Goal: Task Accomplishment & Management: Use online tool/utility

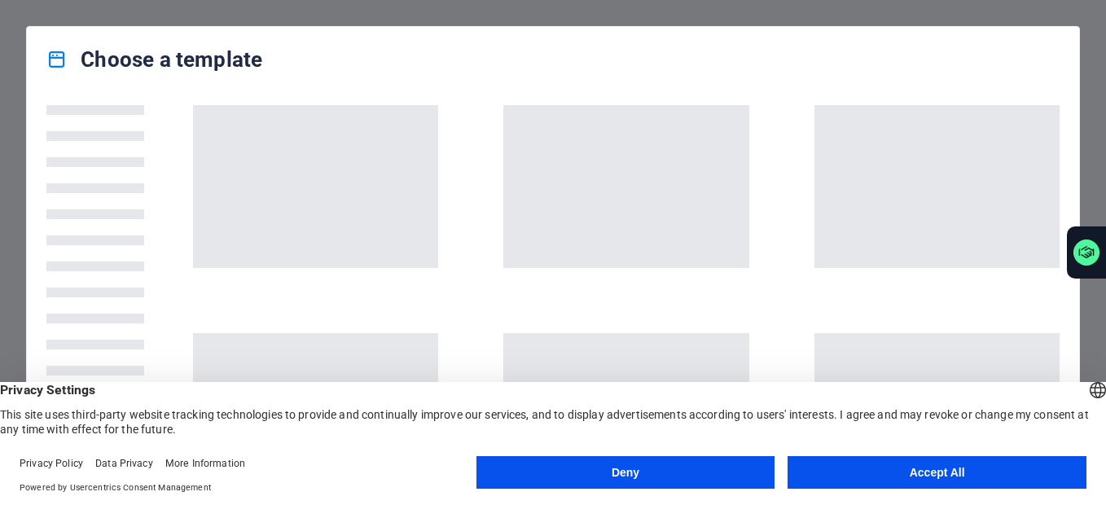
click at [865, 468] on button "Accept All" at bounding box center [937, 472] width 299 height 33
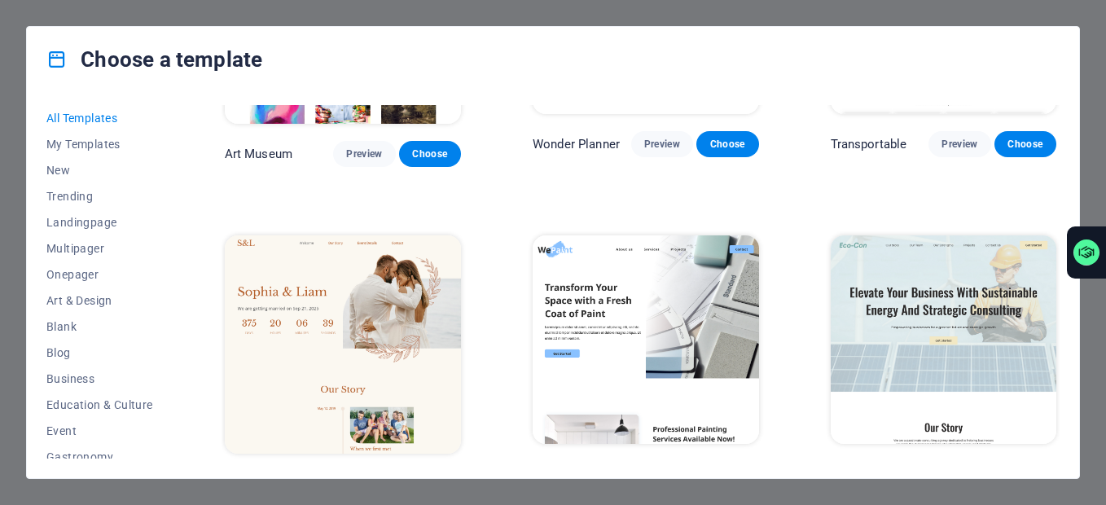
scroll to position [570, 0]
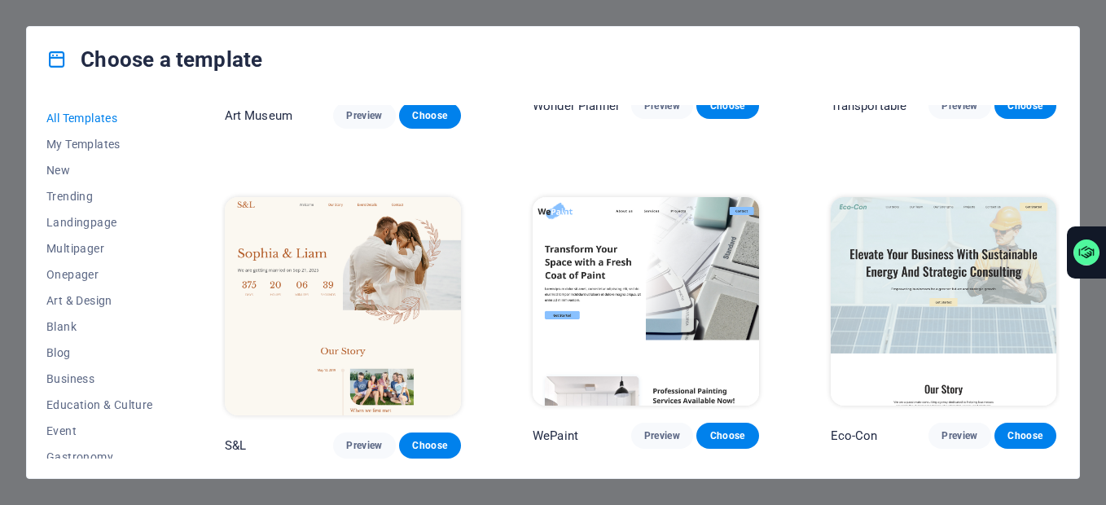
drag, startPoint x: 517, startPoint y: 169, endPoint x: 497, endPoint y: 156, distance: 23.8
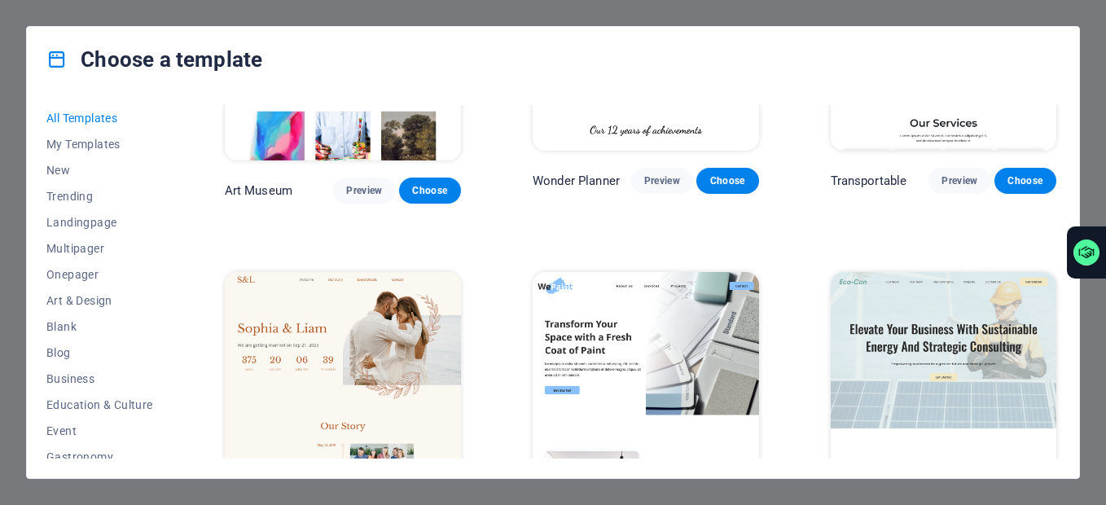
scroll to position [489, 0]
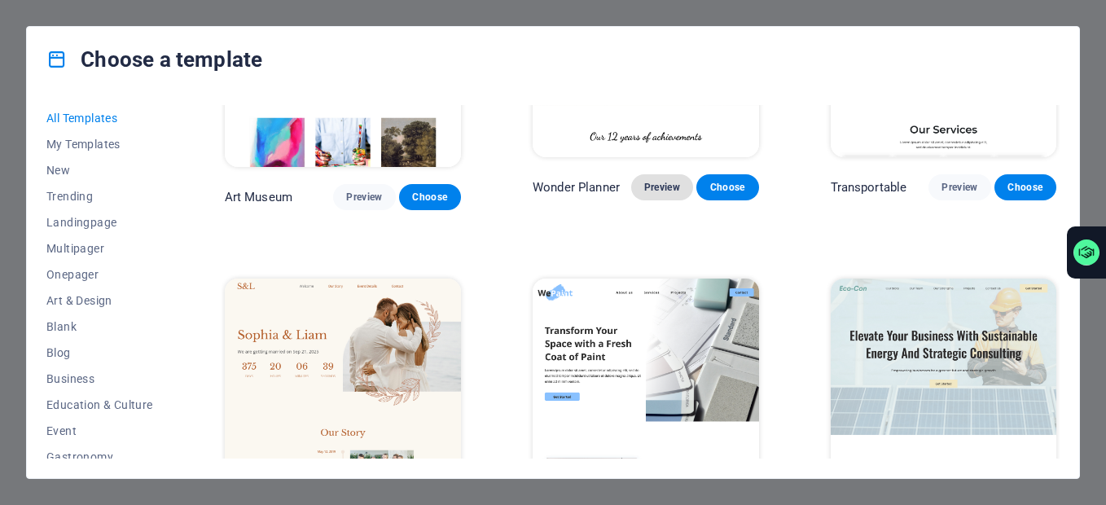
click at [647, 185] on span "Preview" at bounding box center [662, 187] width 36 height 13
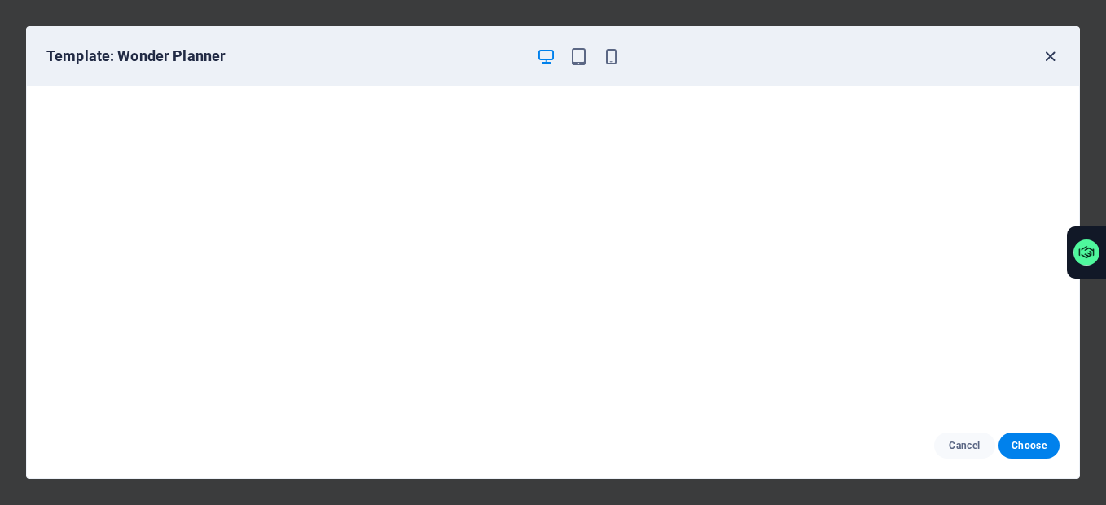
click at [1047, 56] on icon "button" at bounding box center [1050, 56] width 19 height 19
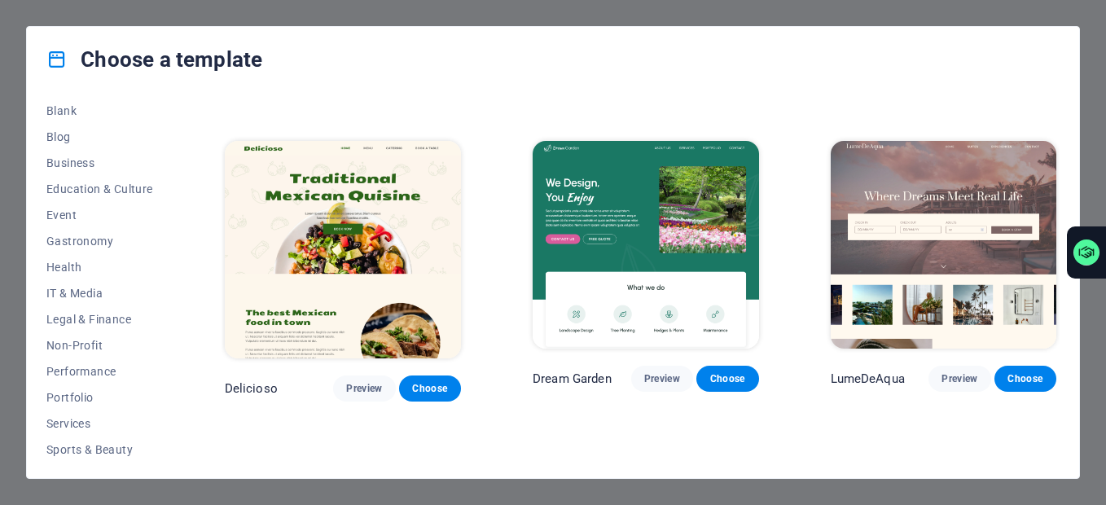
scroll to position [244, 0]
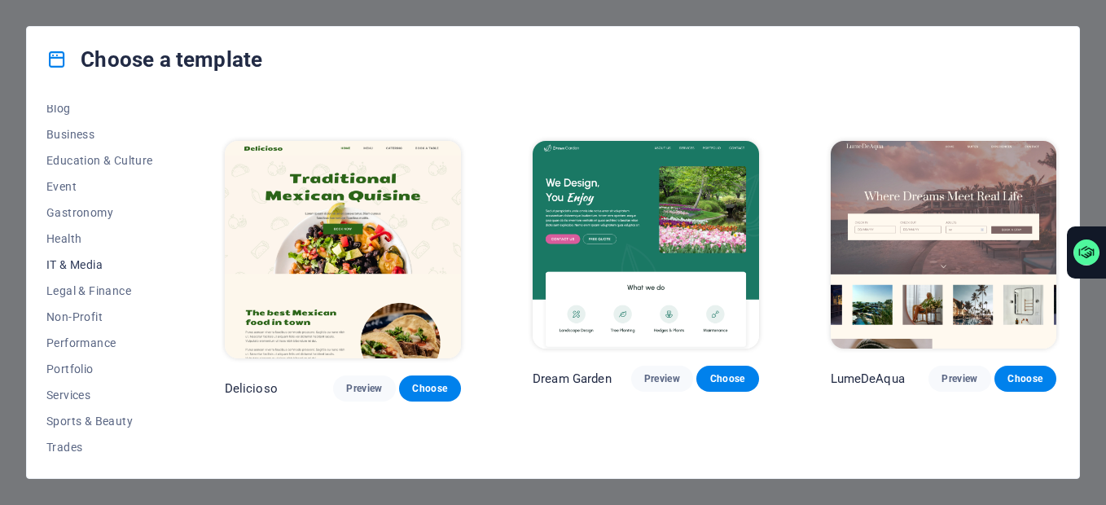
click at [86, 262] on span "IT & Media" at bounding box center [99, 264] width 107 height 13
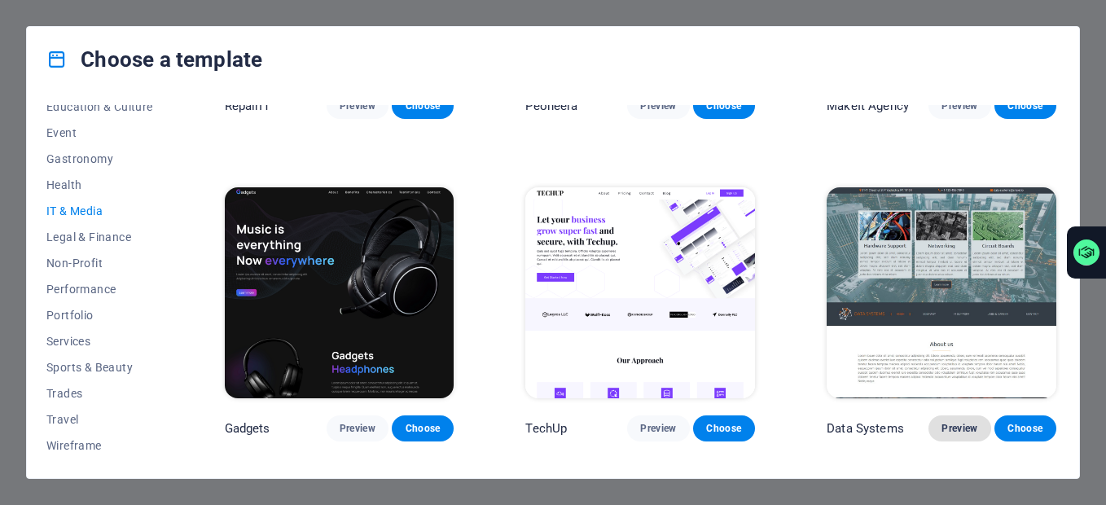
click at [949, 422] on span "Preview" at bounding box center [960, 428] width 36 height 13
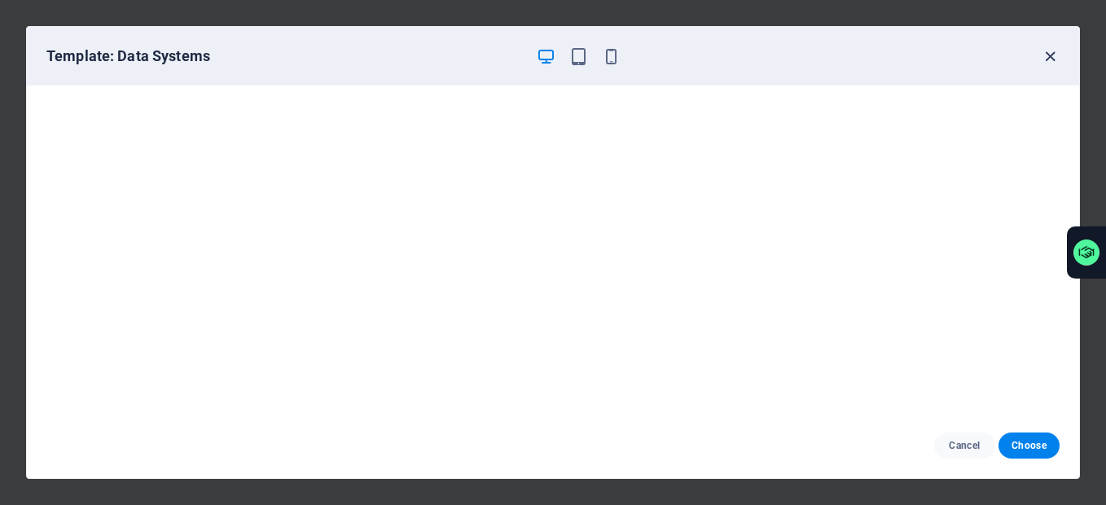
click at [1049, 58] on icon "button" at bounding box center [1050, 56] width 19 height 19
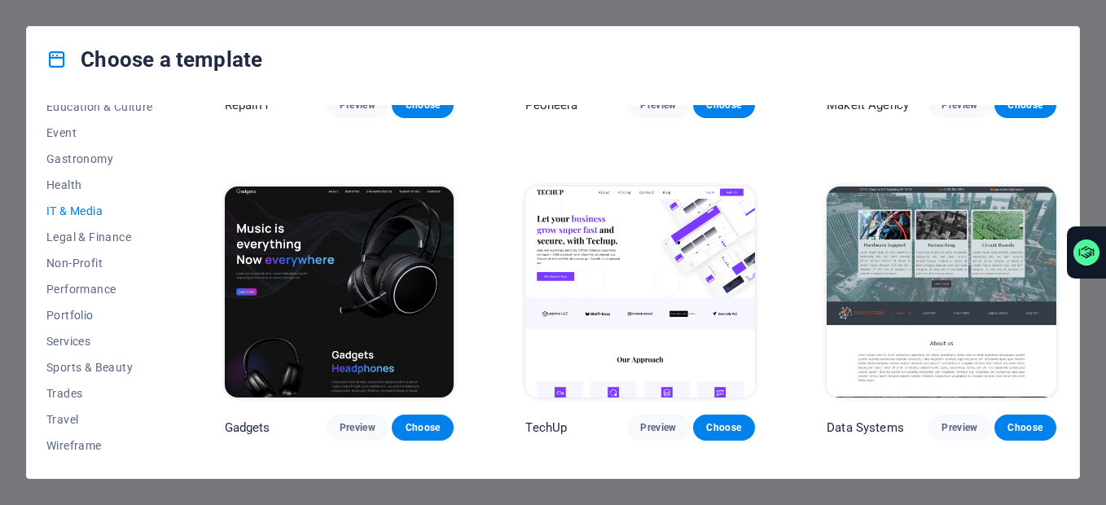
scroll to position [271, 0]
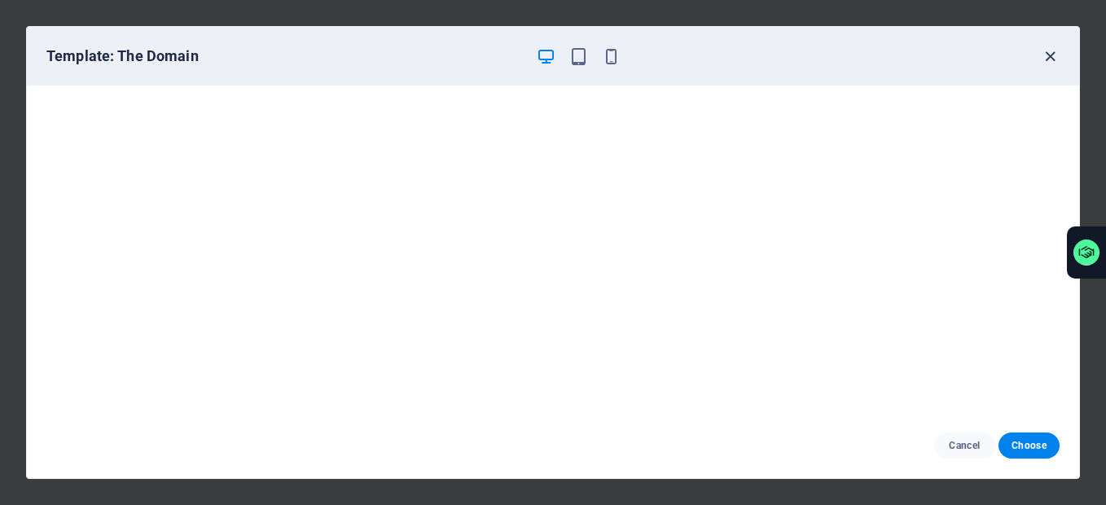
click at [1057, 51] on icon "button" at bounding box center [1050, 56] width 19 height 19
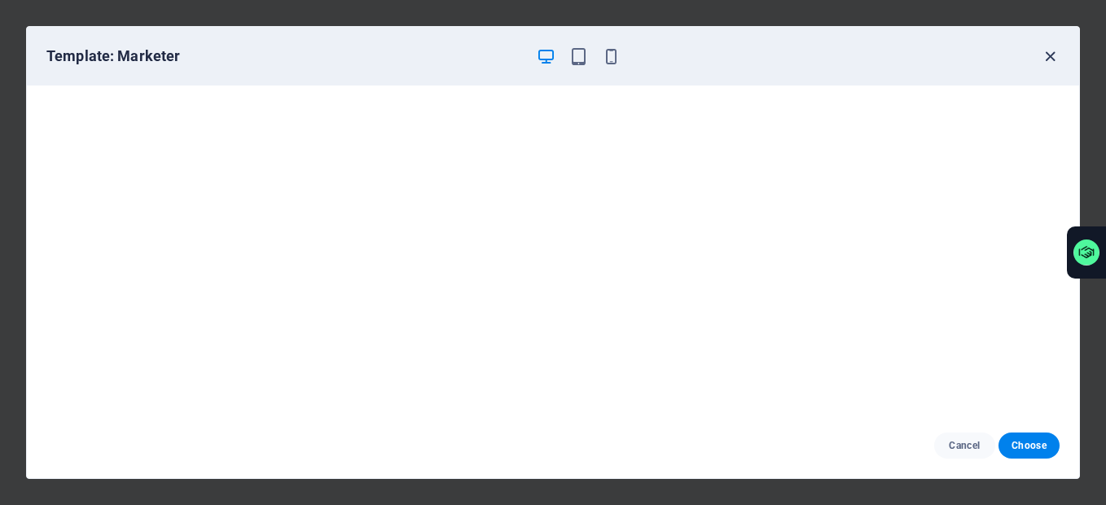
click at [1044, 54] on icon "button" at bounding box center [1050, 56] width 19 height 19
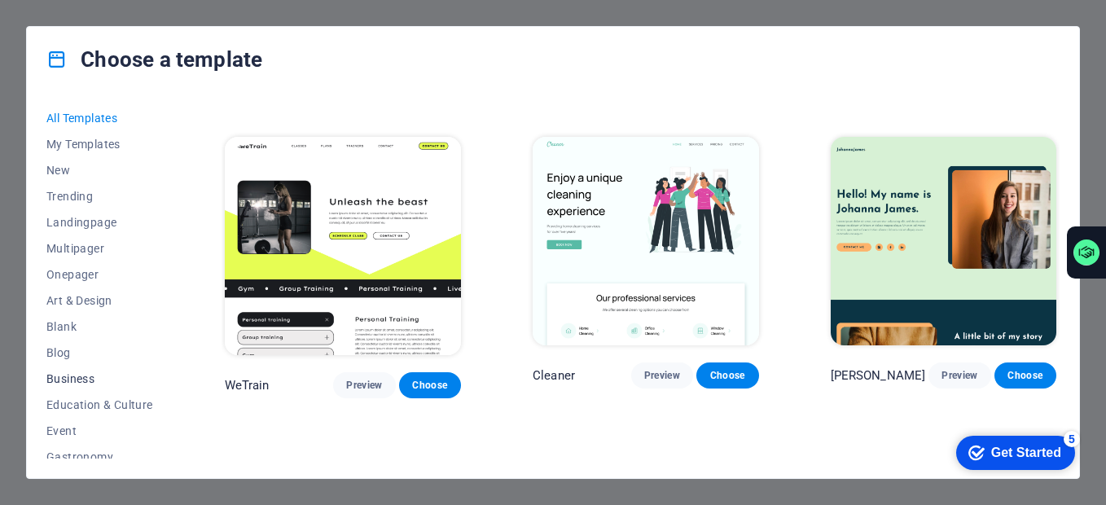
scroll to position [81, 0]
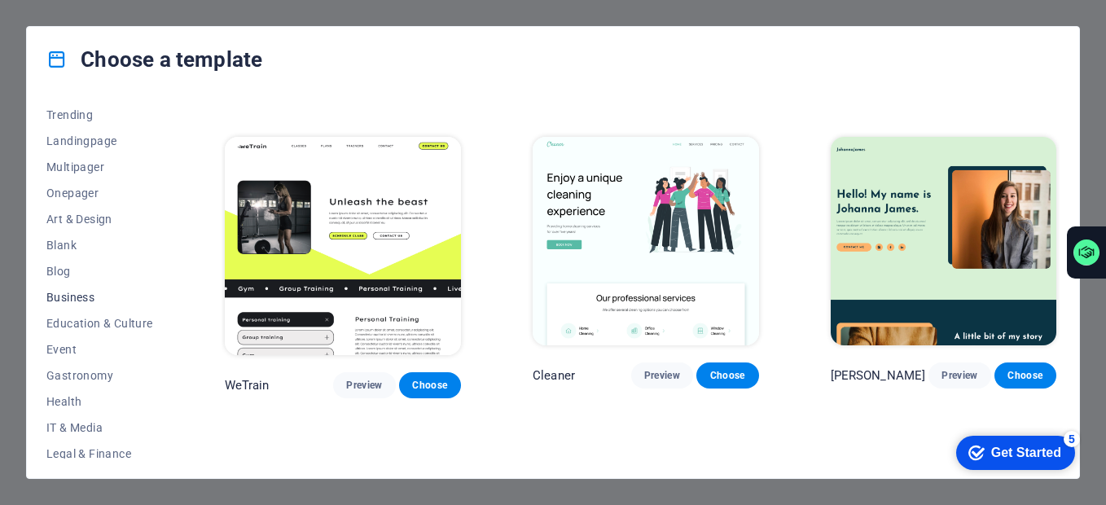
click at [86, 303] on span "Business" at bounding box center [99, 297] width 107 height 13
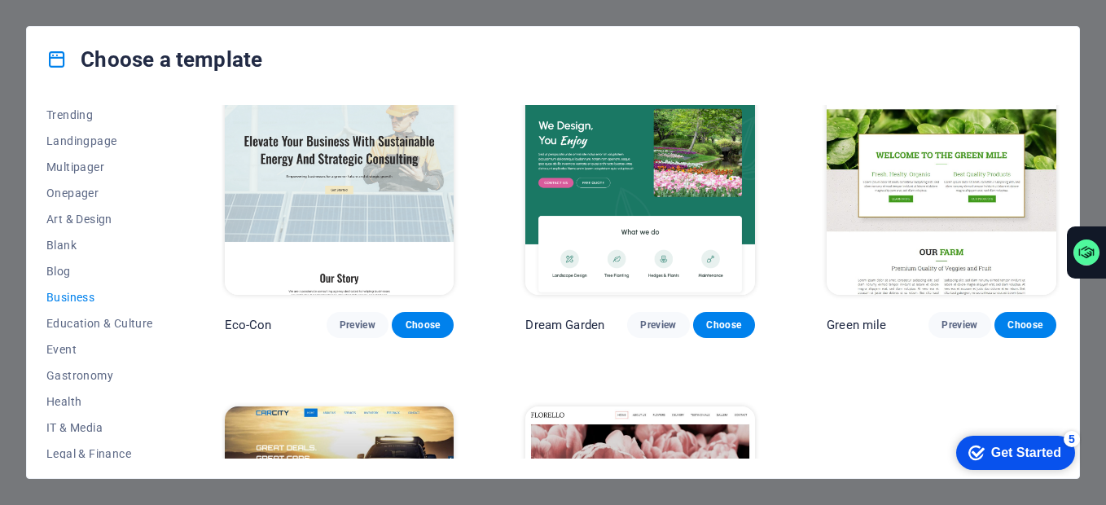
scroll to position [0, 0]
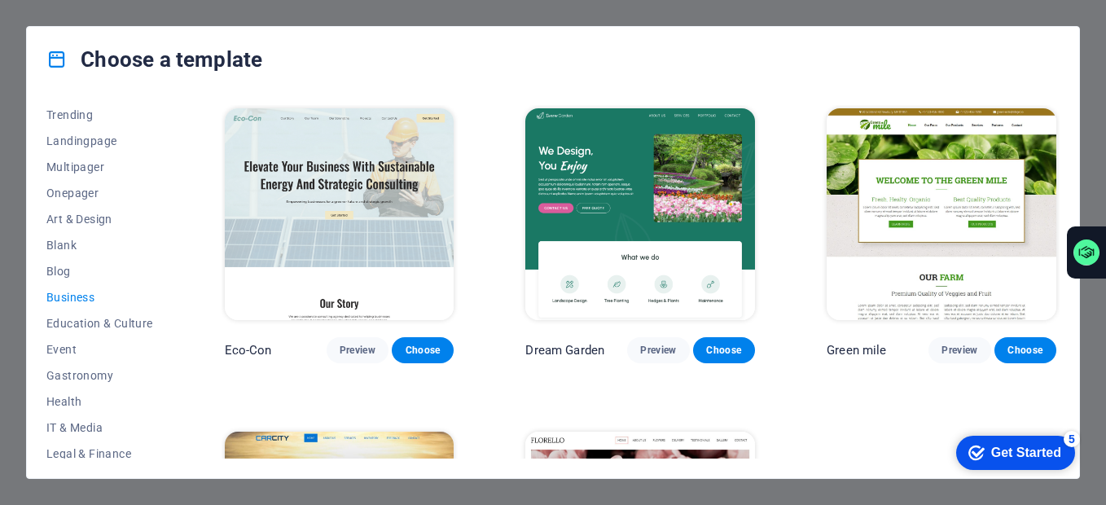
drag, startPoint x: 580, startPoint y: 347, endPoint x: 561, endPoint y: 345, distance: 19.6
click at [561, 345] on p "Dream Garden" at bounding box center [565, 350] width 79 height 16
click at [882, 306] on div "Green mile Preview Choose" at bounding box center [942, 234] width 236 height 258
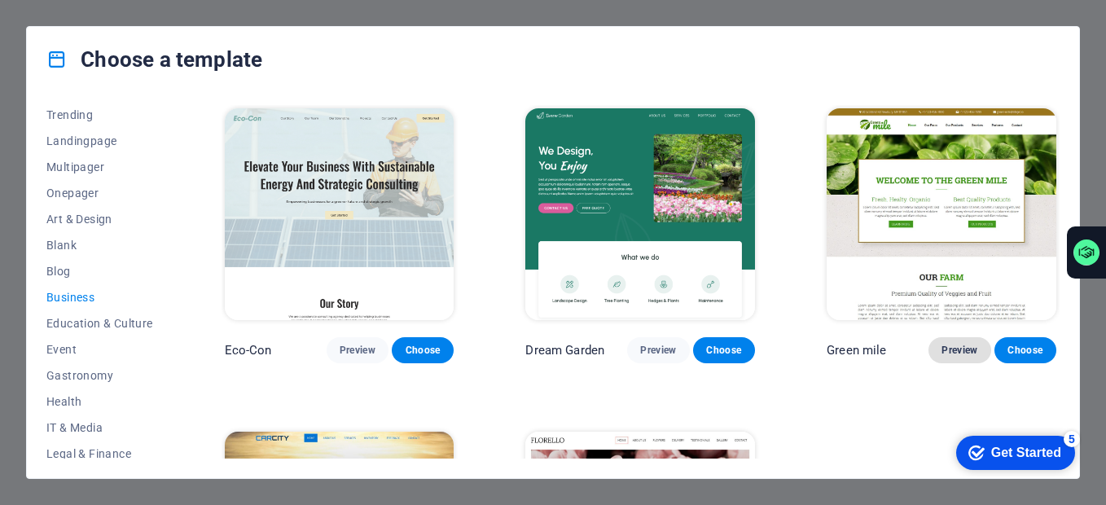
click at [968, 344] on span "Preview" at bounding box center [960, 350] width 36 height 13
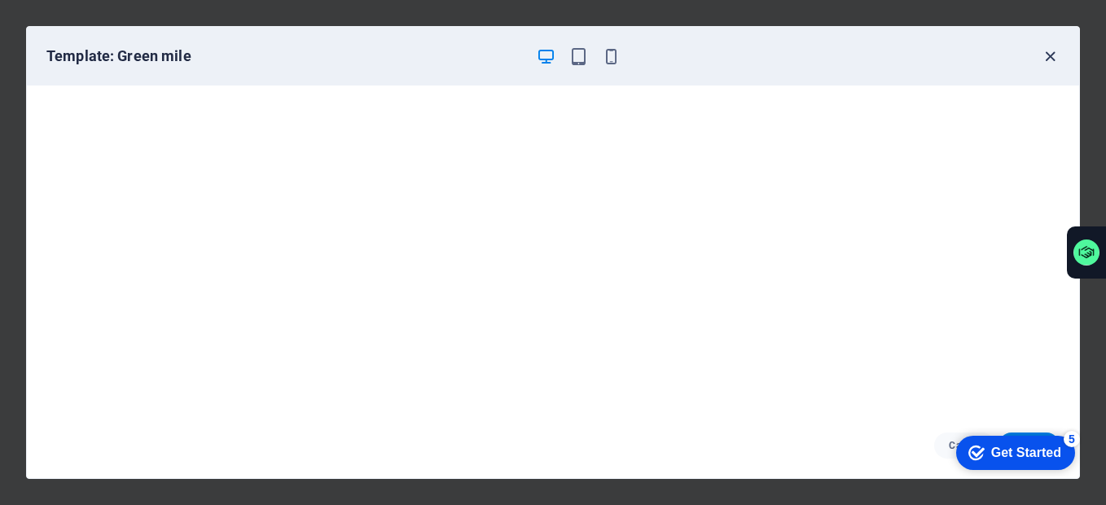
click at [1051, 54] on icon "button" at bounding box center [1050, 56] width 19 height 19
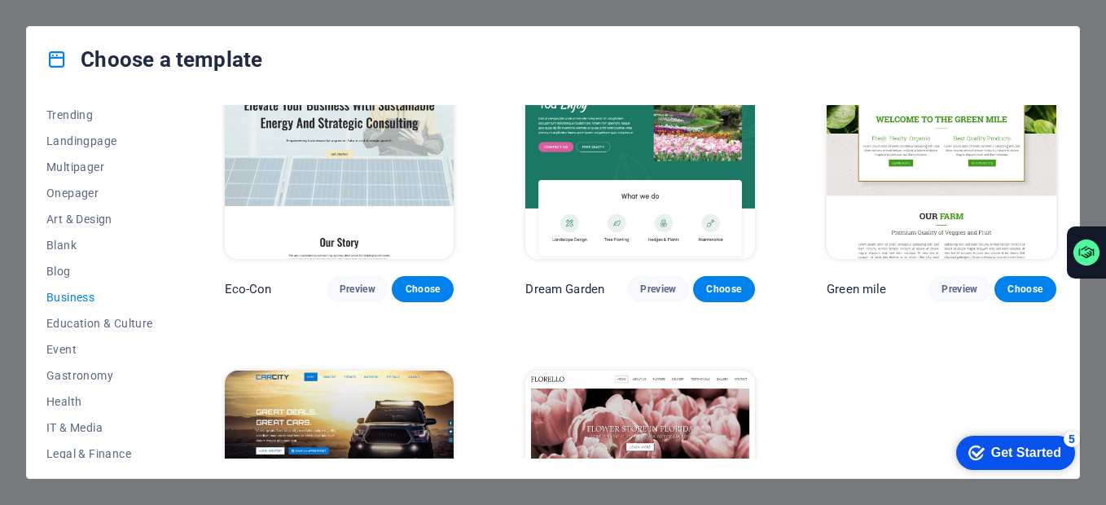
scroll to position [224, 0]
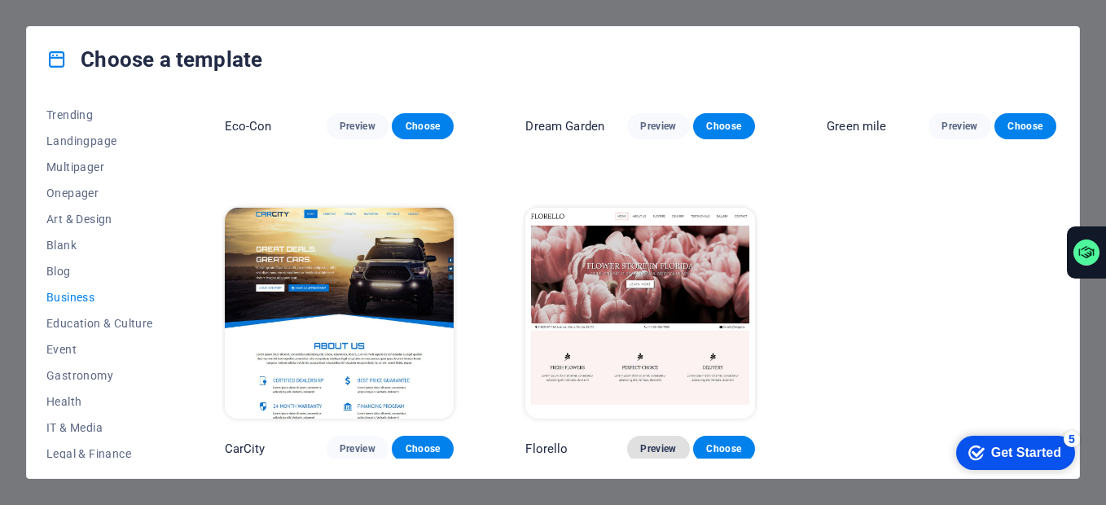
click at [657, 442] on span "Preview" at bounding box center [658, 448] width 36 height 13
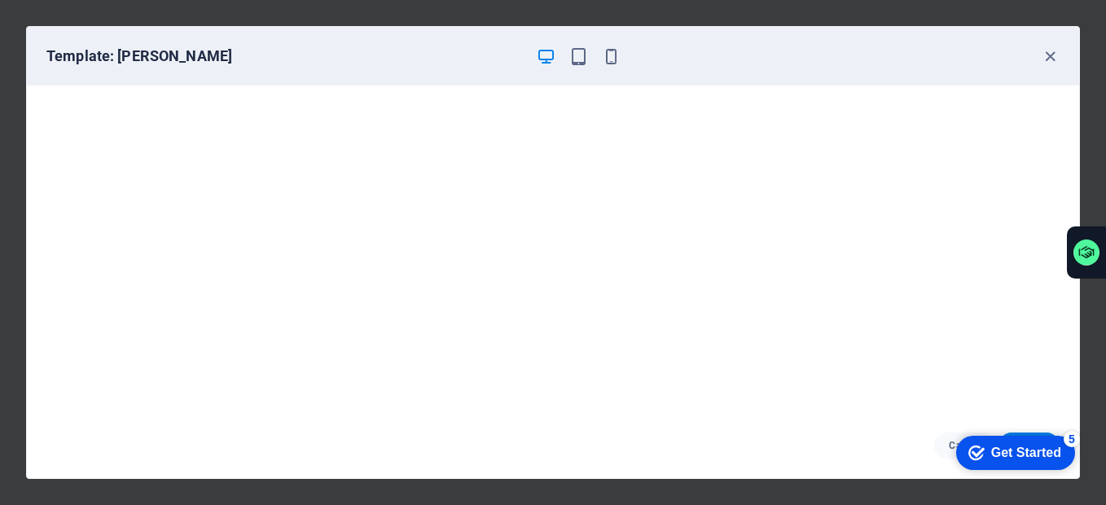
click at [1039, 57] on div "Template: Florello" at bounding box center [543, 56] width 994 height 20
click at [1044, 55] on icon "button" at bounding box center [1050, 56] width 19 height 19
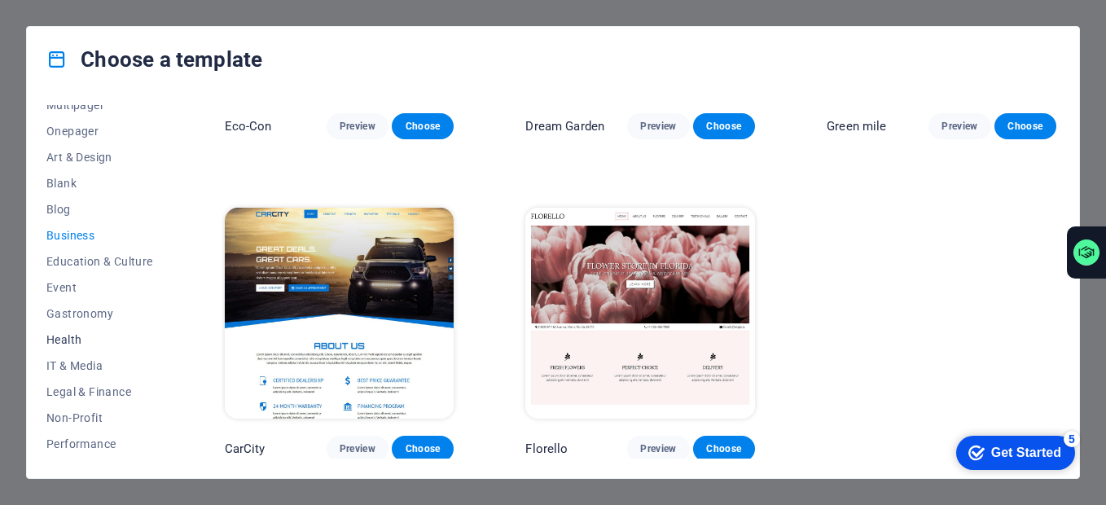
scroll to position [163, 0]
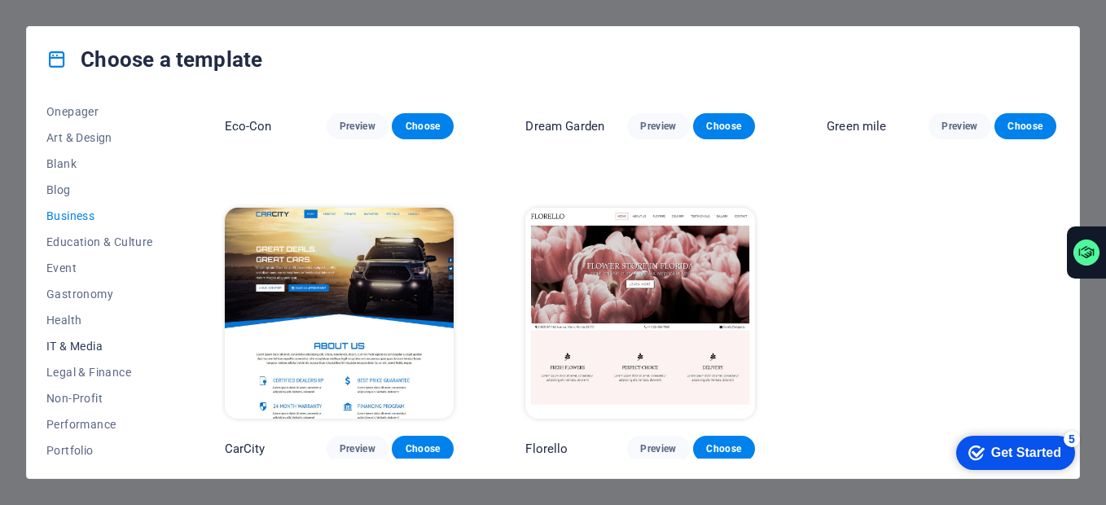
click at [88, 347] on span "IT & Media" at bounding box center [99, 346] width 107 height 13
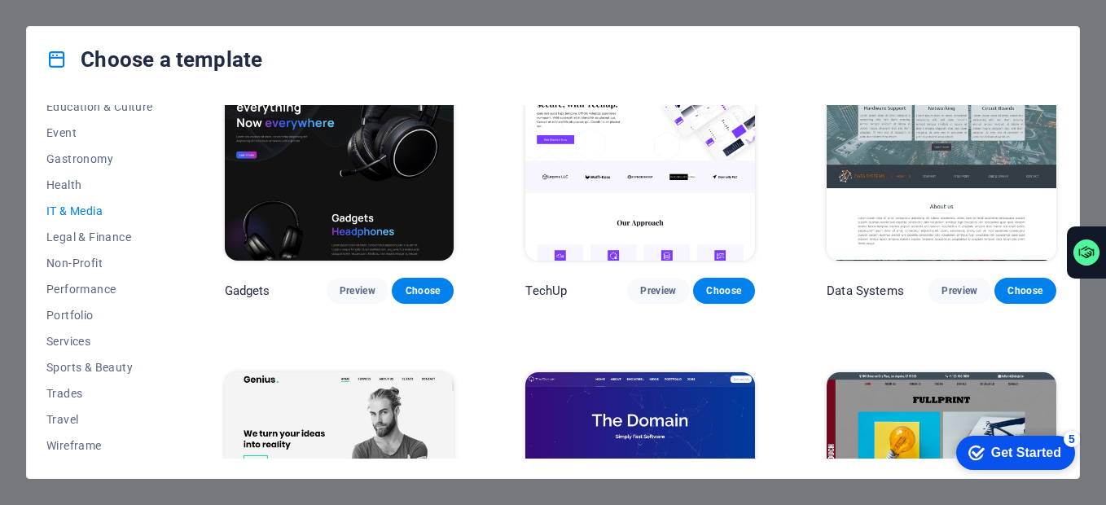
scroll to position [326, 0]
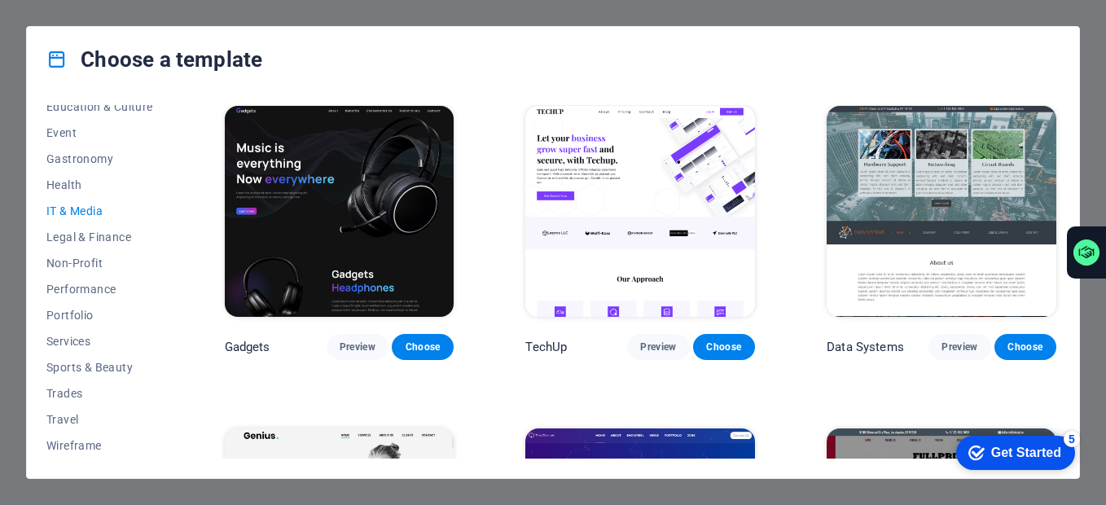
click at [649, 341] on span "Preview" at bounding box center [658, 347] width 36 height 13
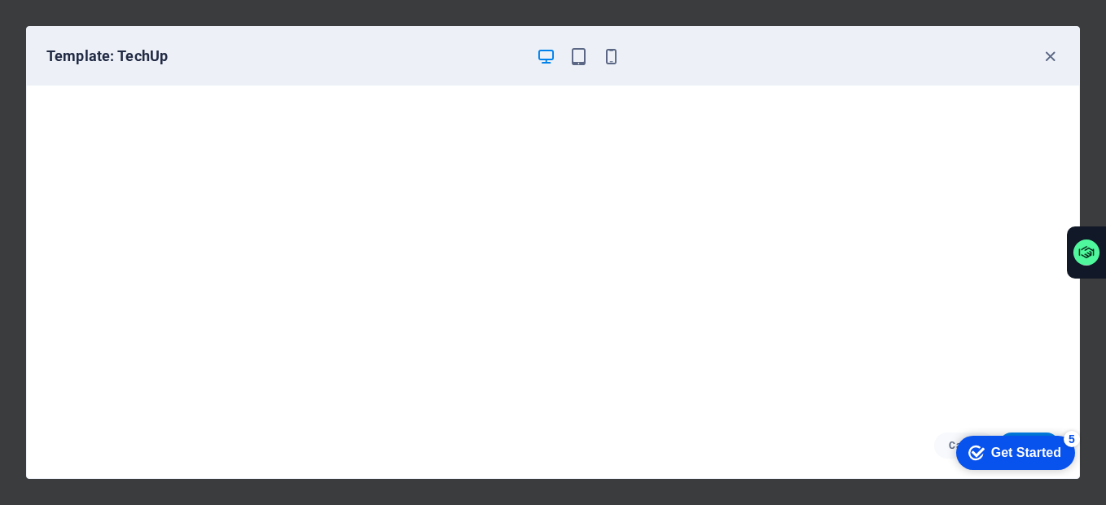
click at [1036, 55] on div "Template: TechUp" at bounding box center [543, 56] width 994 height 20
click at [1049, 53] on icon "button" at bounding box center [1050, 56] width 19 height 19
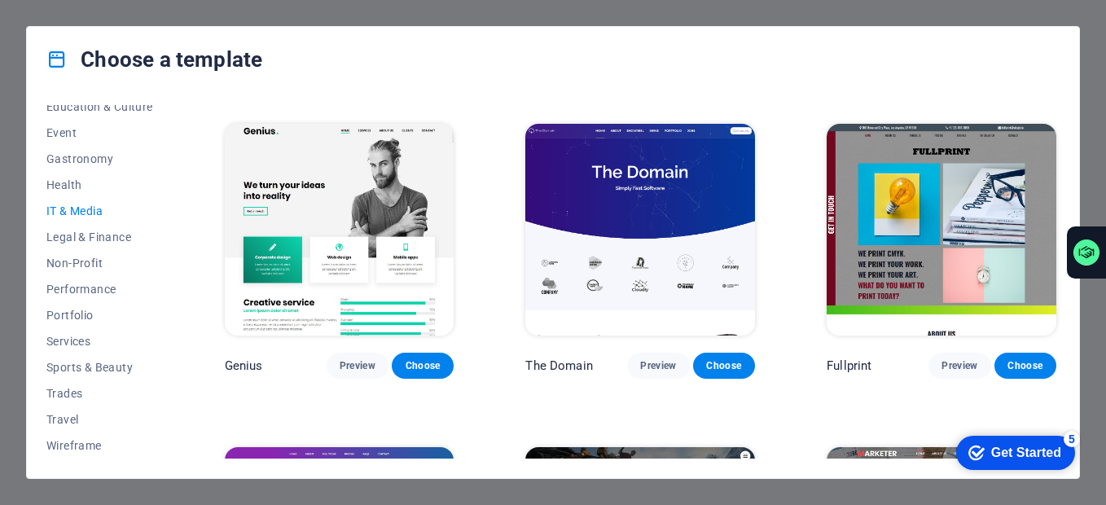
scroll to position [652, 0]
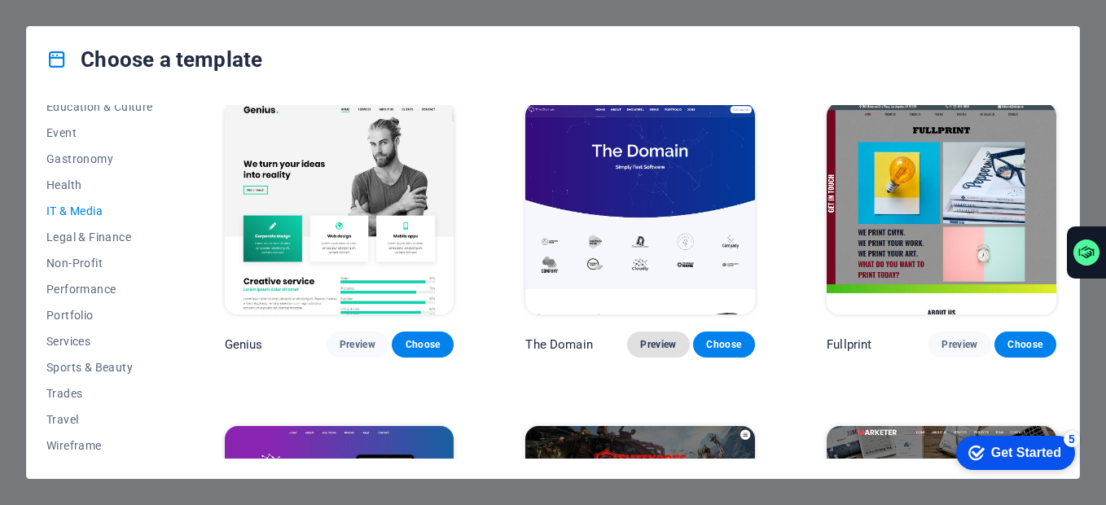
click at [644, 339] on span "Preview" at bounding box center [658, 344] width 36 height 13
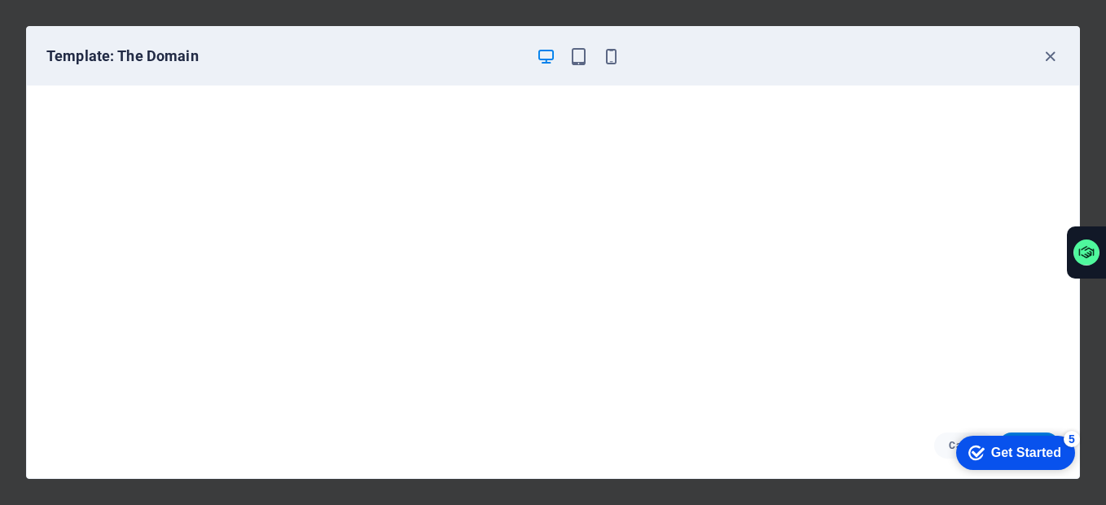
scroll to position [4, 0]
click at [1044, 59] on icon "button" at bounding box center [1050, 56] width 19 height 19
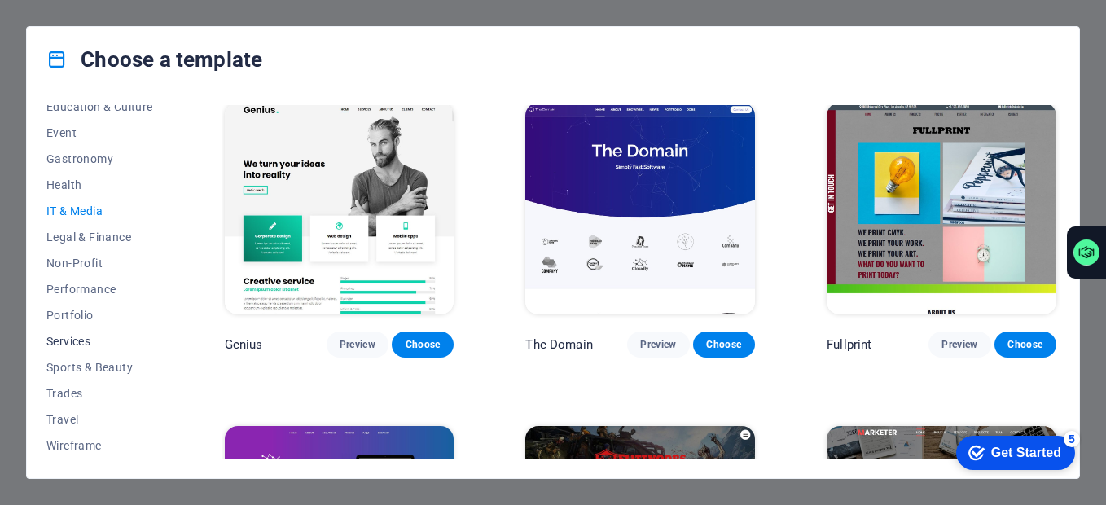
click at [86, 341] on span "Services" at bounding box center [99, 341] width 107 height 13
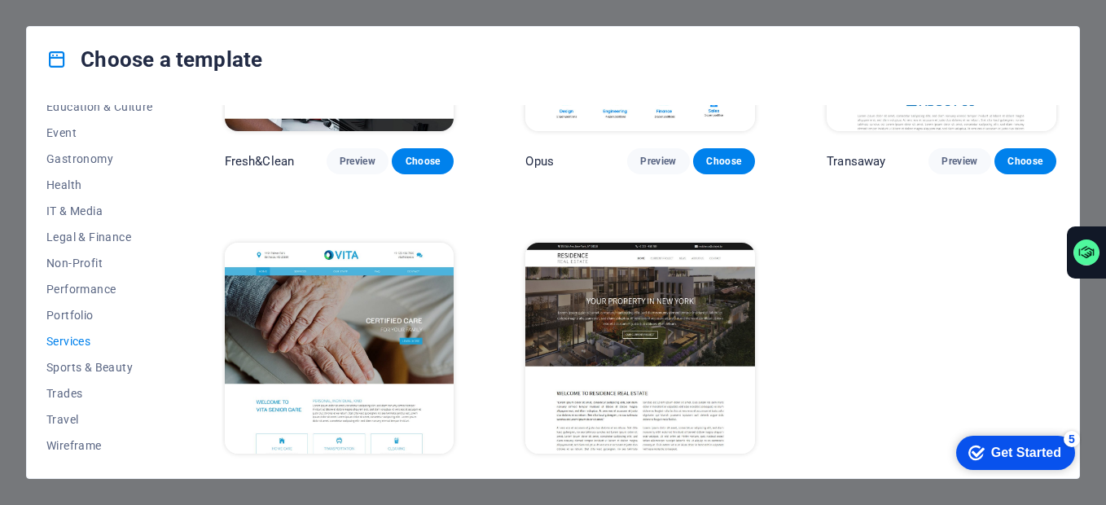
scroll to position [1844, 0]
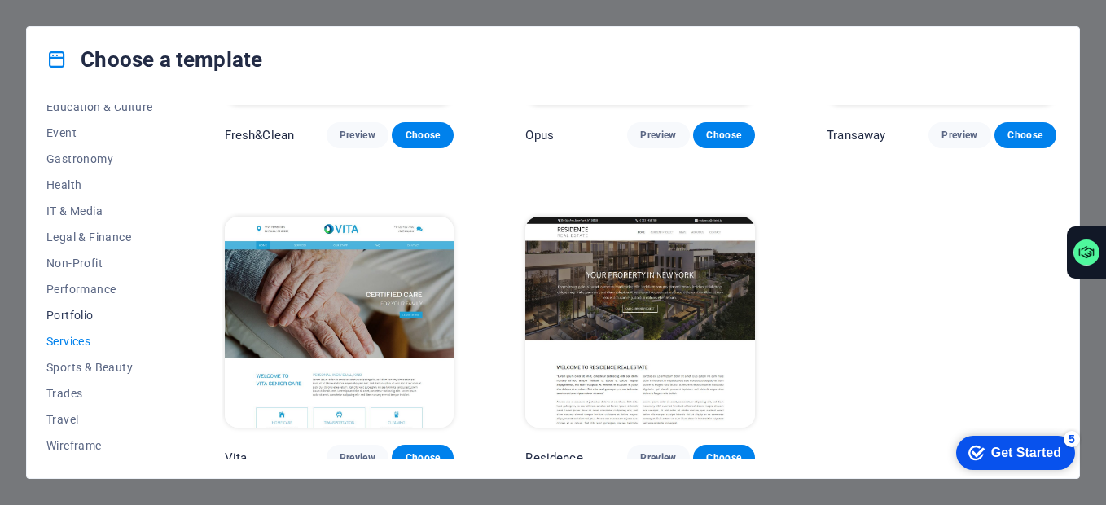
click at [93, 313] on span "Portfolio" at bounding box center [99, 315] width 107 height 13
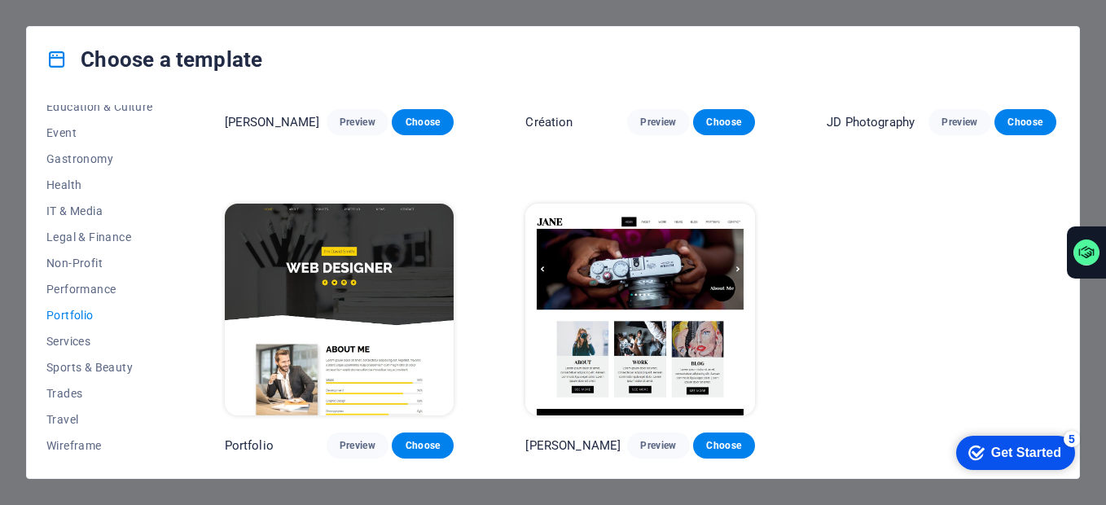
scroll to position [552, 0]
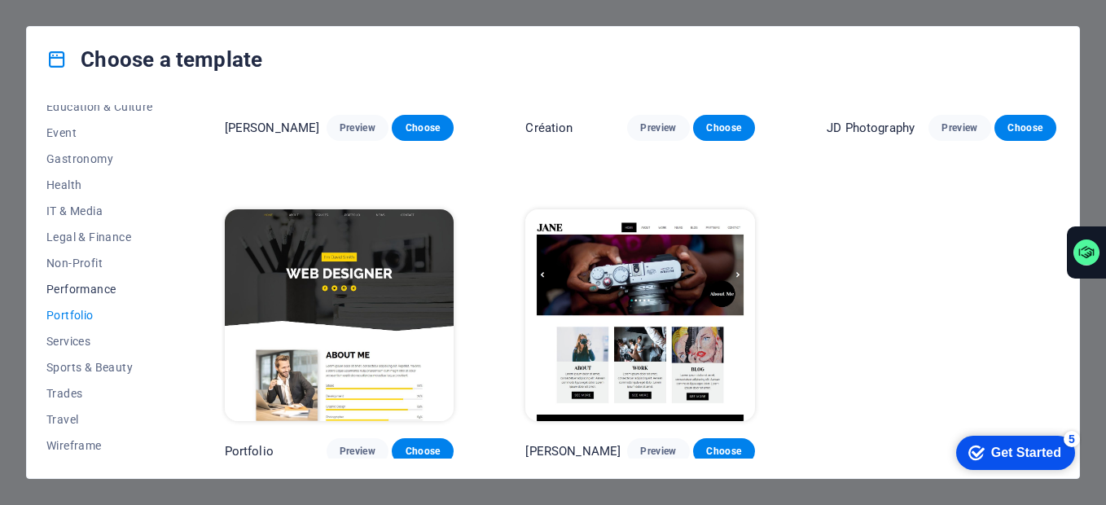
click at [81, 292] on span "Performance" at bounding box center [99, 289] width 107 height 13
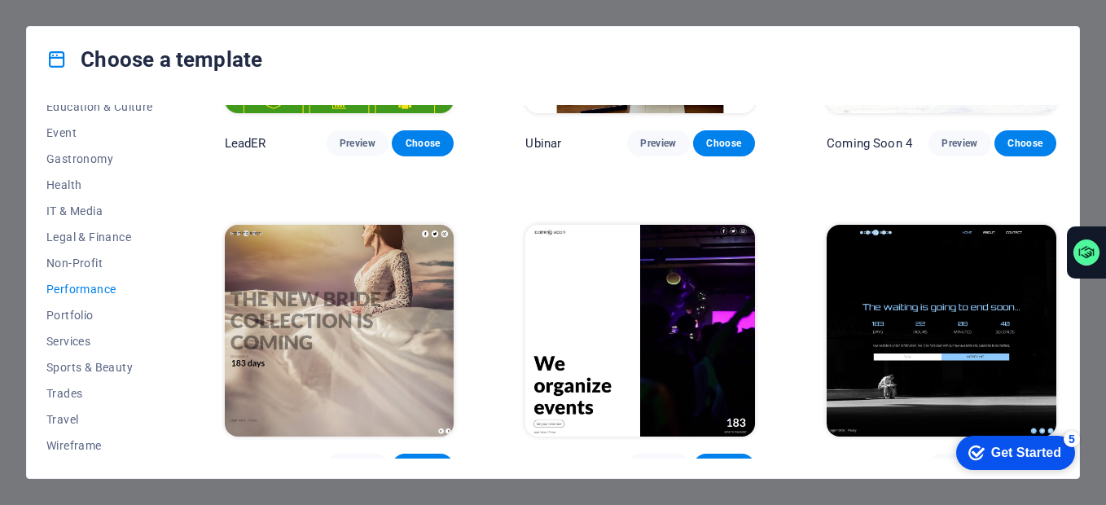
scroll to position [1509, 0]
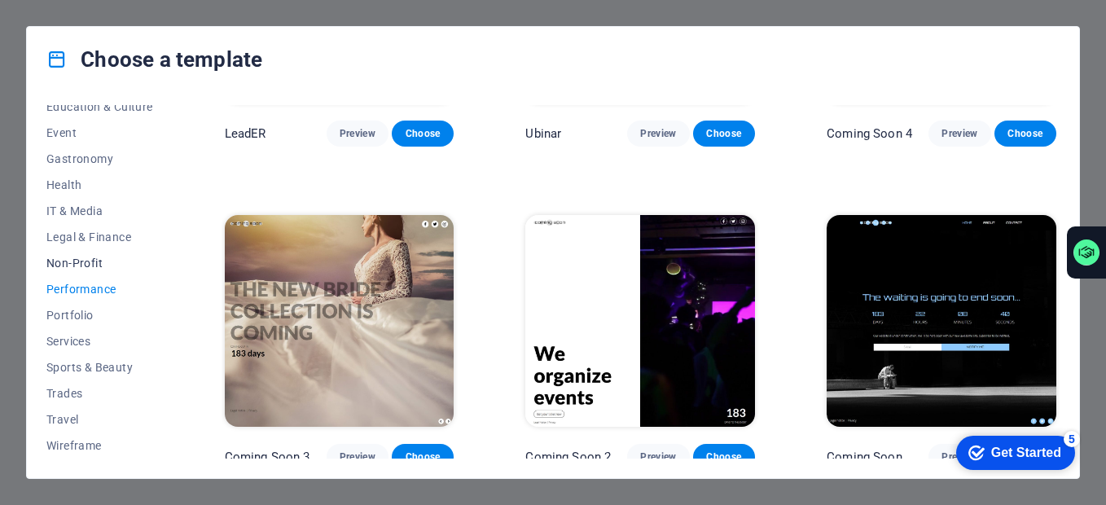
click at [91, 263] on span "Non-Profit" at bounding box center [99, 263] width 107 height 13
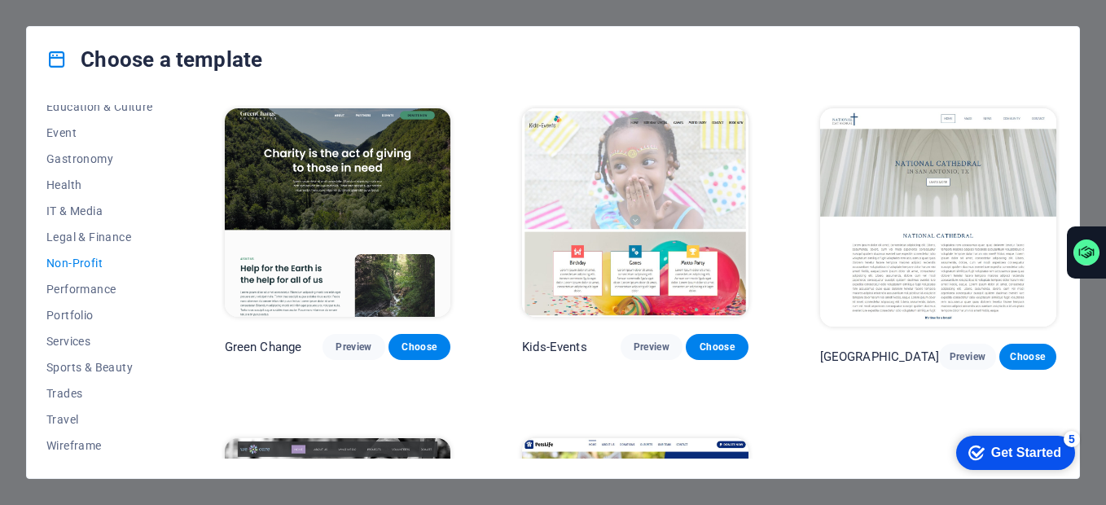
scroll to position [231, 0]
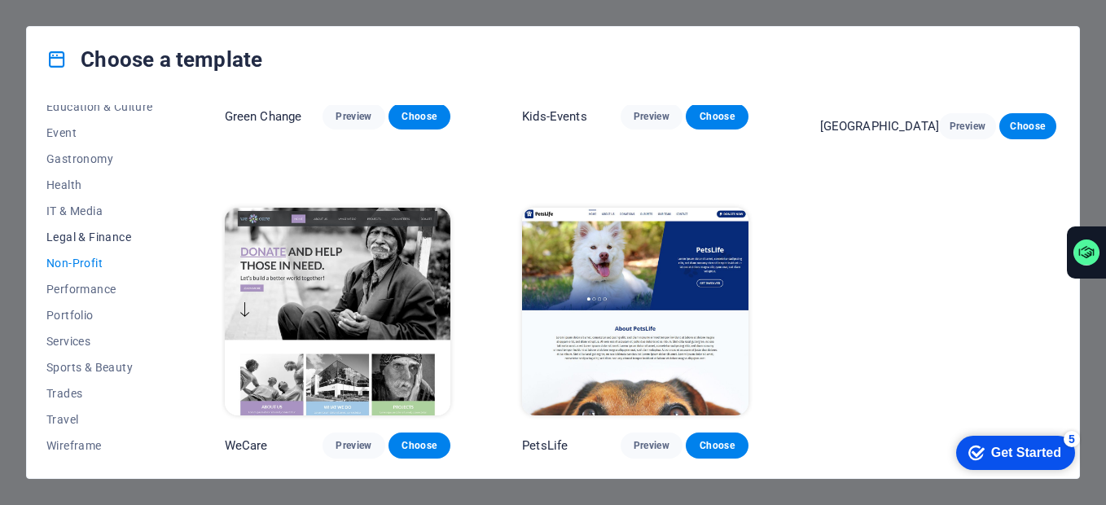
click at [109, 231] on span "Legal & Finance" at bounding box center [99, 237] width 107 height 13
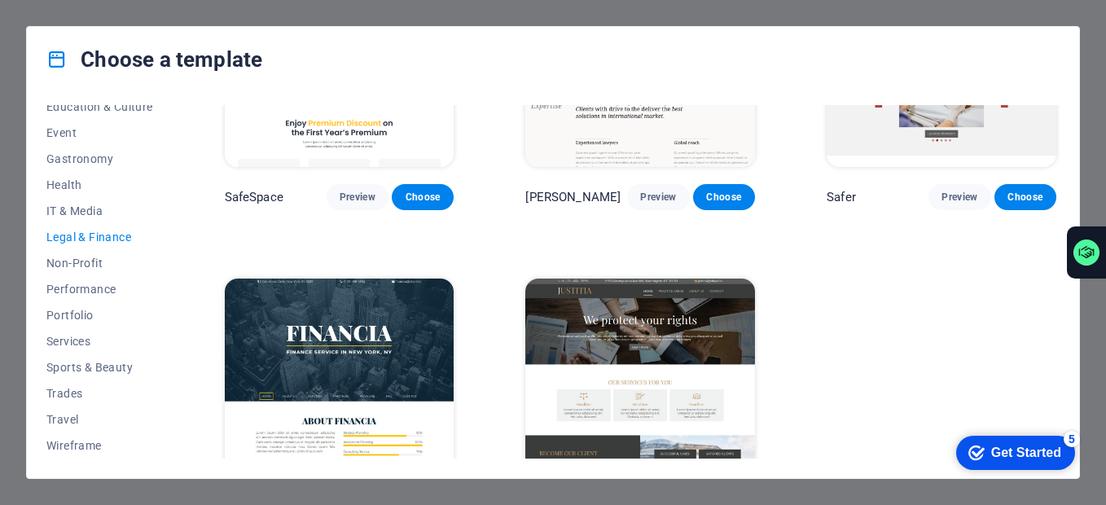
scroll to position [224, 0]
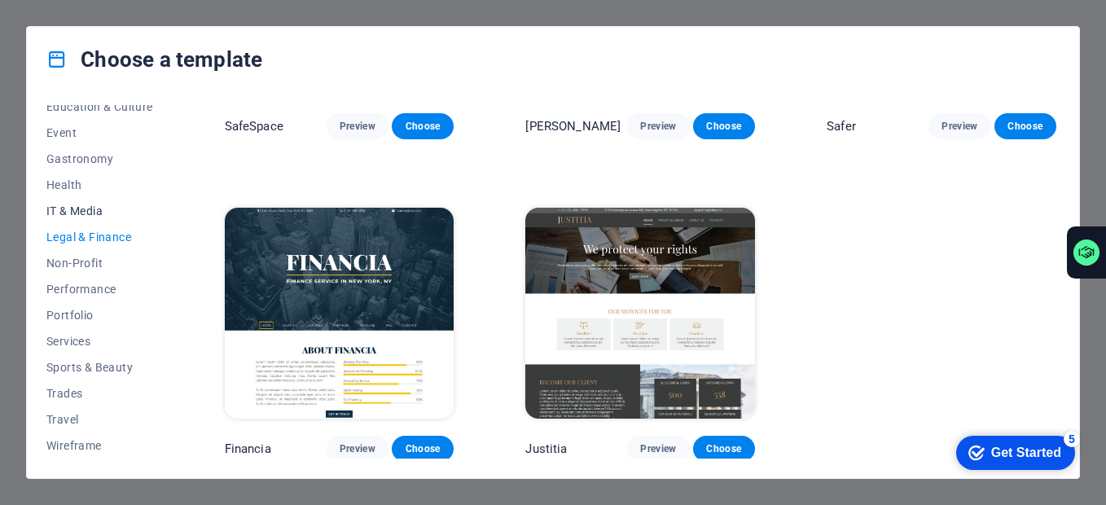
click at [82, 203] on button "IT & Media" at bounding box center [99, 211] width 107 height 26
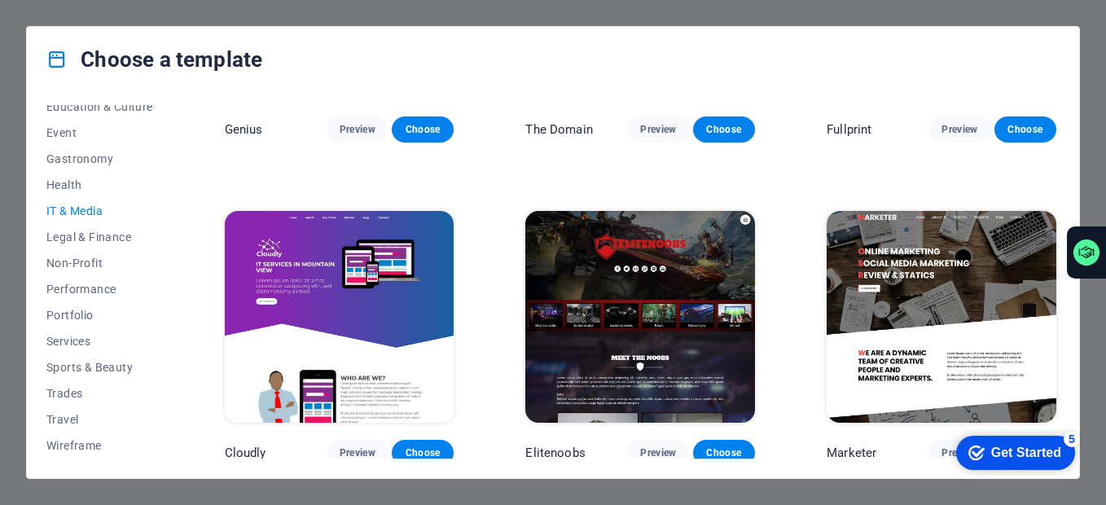
scroll to position [460, 0]
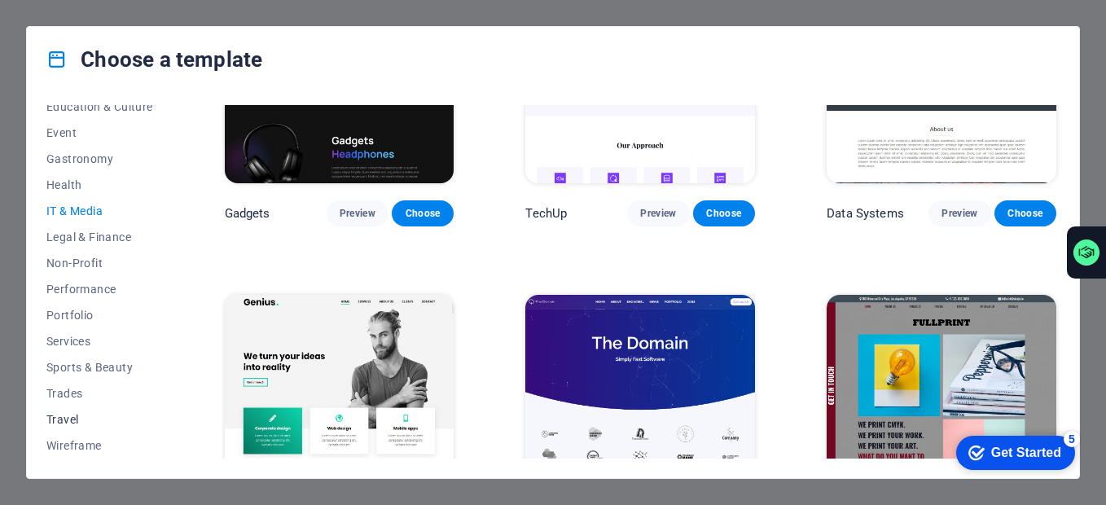
click at [63, 419] on span "Travel" at bounding box center [99, 419] width 107 height 13
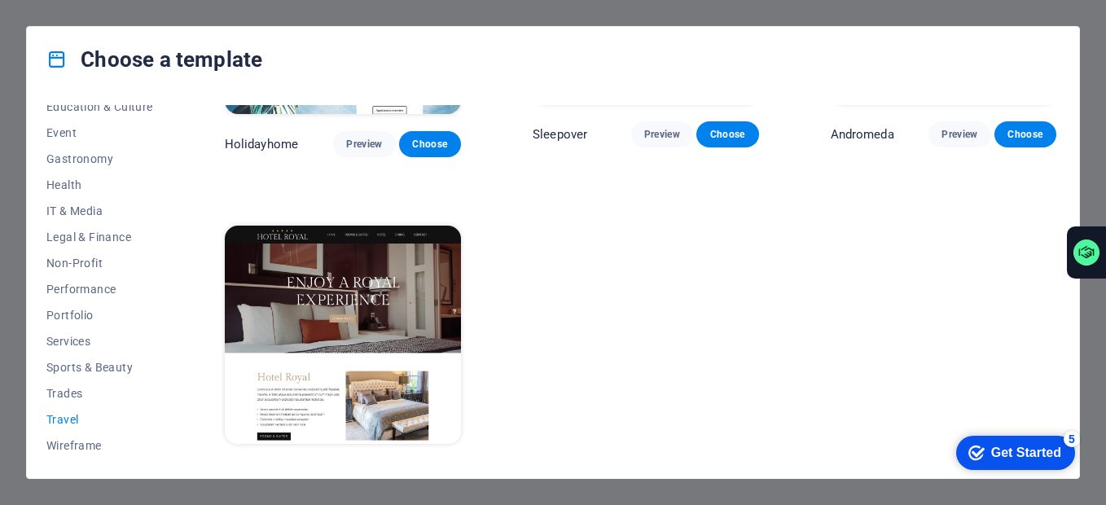
scroll to position [545, 0]
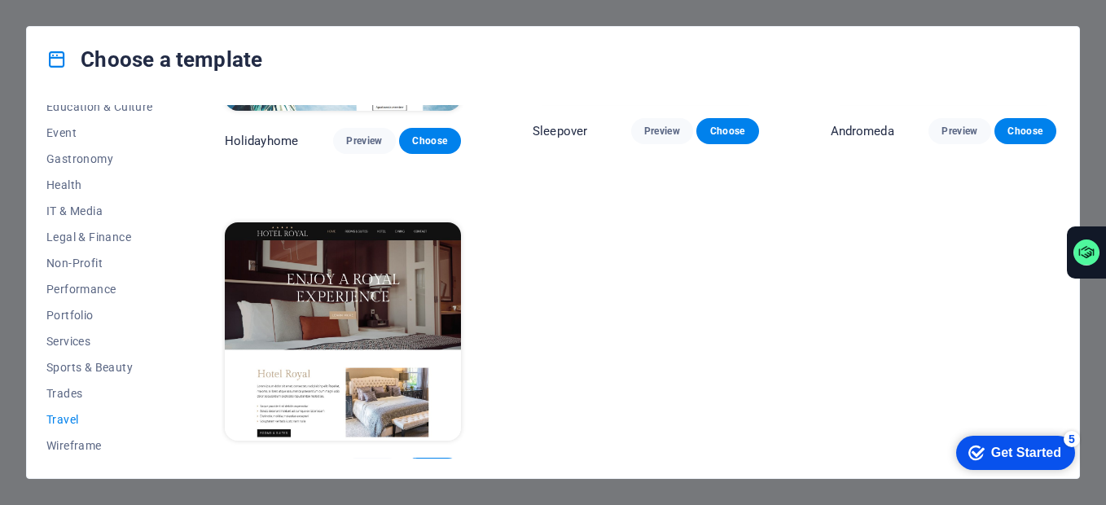
drag, startPoint x: 537, startPoint y: 257, endPoint x: 495, endPoint y: 240, distance: 45.3
click at [495, 240] on div "LumeDeAqua Preview Choose Wanderlust Preview Choose Pesk Preview Choose Holiday…" at bounding box center [641, 22] width 838 height 924
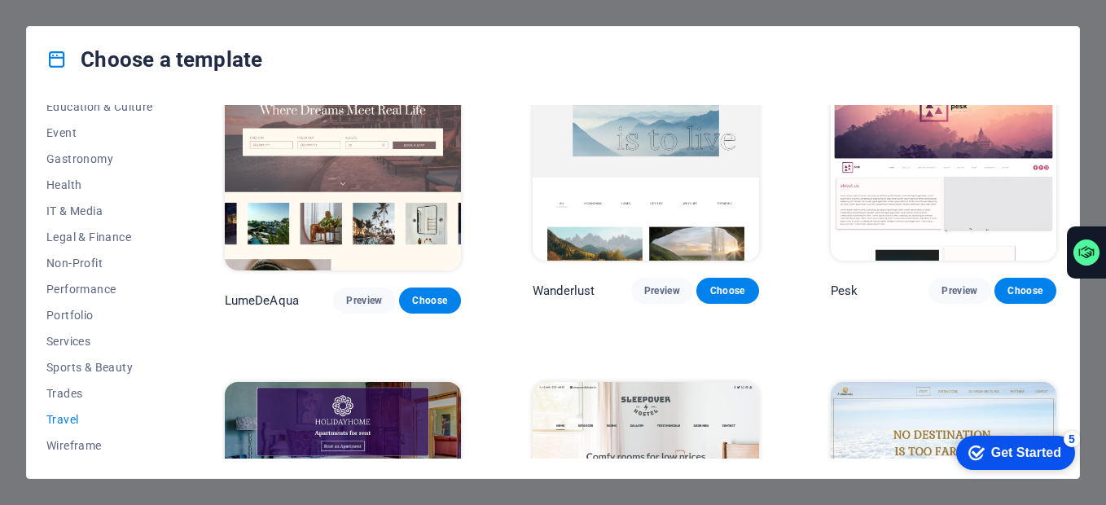
scroll to position [0, 0]
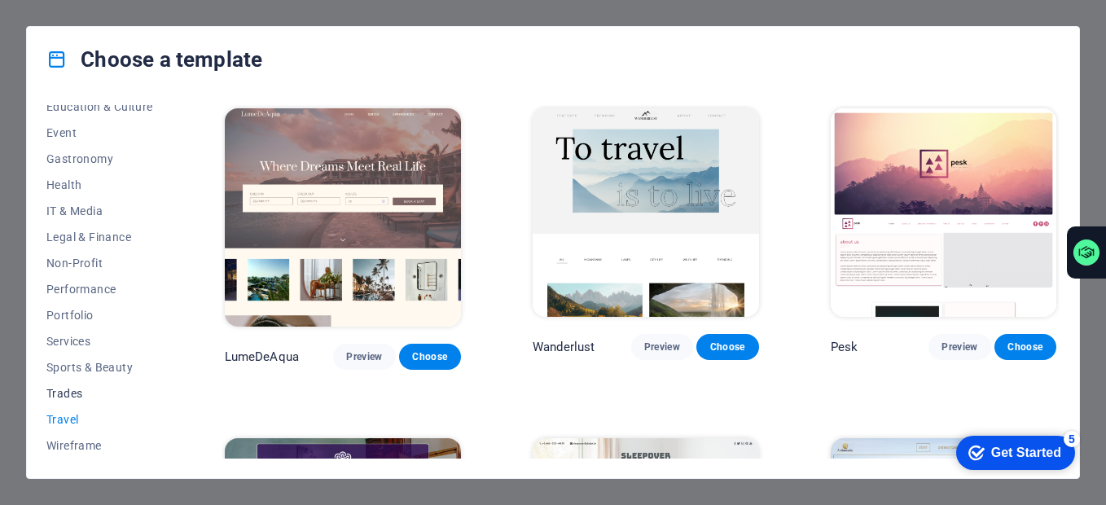
click at [99, 387] on span "Trades" at bounding box center [99, 393] width 107 height 13
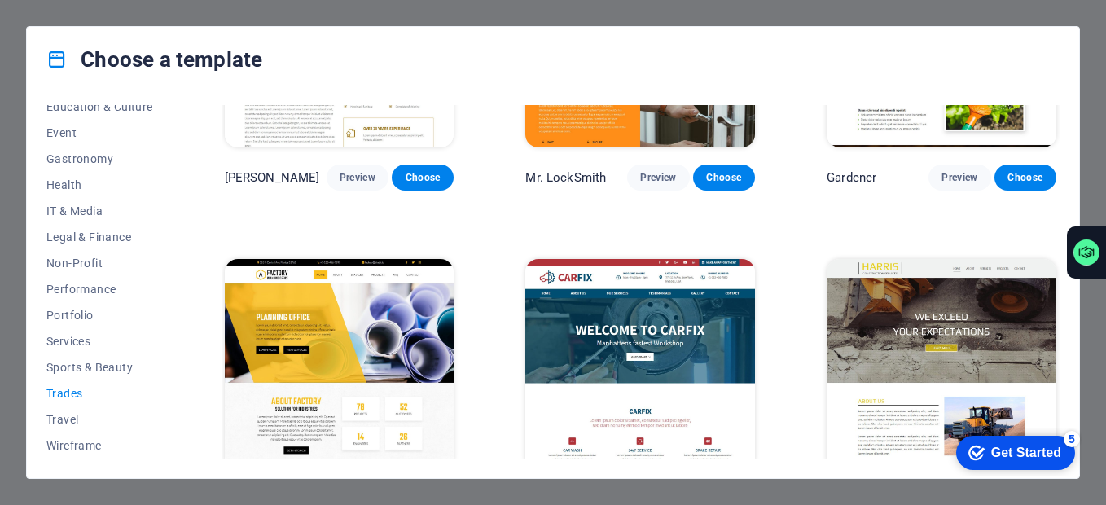
scroll to position [545, 0]
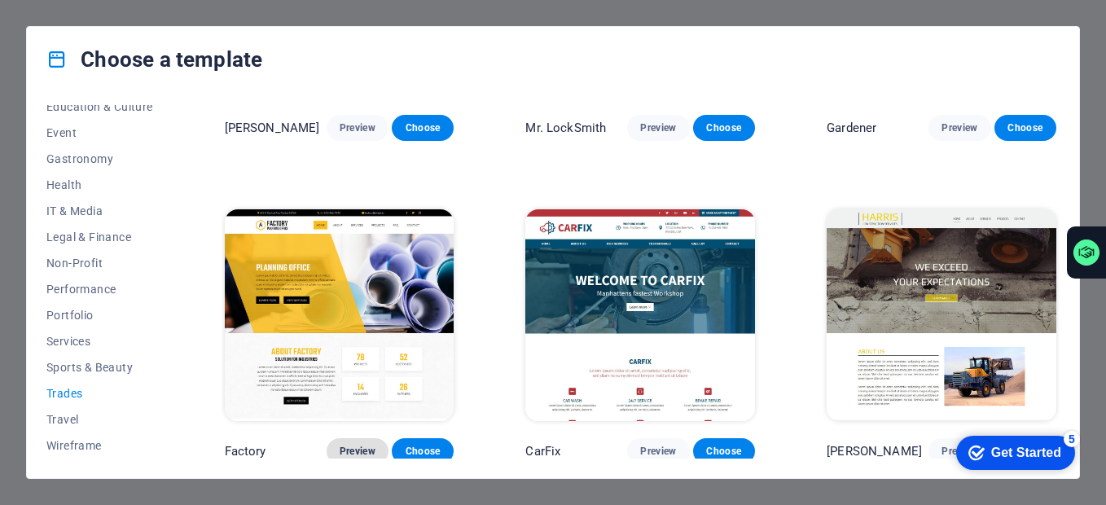
click at [359, 451] on span "Preview" at bounding box center [358, 451] width 36 height 13
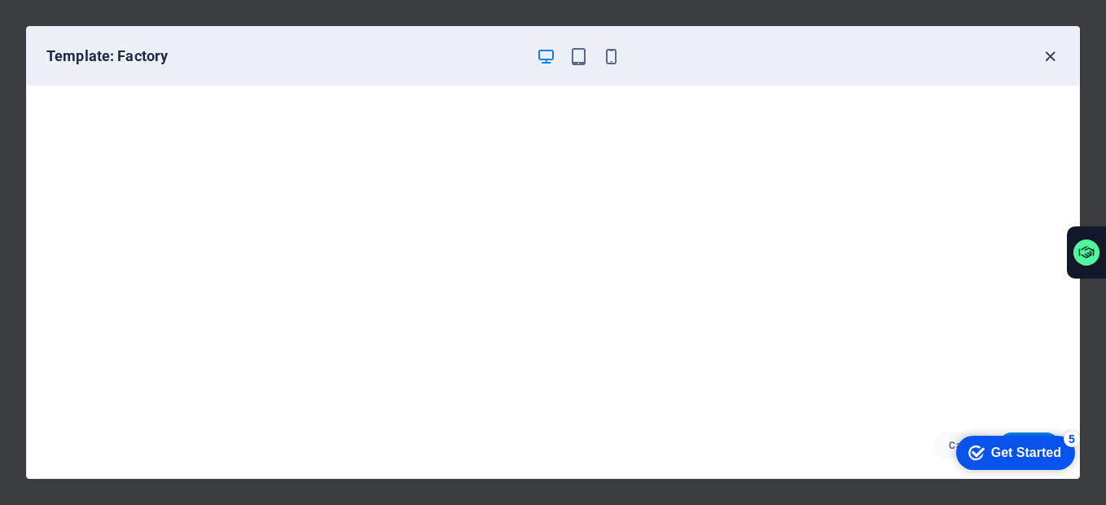
click at [1044, 55] on icon "button" at bounding box center [1050, 56] width 19 height 19
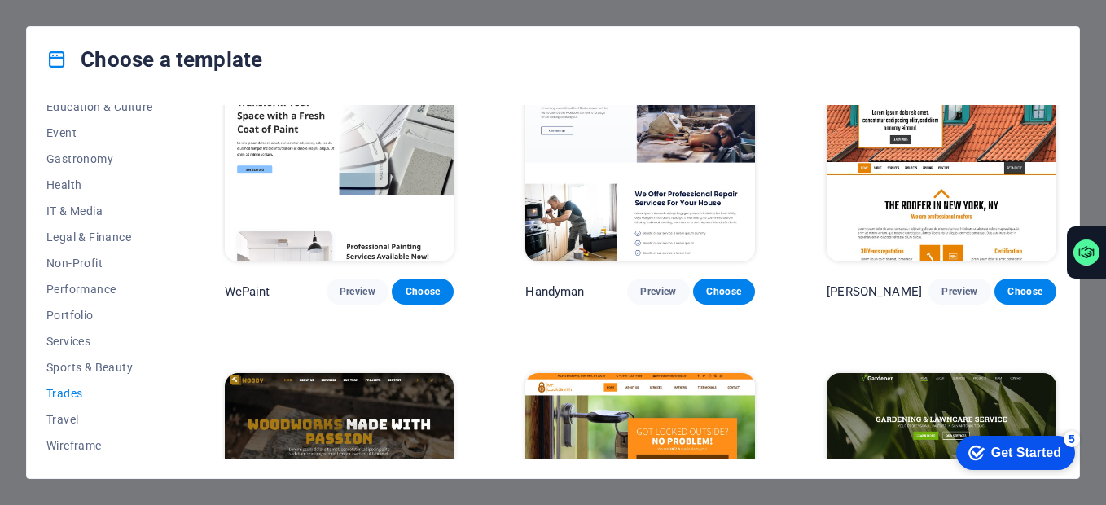
scroll to position [0, 0]
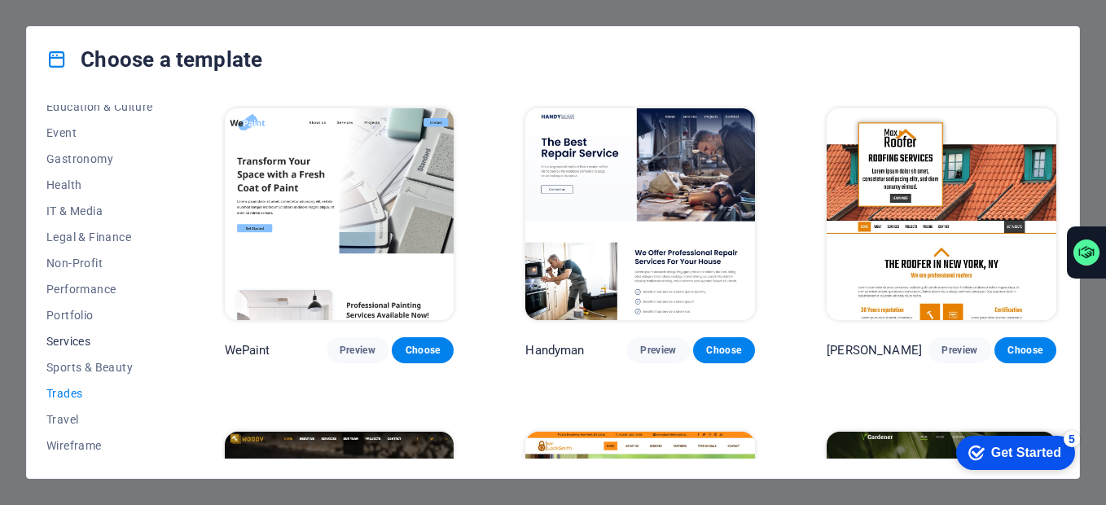
click at [85, 344] on span "Services" at bounding box center [99, 341] width 107 height 13
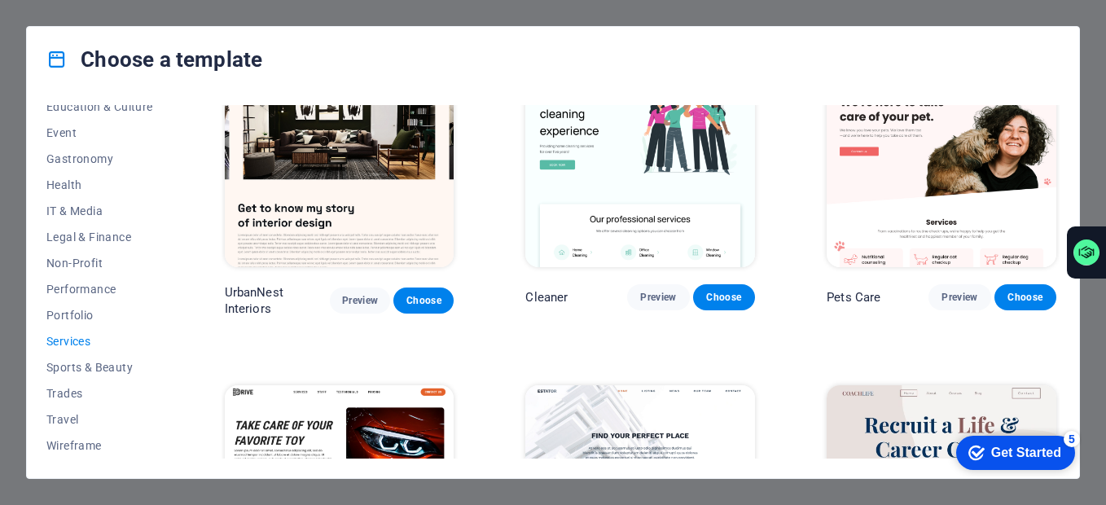
scroll to position [407, 0]
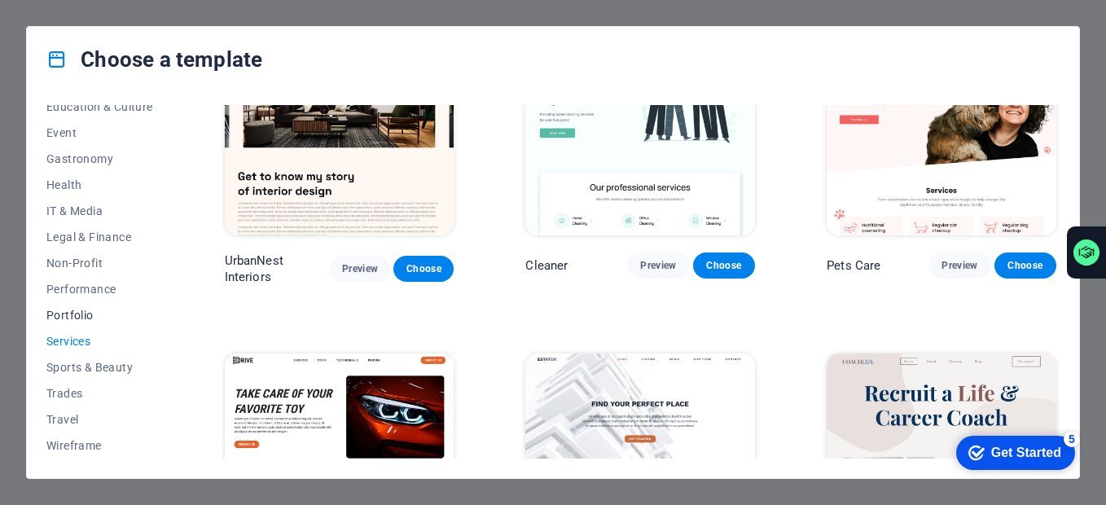
click at [77, 318] on span "Portfolio" at bounding box center [99, 315] width 107 height 13
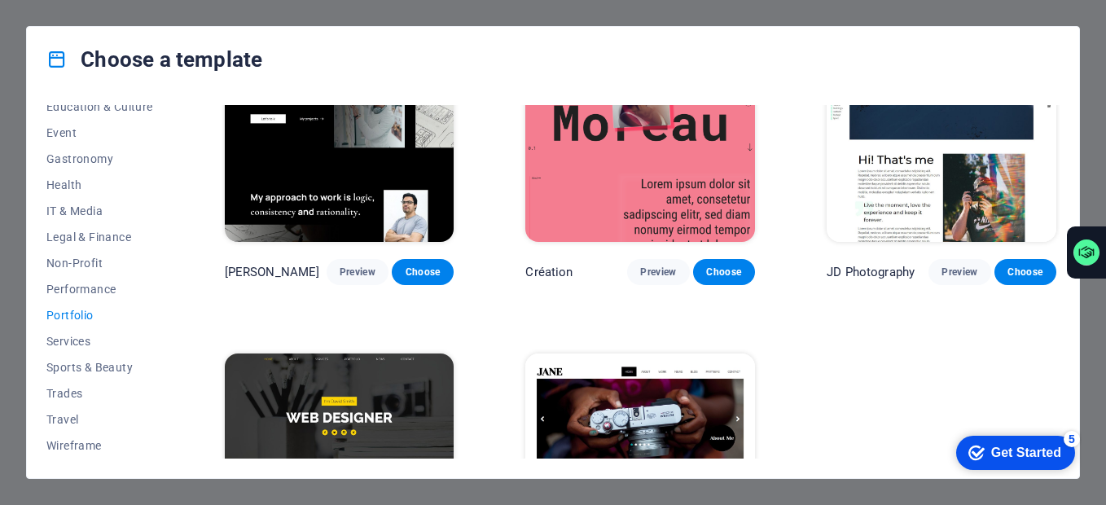
scroll to position [86, 0]
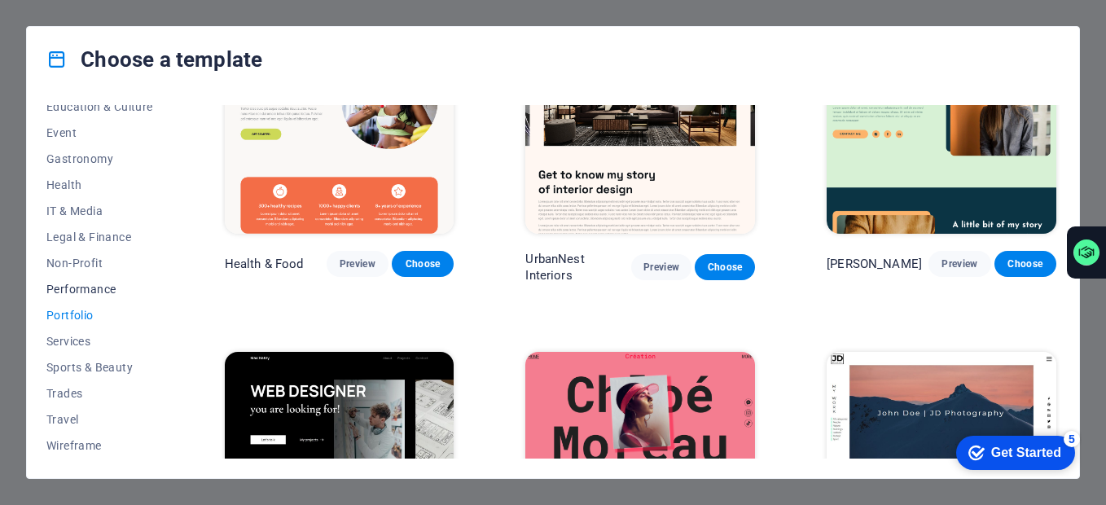
click at [101, 298] on button "Performance" at bounding box center [99, 289] width 107 height 26
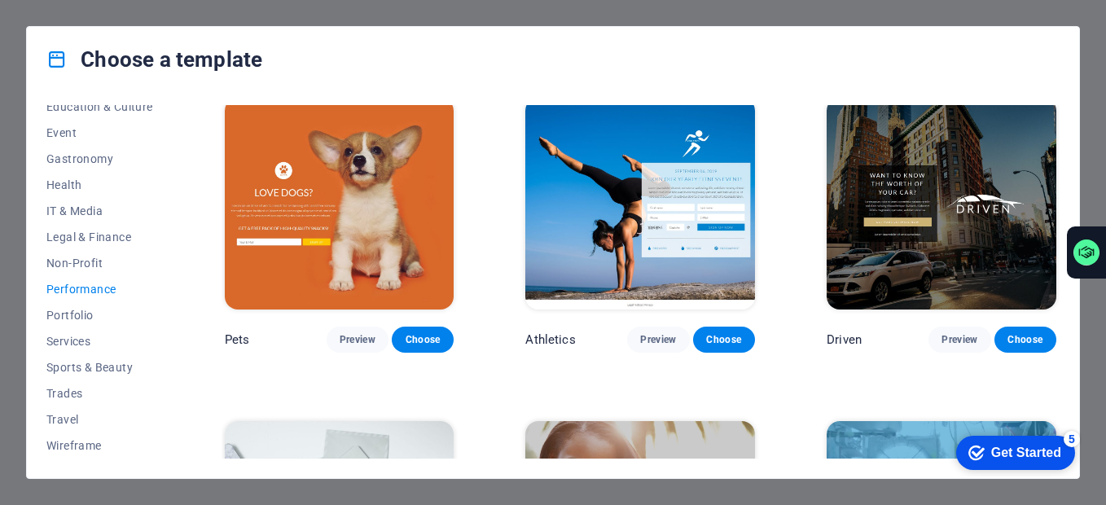
scroll to position [249, 0]
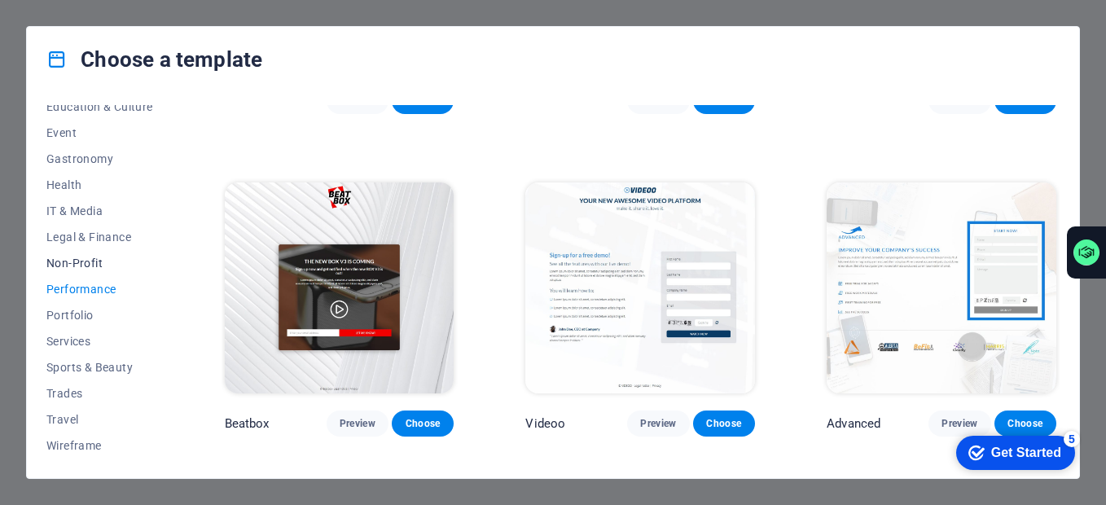
click at [96, 260] on span "Non-Profit" at bounding box center [99, 263] width 107 height 13
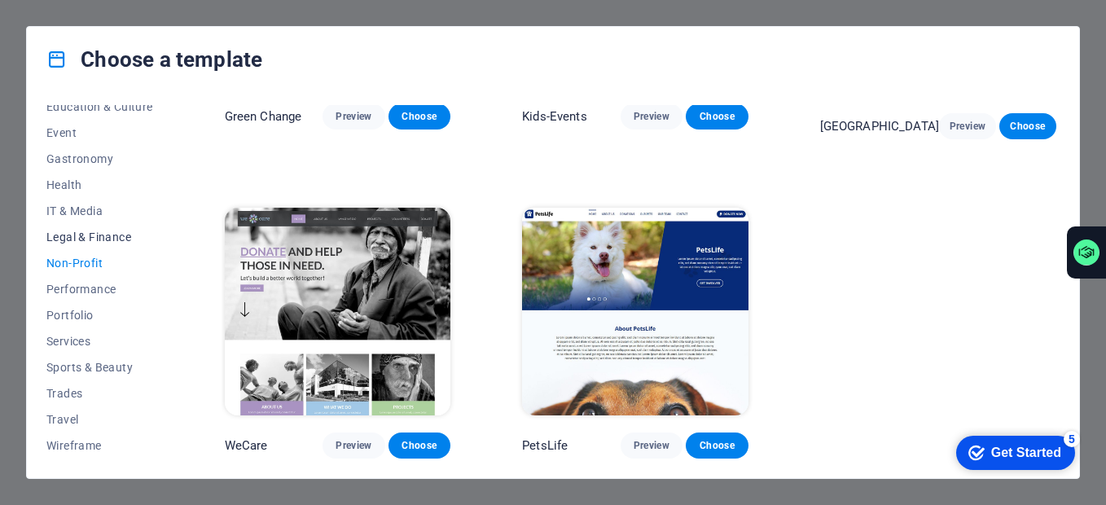
click at [117, 234] on span "Legal & Finance" at bounding box center [99, 237] width 107 height 13
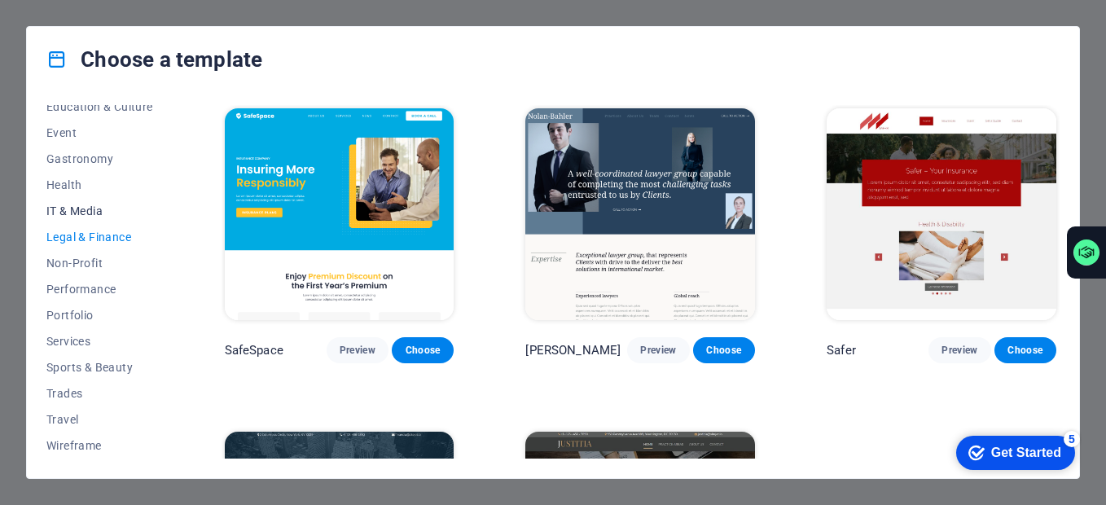
click at [99, 218] on button "IT & Media" at bounding box center [99, 211] width 107 height 26
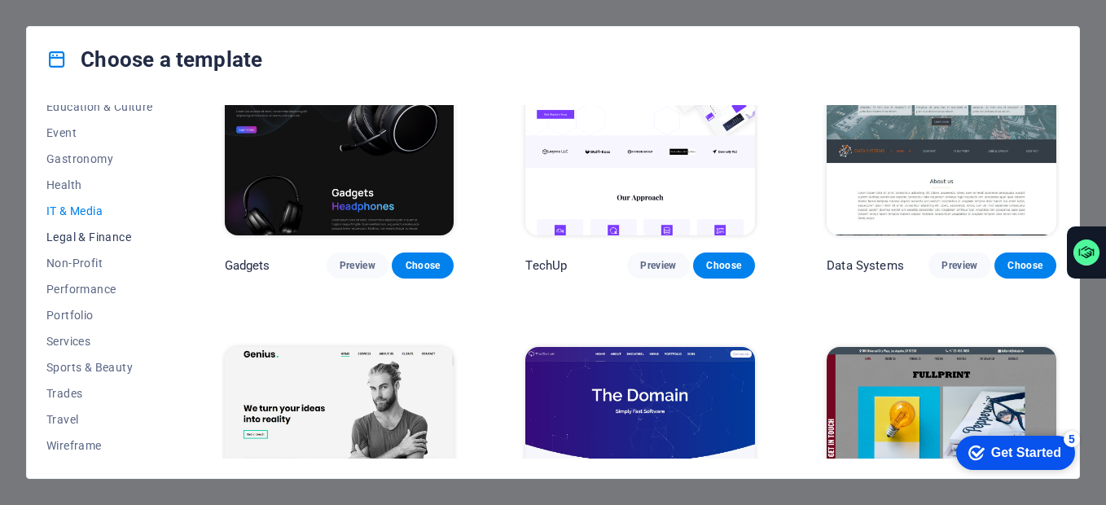
scroll to position [135, 0]
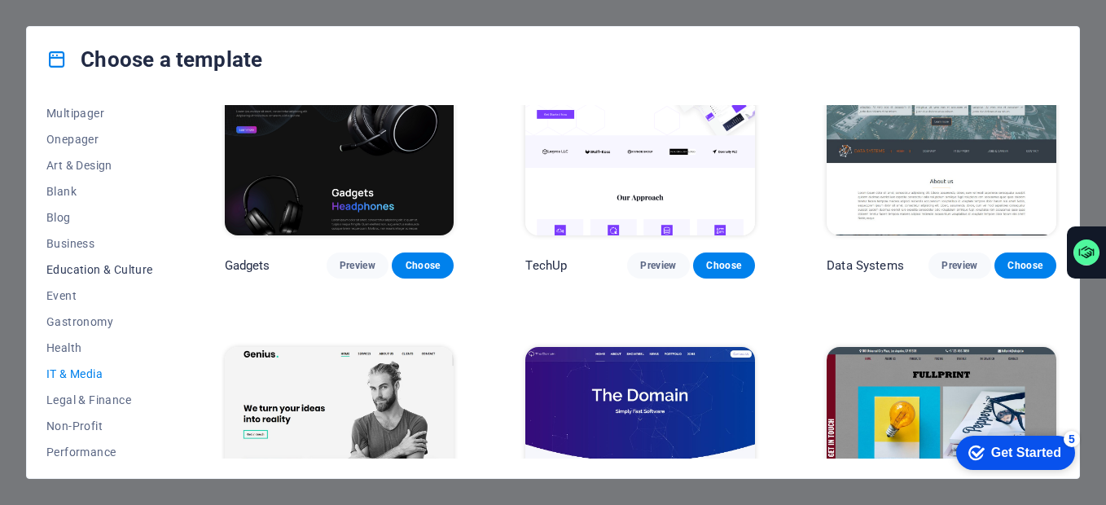
click at [81, 271] on span "Education & Culture" at bounding box center [99, 269] width 107 height 13
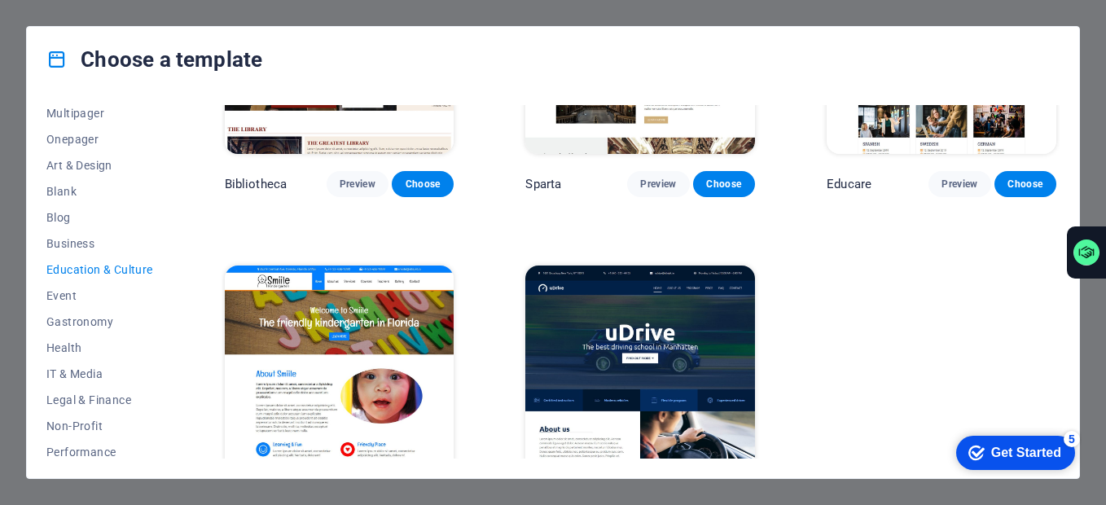
scroll to position [545, 0]
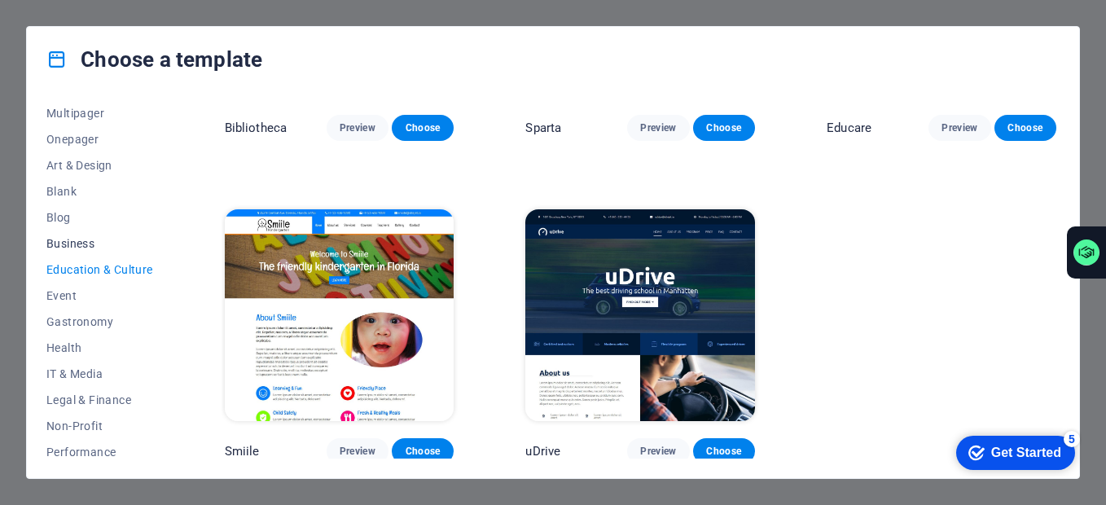
click at [77, 235] on button "Business" at bounding box center [99, 244] width 107 height 26
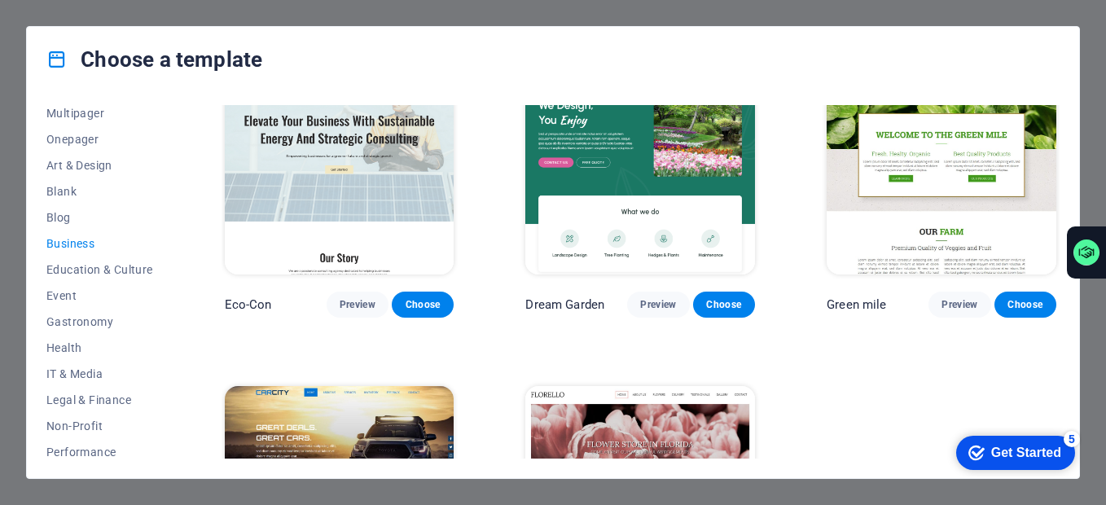
scroll to position [0, 0]
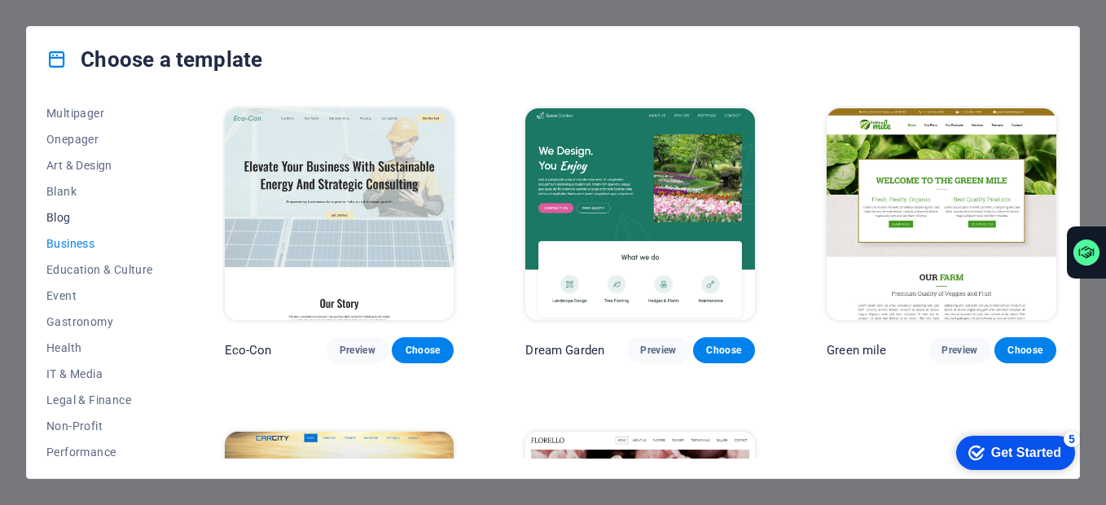
click at [78, 213] on span "Blog" at bounding box center [99, 217] width 107 height 13
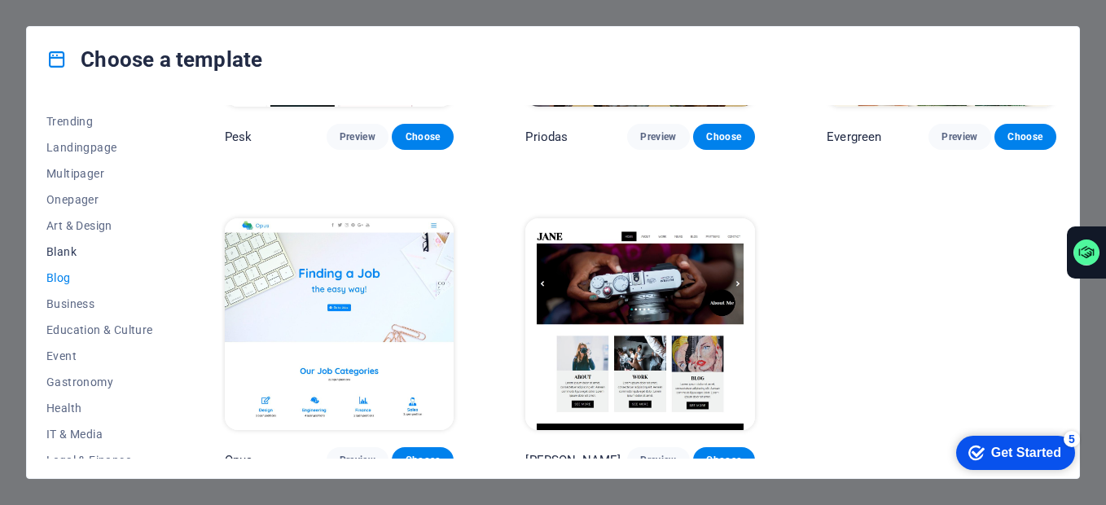
scroll to position [54, 0]
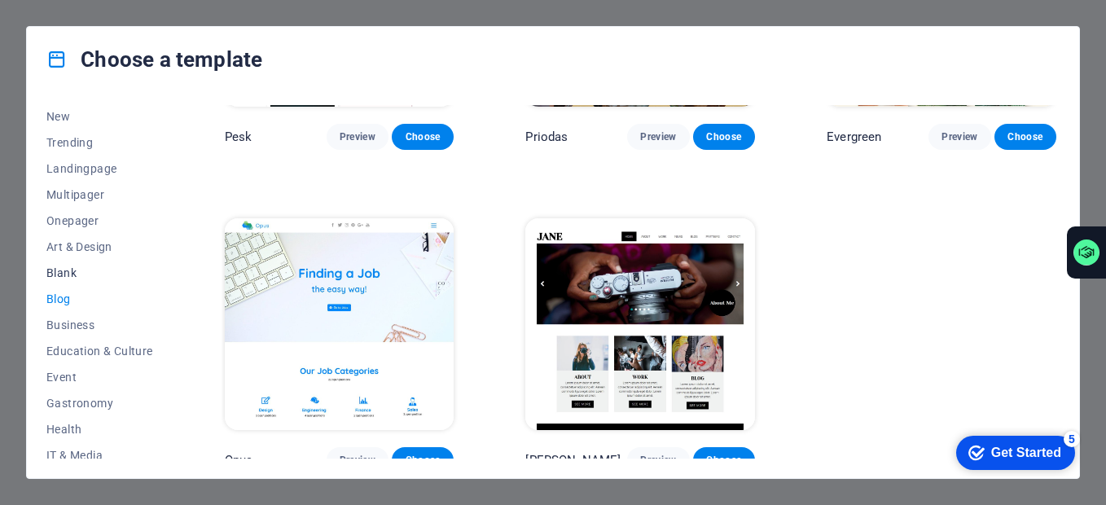
click at [76, 274] on span "Blank" at bounding box center [99, 272] width 107 height 13
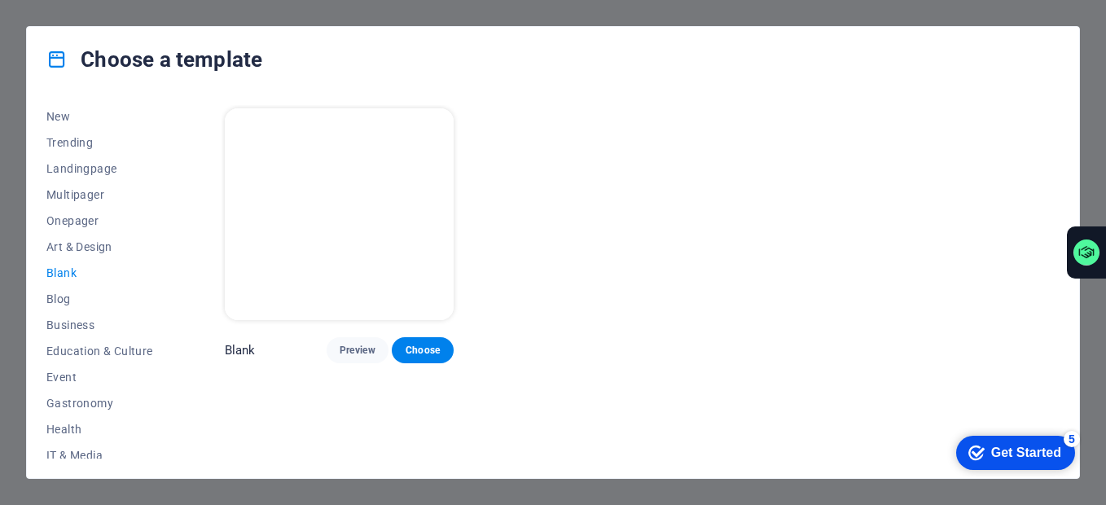
scroll to position [0, 0]
click at [100, 246] on span "Art & Design" at bounding box center [99, 246] width 107 height 13
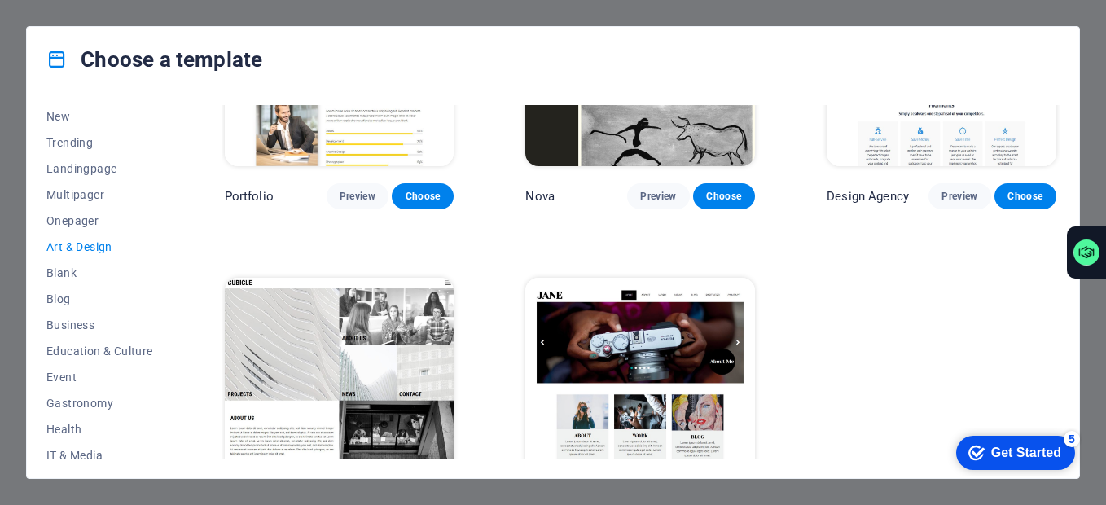
scroll to position [1188, 0]
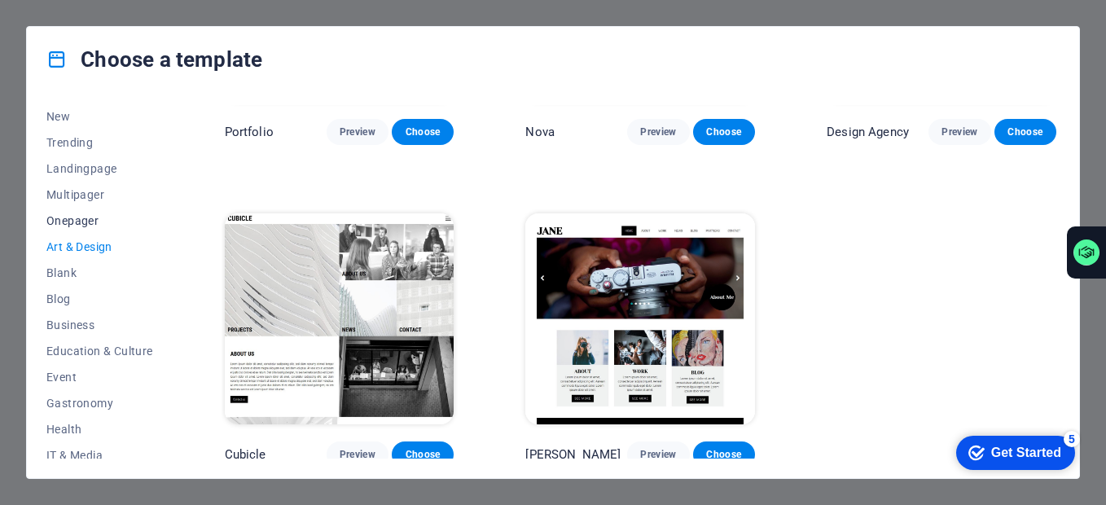
click at [62, 216] on span "Onepager" at bounding box center [99, 220] width 107 height 13
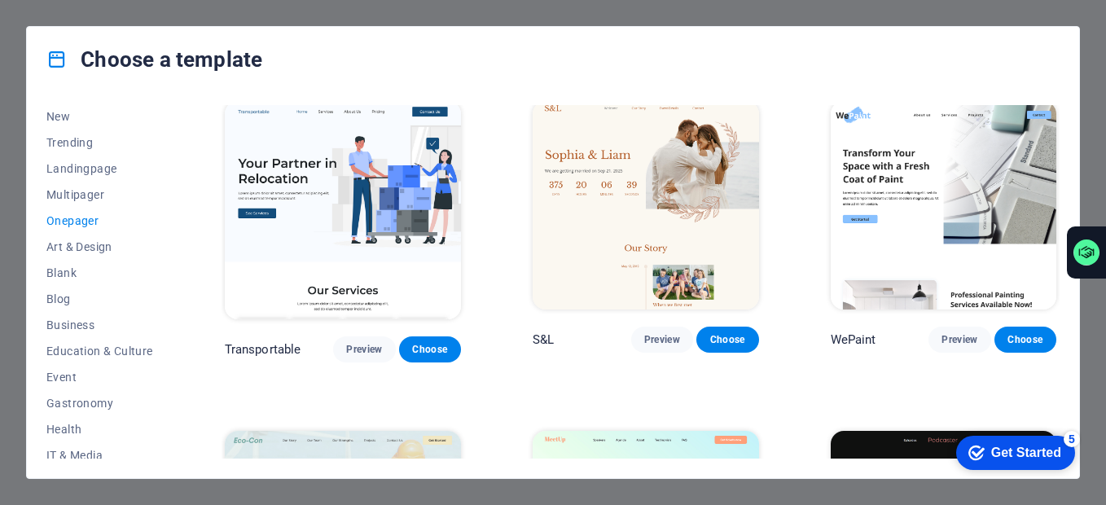
scroll to position [0, 0]
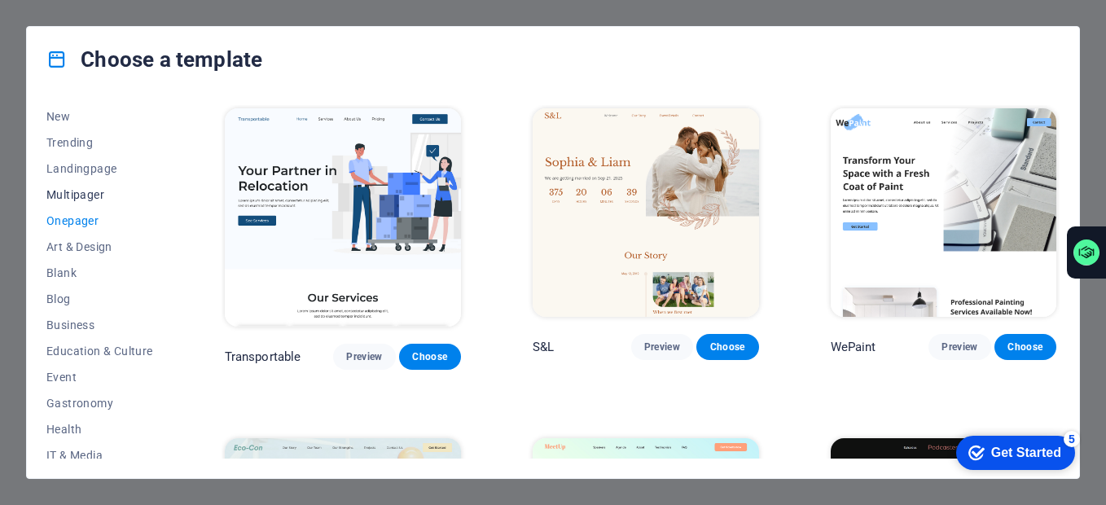
click at [92, 191] on span "Multipager" at bounding box center [99, 194] width 107 height 13
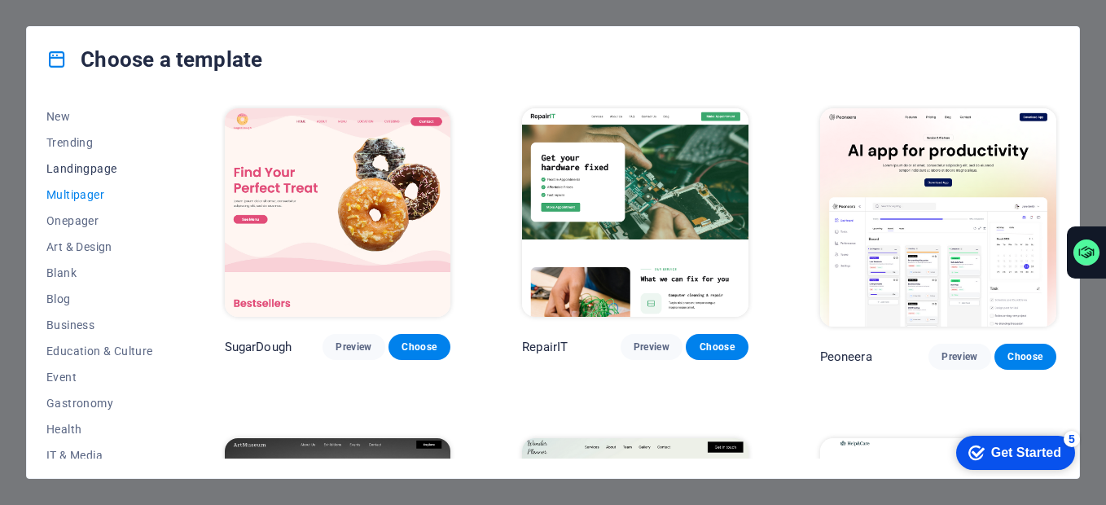
click at [90, 166] on span "Landingpage" at bounding box center [99, 168] width 107 height 13
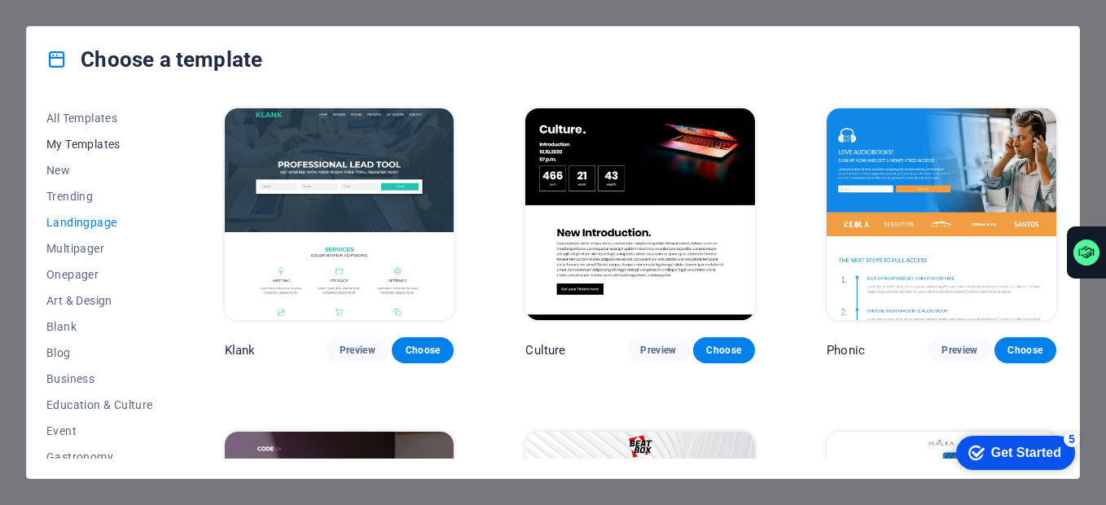
click at [79, 142] on span "My Templates" at bounding box center [99, 144] width 107 height 13
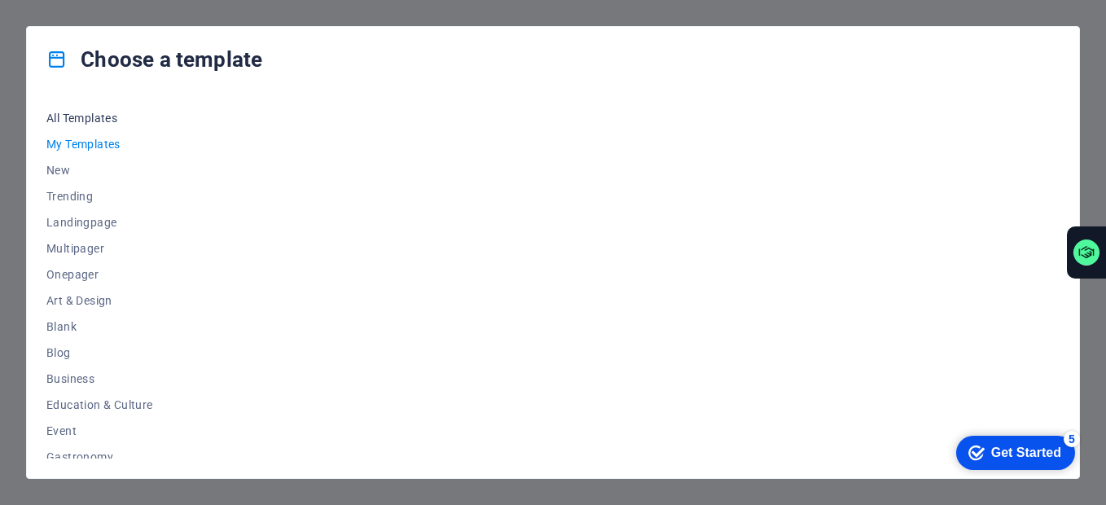
click at [86, 121] on span "All Templates" at bounding box center [99, 118] width 107 height 13
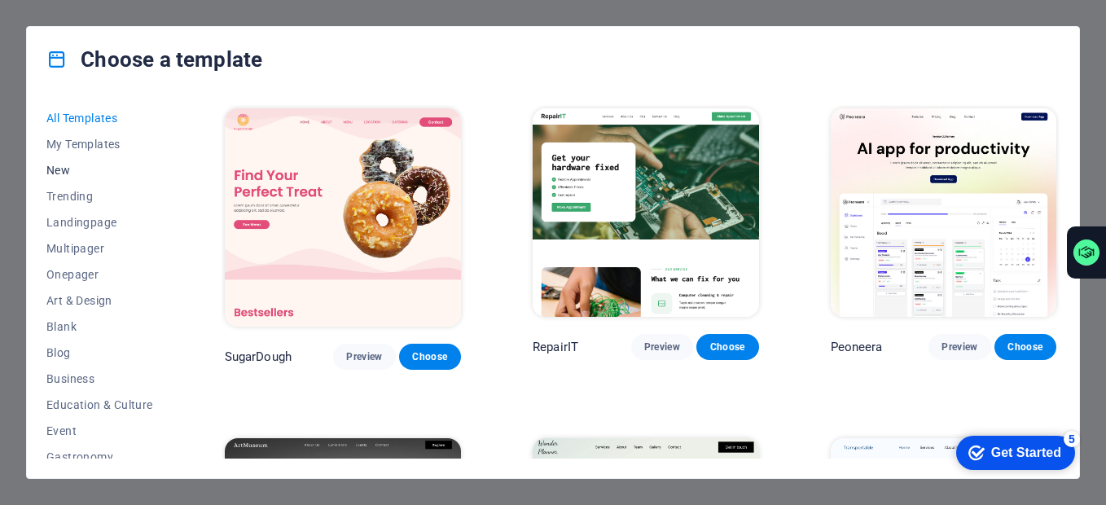
click at [68, 169] on span "New" at bounding box center [99, 170] width 107 height 13
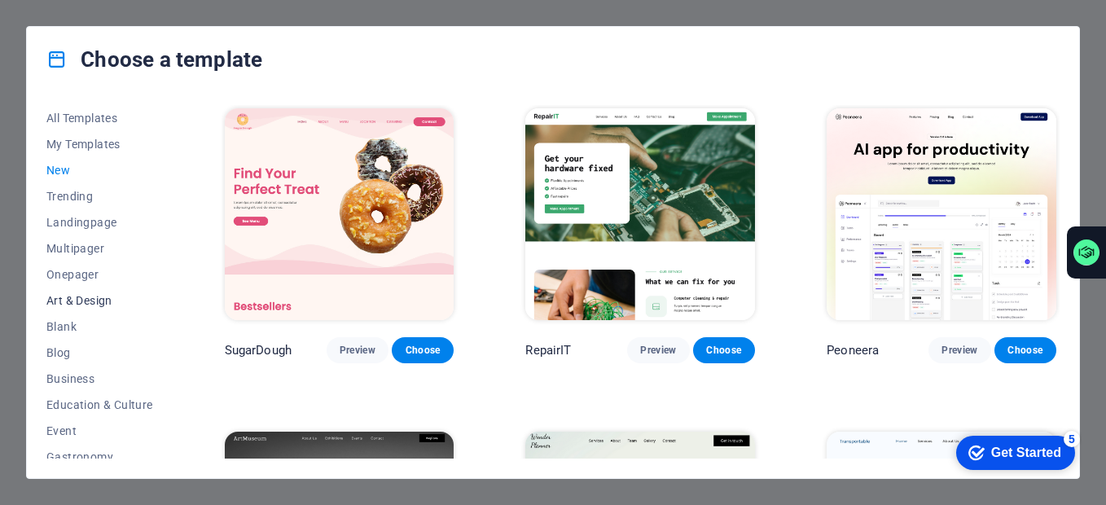
scroll to position [298, 0]
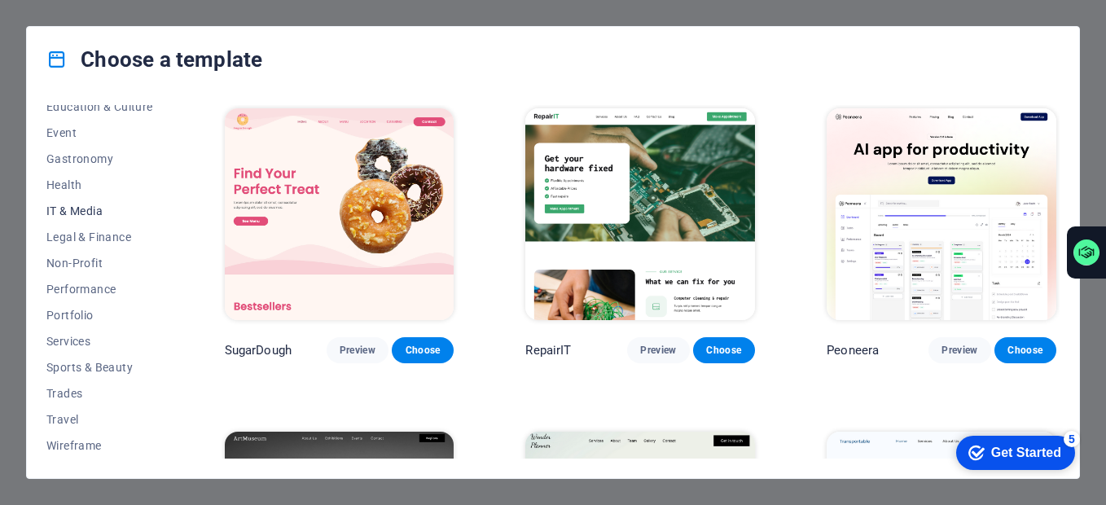
click at [87, 213] on span "IT & Media" at bounding box center [99, 210] width 107 height 13
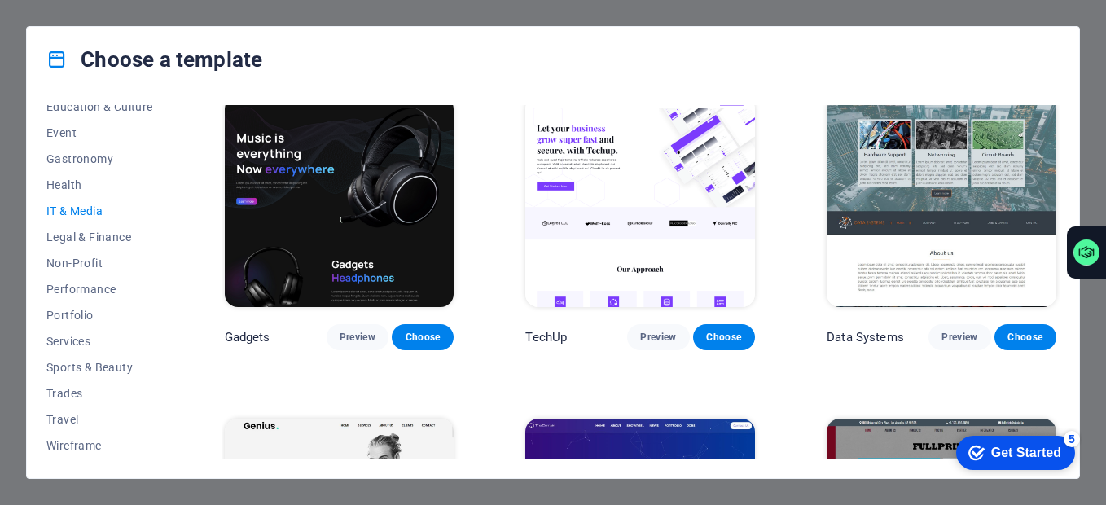
scroll to position [326, 0]
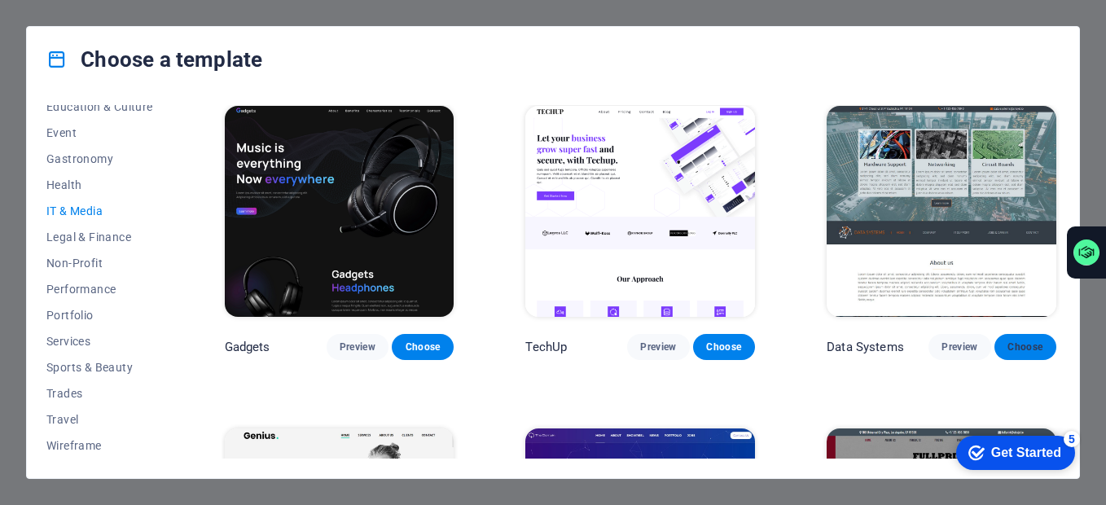
click at [1020, 354] on button "Choose" at bounding box center [1026, 347] width 62 height 26
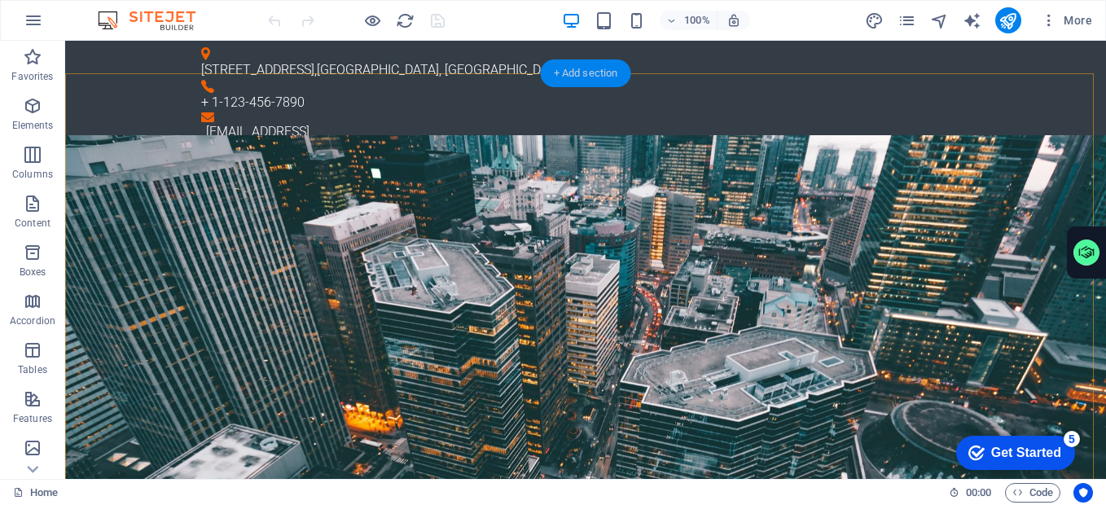
click at [579, 77] on div "+ Add section" at bounding box center [586, 73] width 90 height 28
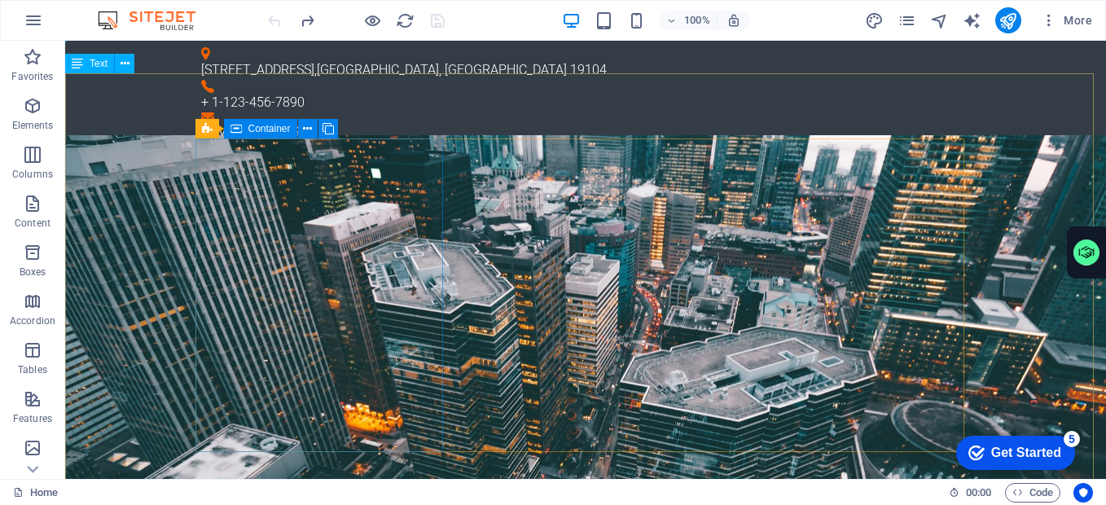
click at [263, 130] on span "Container" at bounding box center [269, 129] width 42 height 10
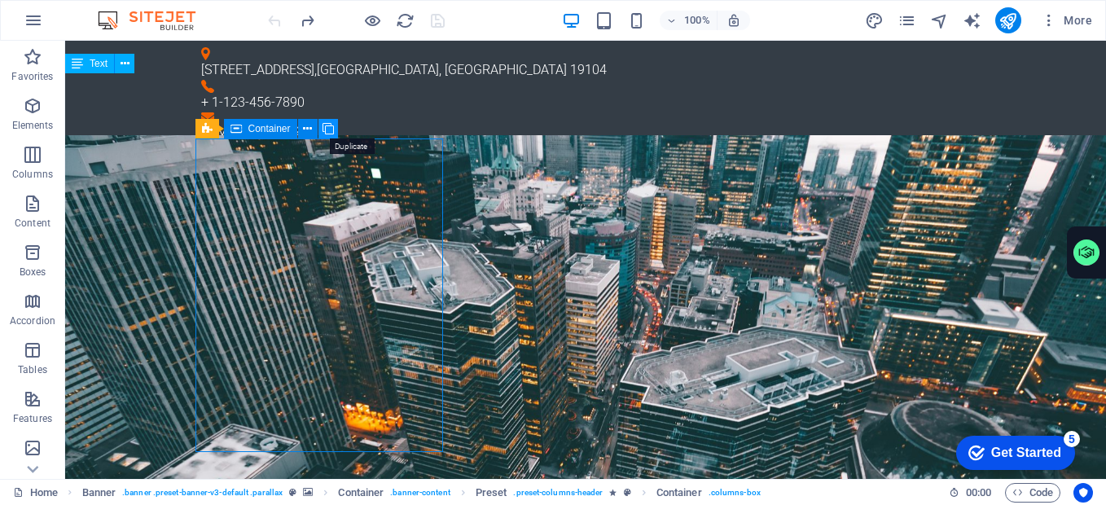
click at [328, 130] on icon at bounding box center [328, 129] width 11 height 17
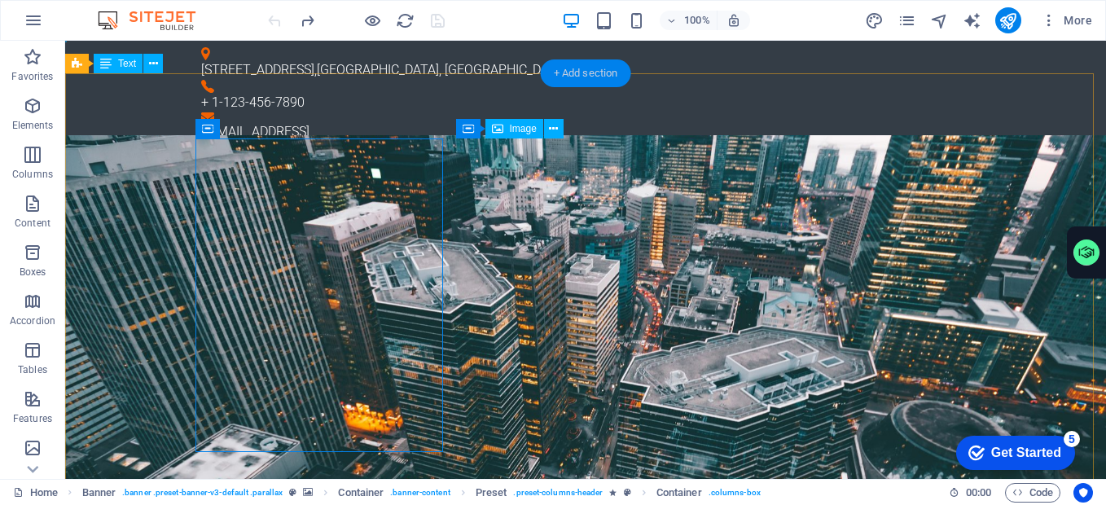
click at [597, 77] on div "+ Add section" at bounding box center [586, 73] width 90 height 28
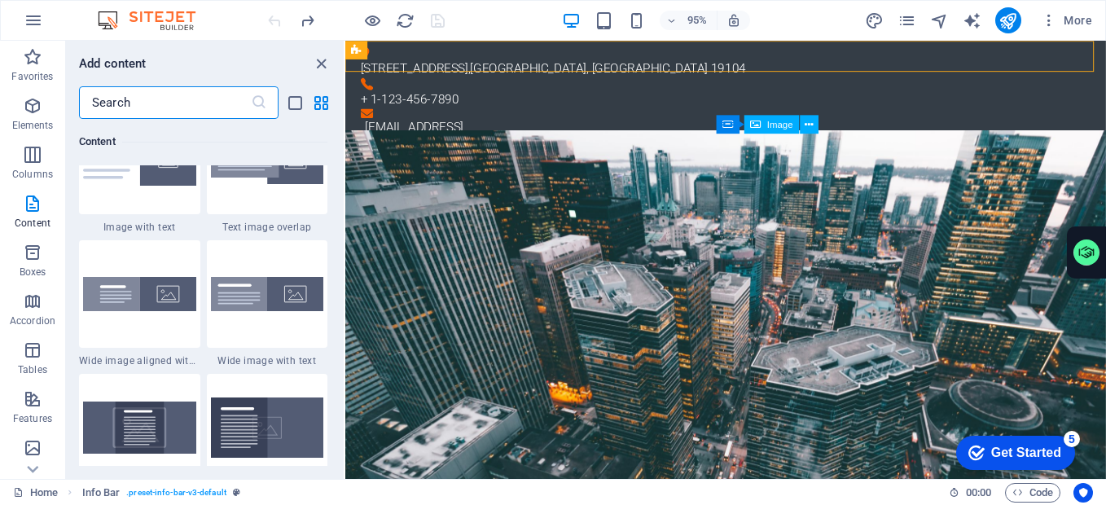
scroll to position [3095, 0]
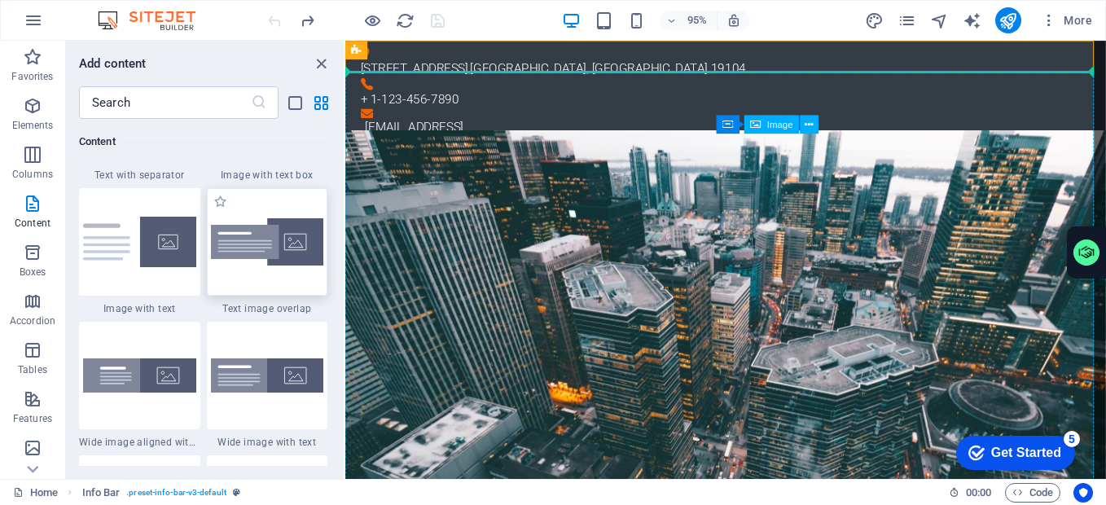
click at [272, 235] on img at bounding box center [267, 242] width 113 height 48
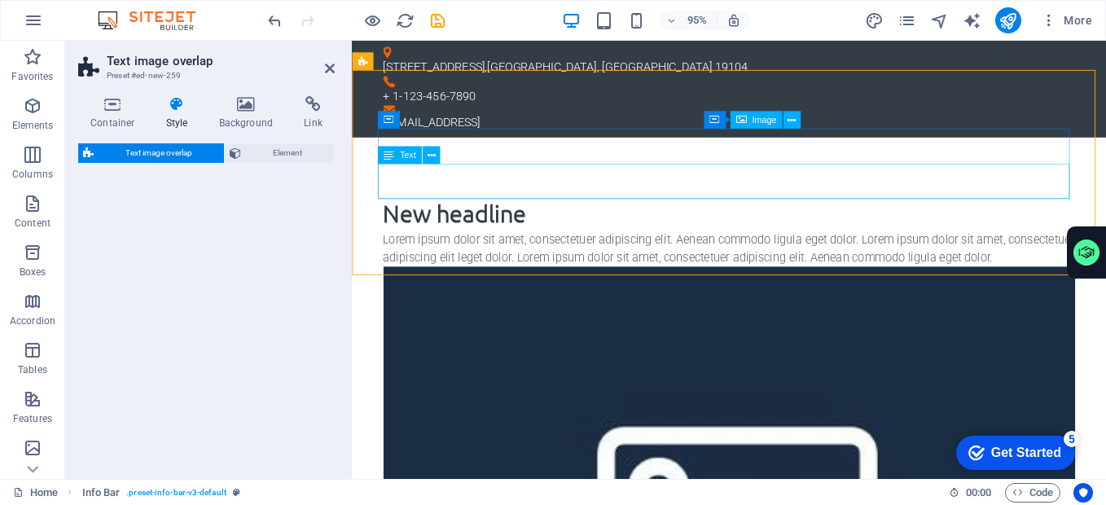
select select "rem"
select select "px"
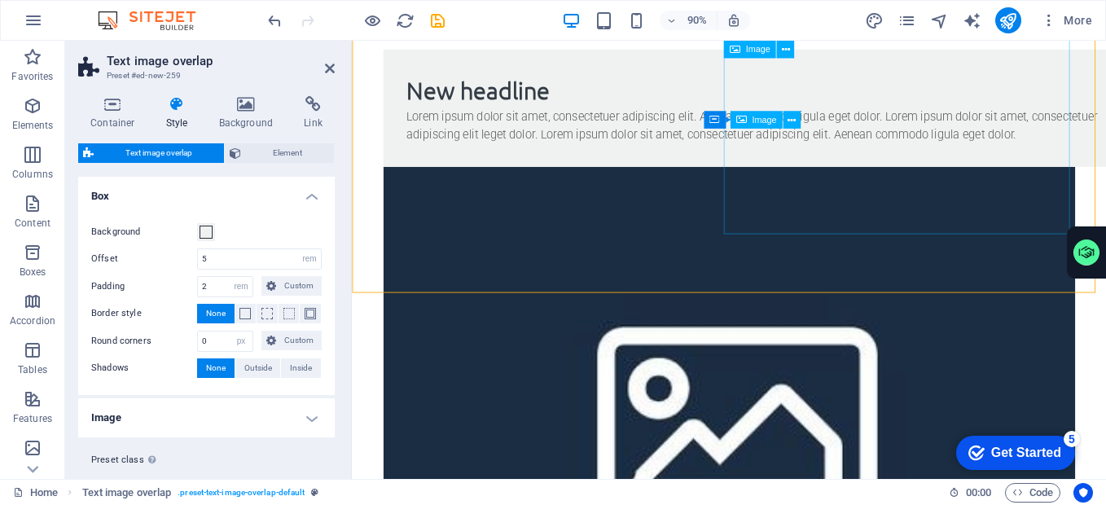
scroll to position [0, 0]
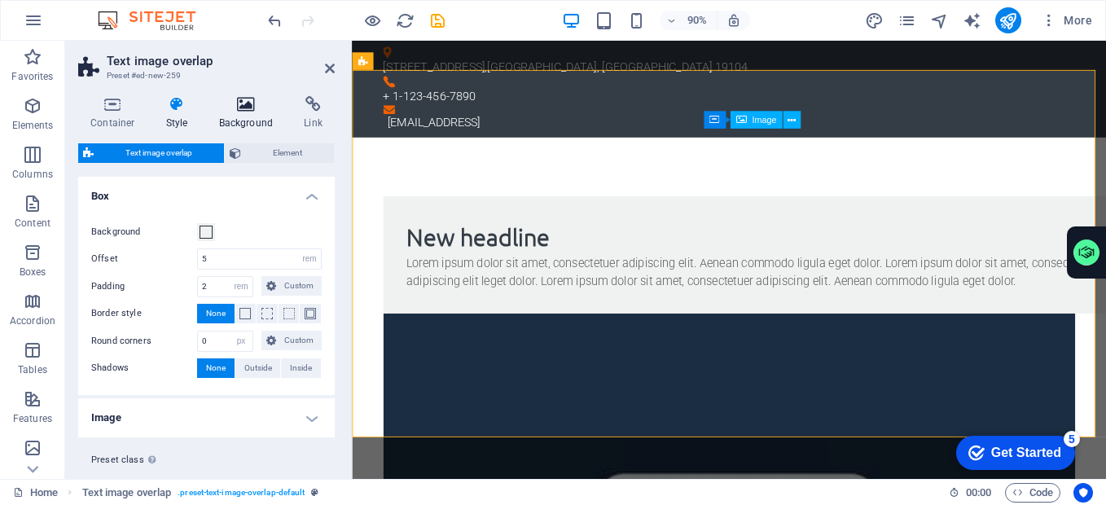
click at [240, 102] on icon at bounding box center [246, 104] width 79 height 16
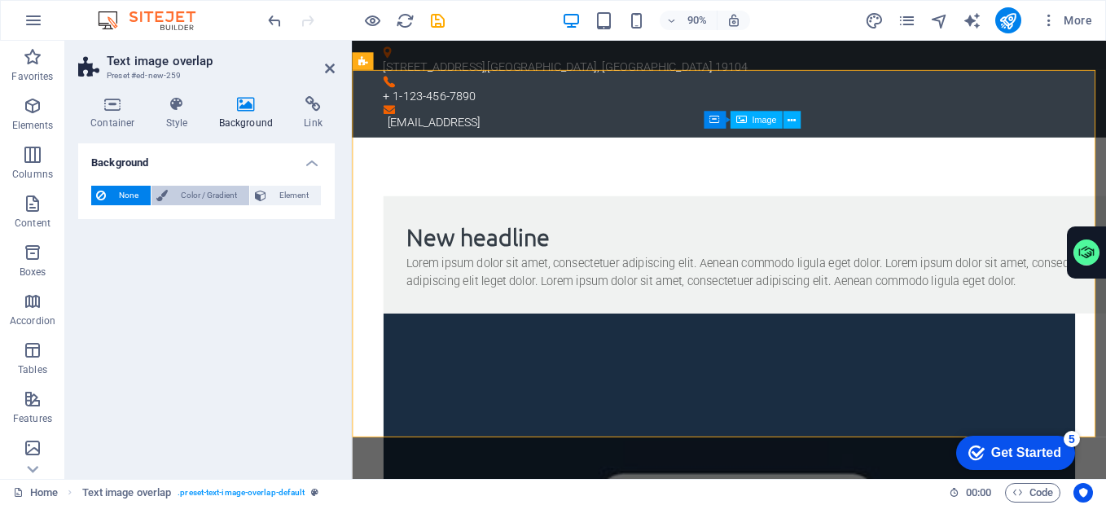
click at [155, 196] on button "Color / Gradient" at bounding box center [201, 196] width 98 height 20
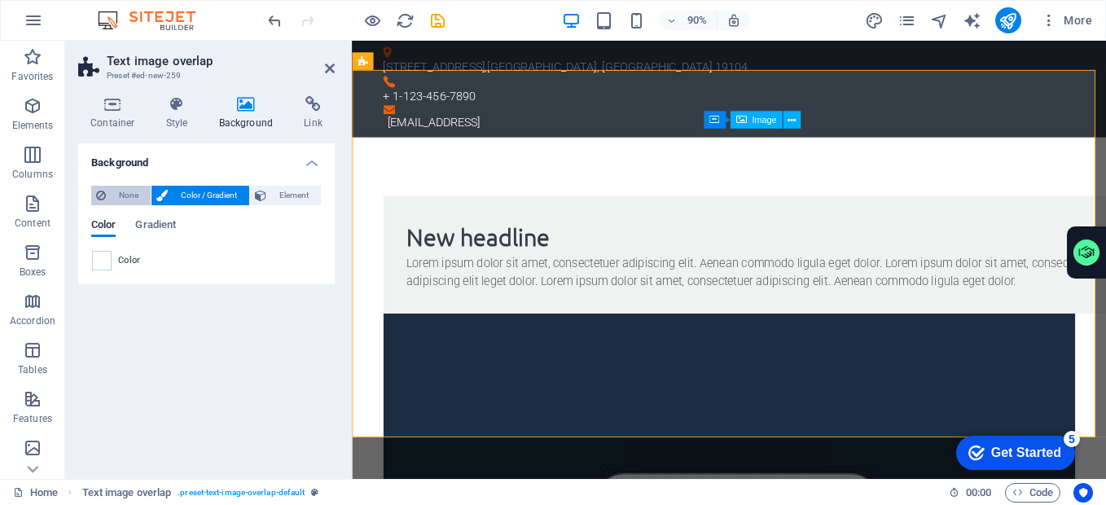
click at [125, 191] on span "None" at bounding box center [128, 196] width 35 height 20
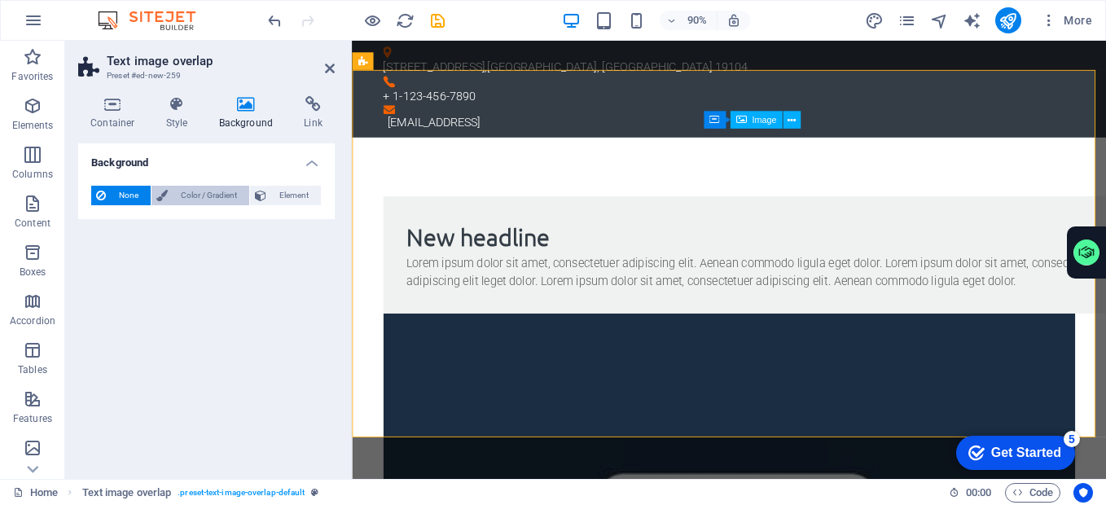
click at [280, 193] on span "Element" at bounding box center [293, 196] width 45 height 20
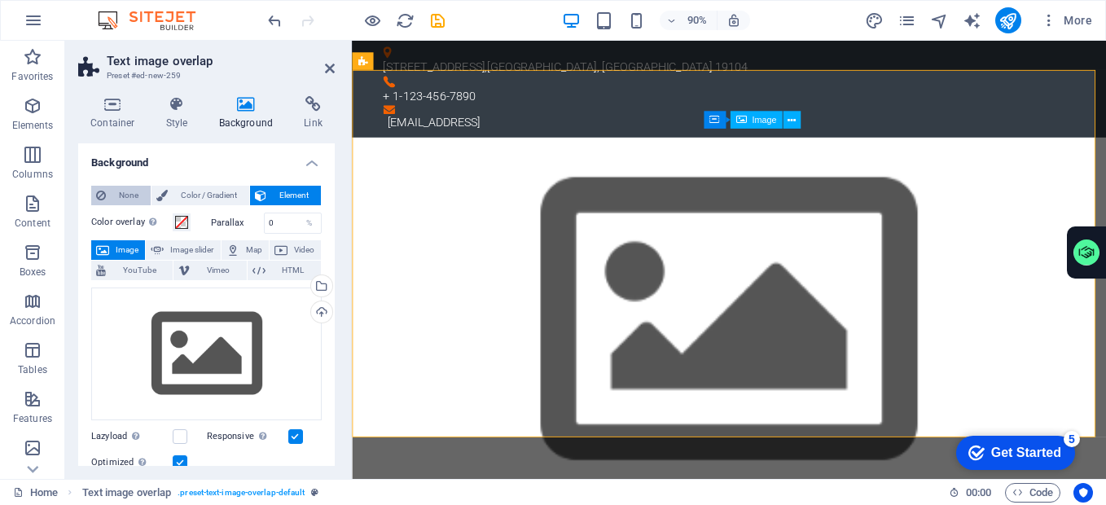
click at [115, 195] on span "None" at bounding box center [128, 196] width 35 height 20
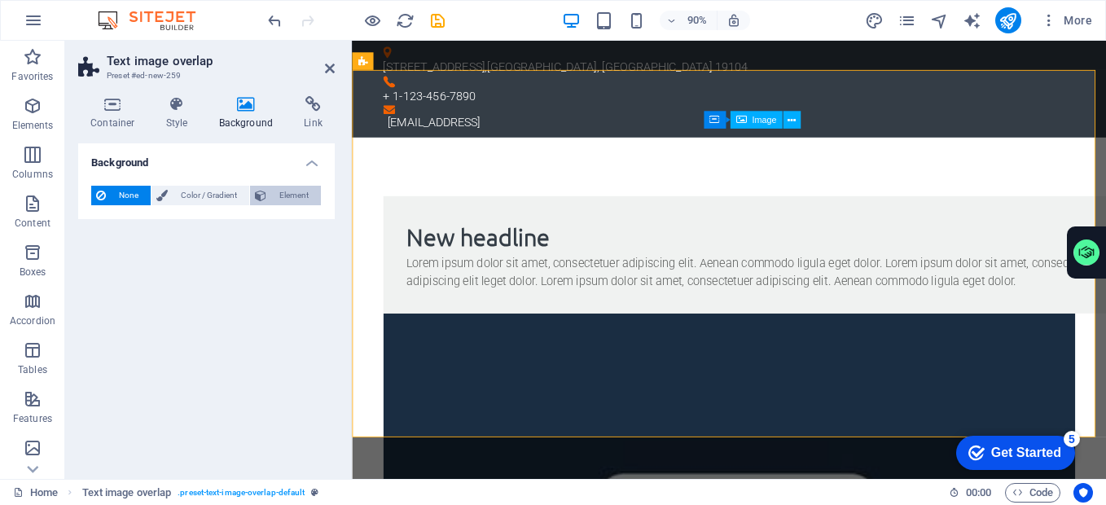
click at [308, 187] on span "Element" at bounding box center [293, 196] width 45 height 20
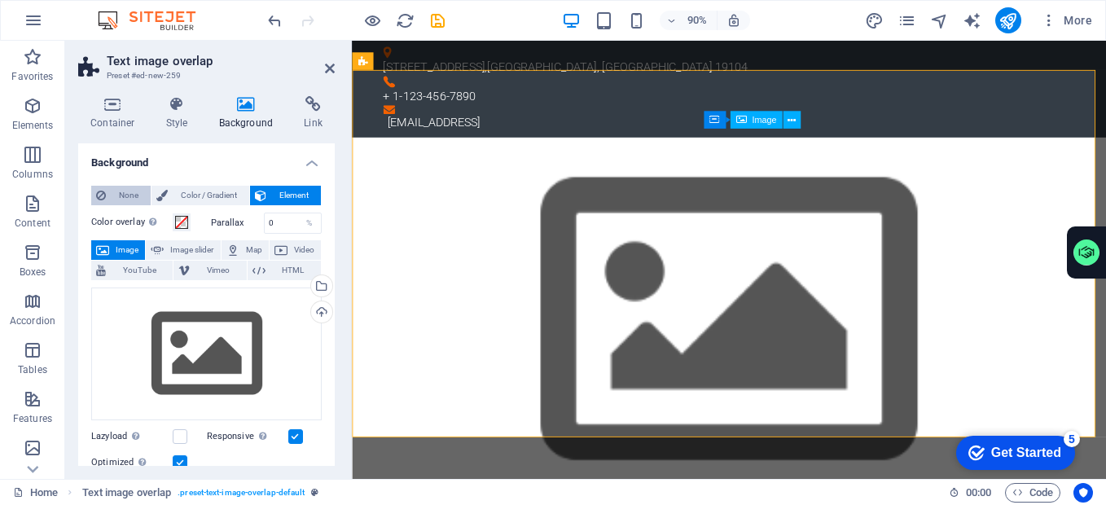
click at [116, 195] on span "None" at bounding box center [128, 196] width 35 height 20
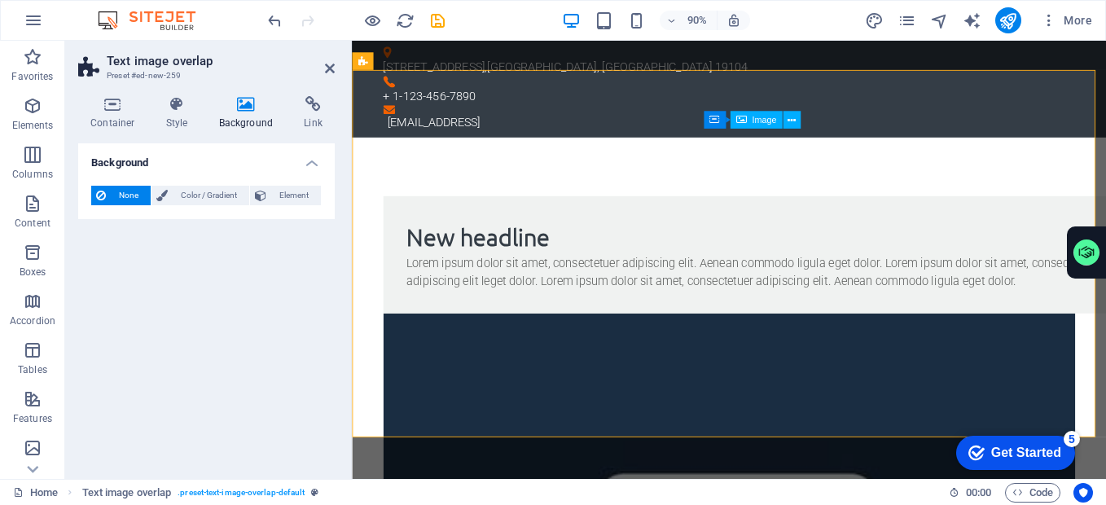
click at [183, 93] on div "Container Style Background Link Size Height Default px rem % vh vw Min. height …" at bounding box center [206, 281] width 283 height 396
click at [175, 112] on icon at bounding box center [177, 104] width 46 height 16
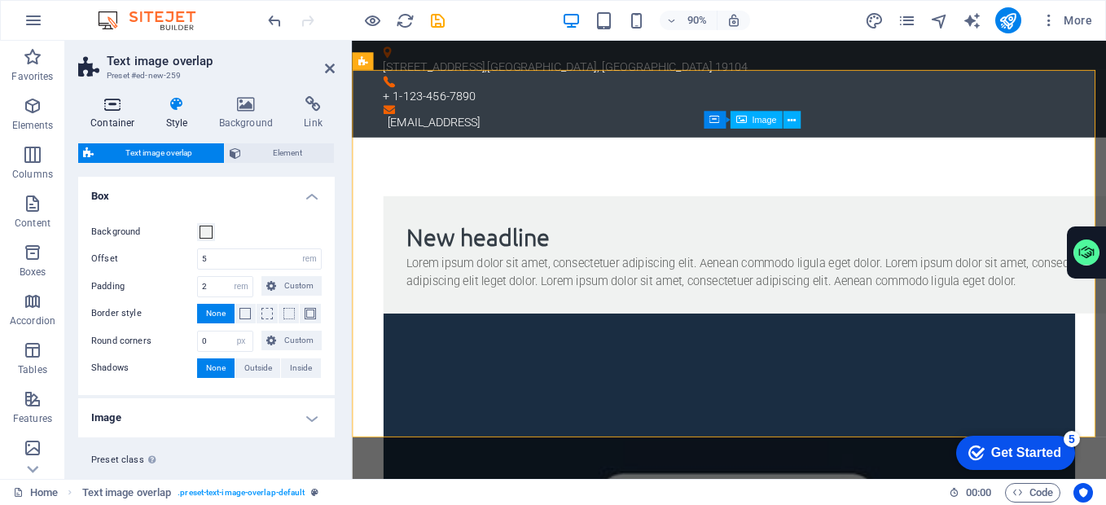
click at [106, 117] on h4 "Container" at bounding box center [116, 113] width 76 height 34
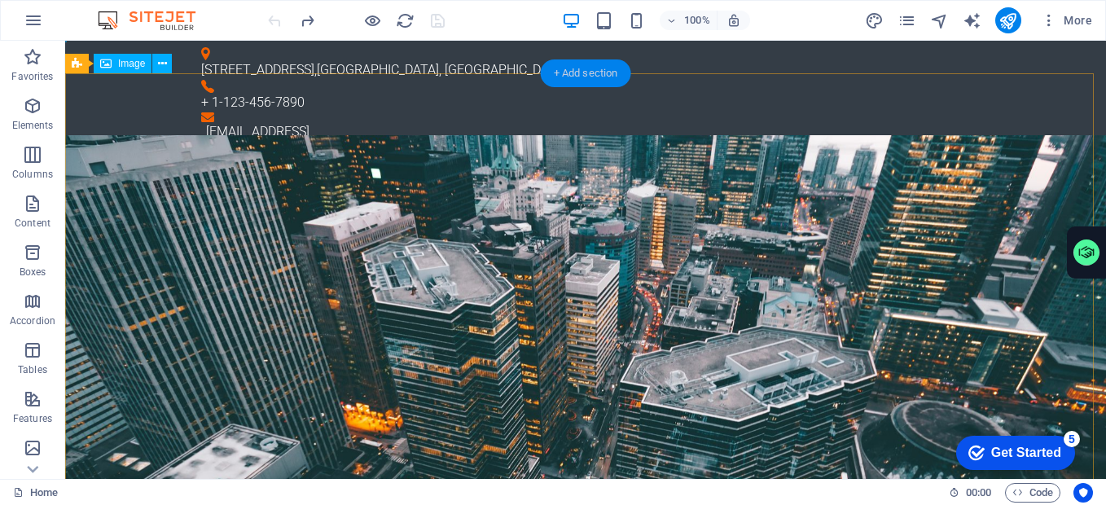
drag, startPoint x: 568, startPoint y: 73, endPoint x: 183, endPoint y: 89, distance: 385.7
click at [568, 73] on div "+ Add section" at bounding box center [586, 73] width 90 height 28
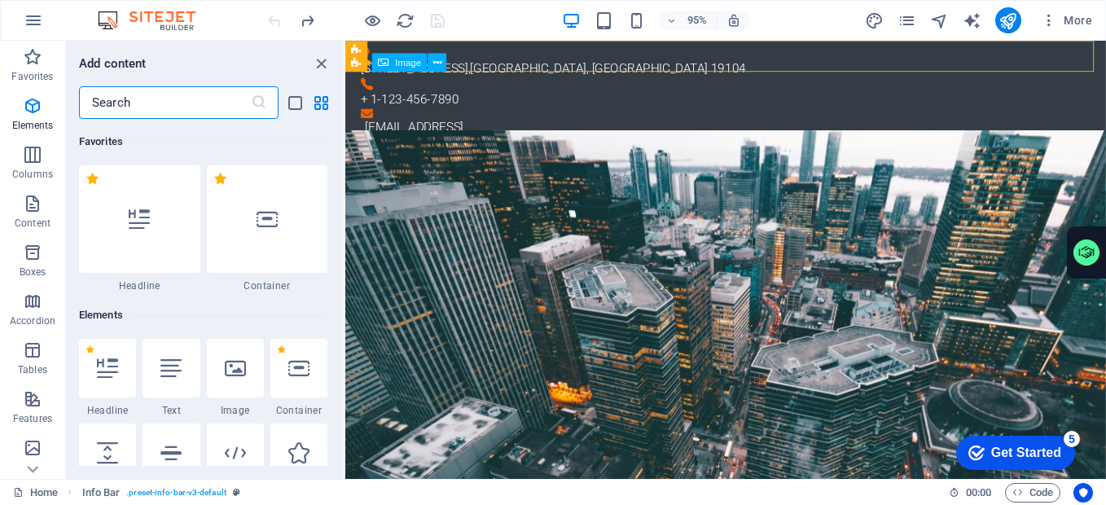
scroll to position [2851, 0]
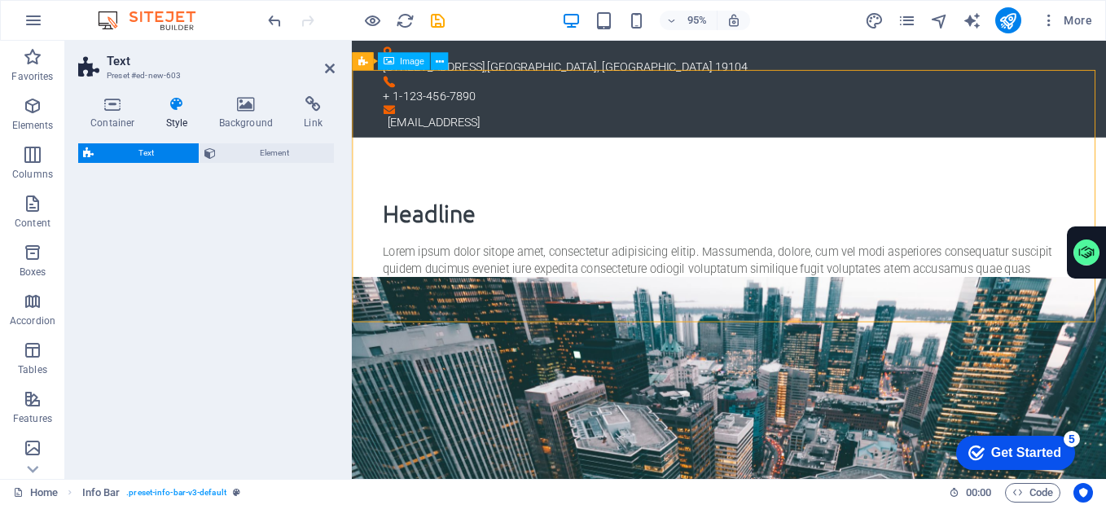
click at [613, 266] on div "Lorem ipsum dolor sitope amet, consectetur adipisicing elitip. Massumenda, dolo…" at bounding box center [771, 315] width 769 height 98
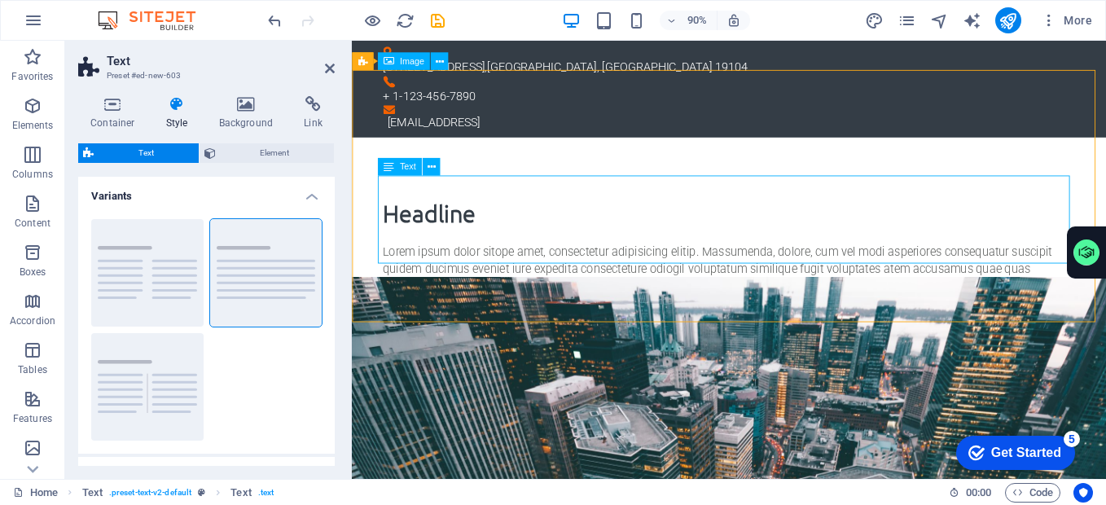
click at [842, 272] on div "Lorem ipsum dolor sitope amet, consectetur adipisicing elitip. Massumenda, dolo…" at bounding box center [771, 315] width 769 height 98
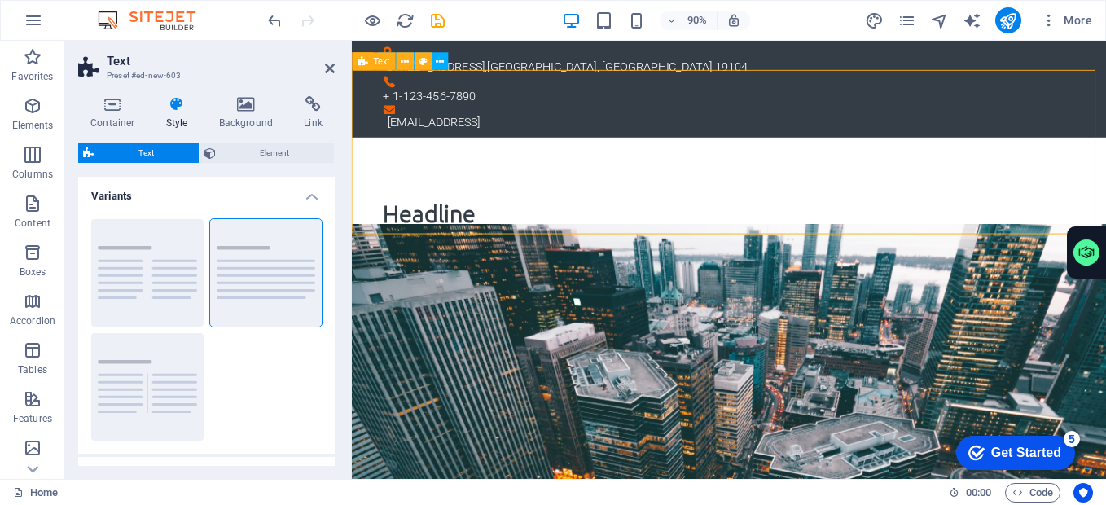
click at [602, 231] on div "Headline" at bounding box center [771, 239] width 838 height 183
click at [248, 117] on h4 "Background" at bounding box center [250, 113] width 86 height 34
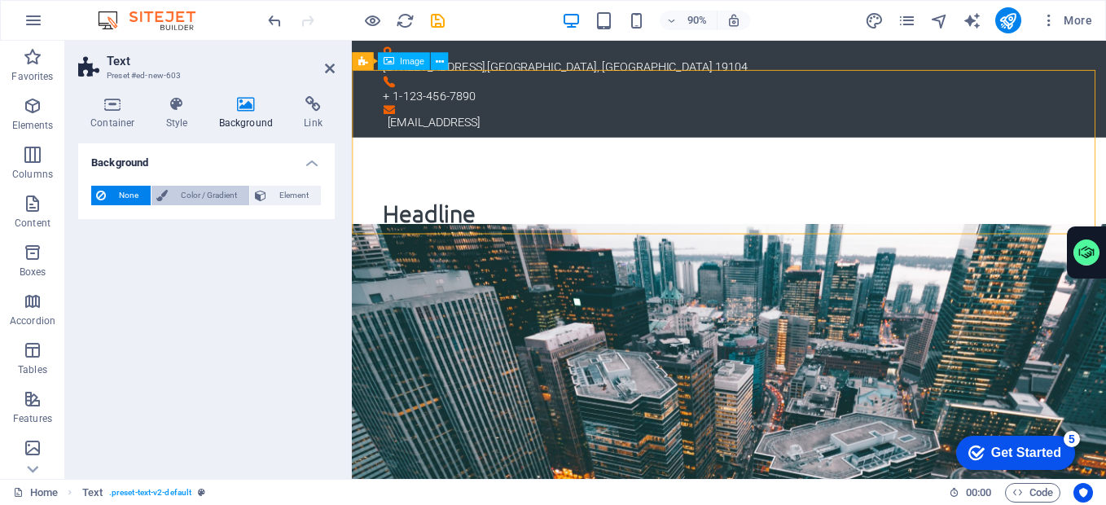
click at [200, 192] on span "Color / Gradient" at bounding box center [209, 196] width 72 height 20
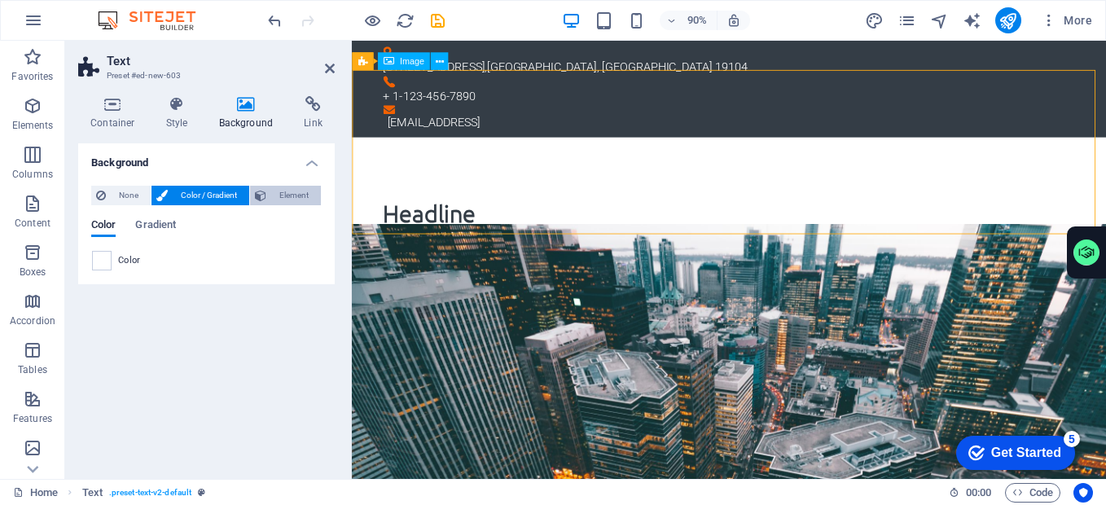
click at [273, 196] on span "Element" at bounding box center [293, 196] width 45 height 20
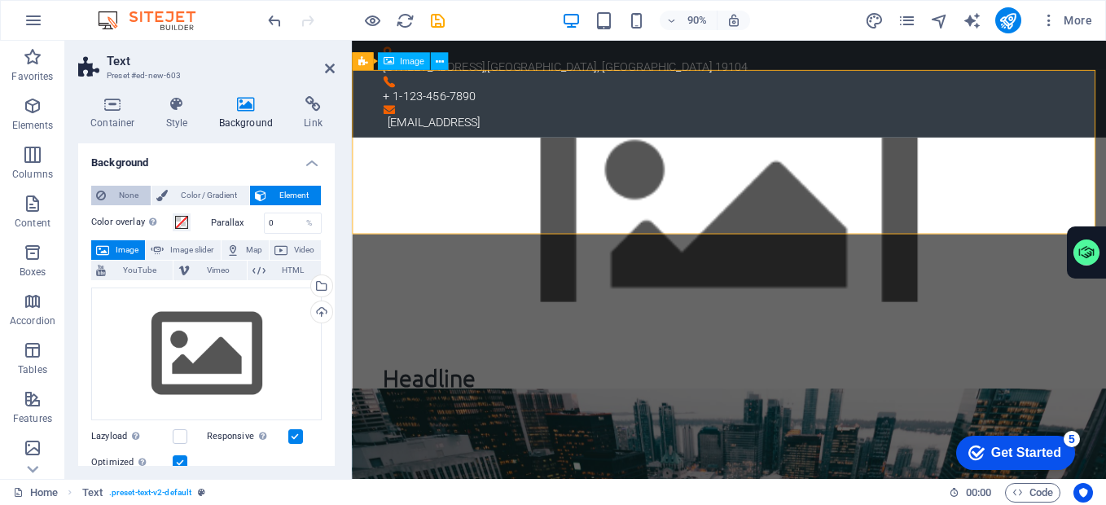
click at [140, 200] on span "None" at bounding box center [128, 196] width 35 height 20
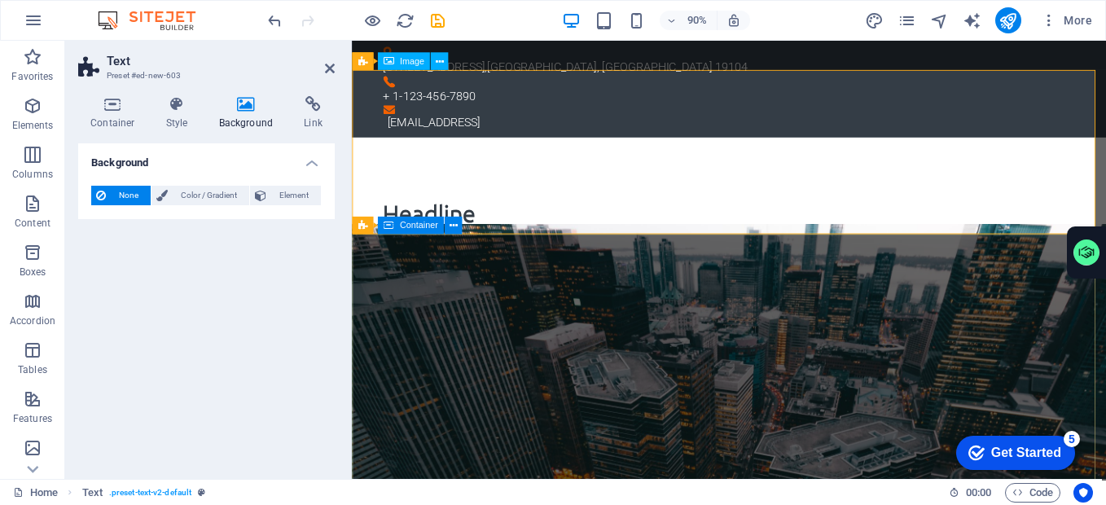
drag, startPoint x: 789, startPoint y: 103, endPoint x: 533, endPoint y: 279, distance: 311.2
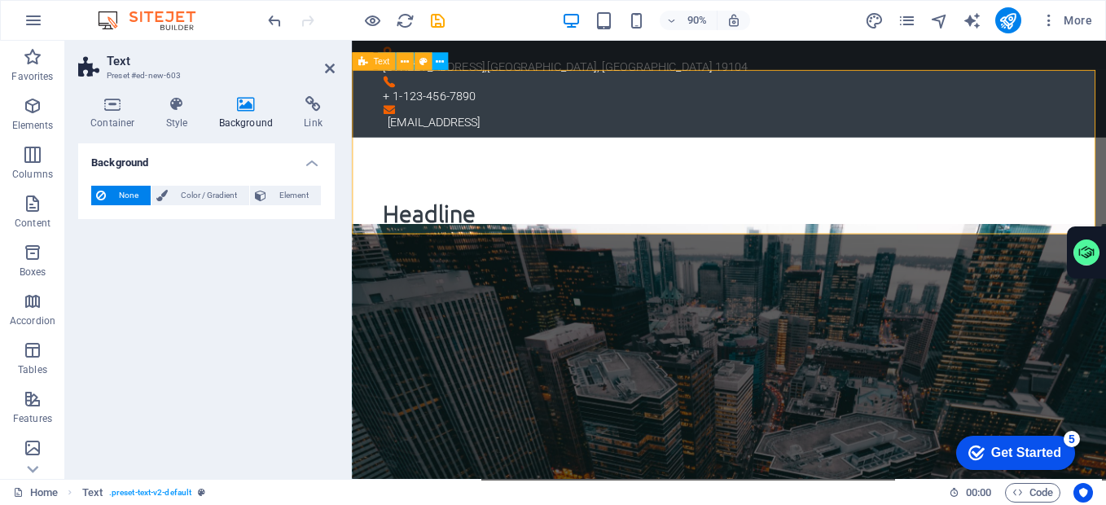
click at [433, 60] on div "Text" at bounding box center [397, 61] width 90 height 18
click at [436, 59] on div "Text" at bounding box center [397, 61] width 90 height 18
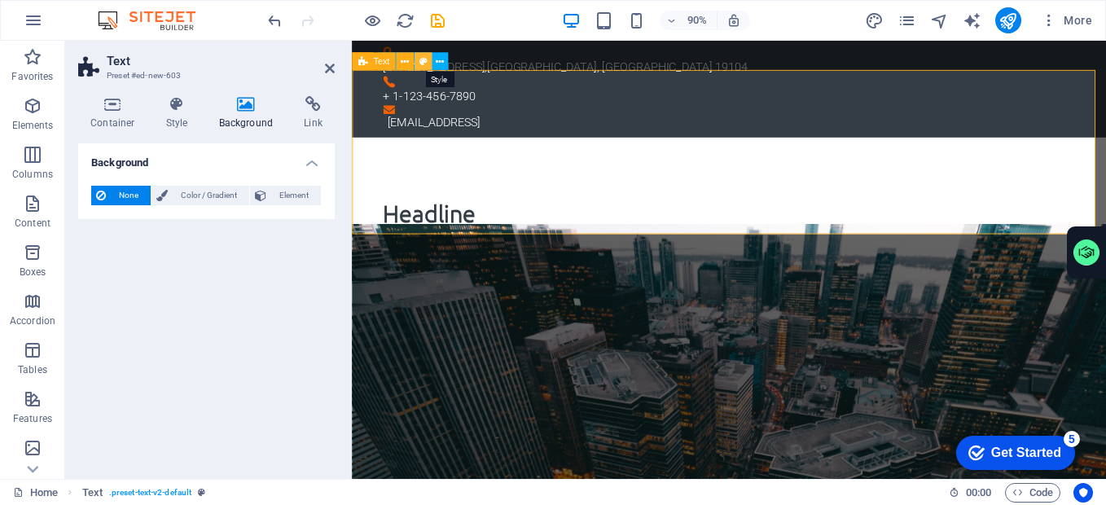
click at [424, 59] on icon at bounding box center [423, 61] width 8 height 15
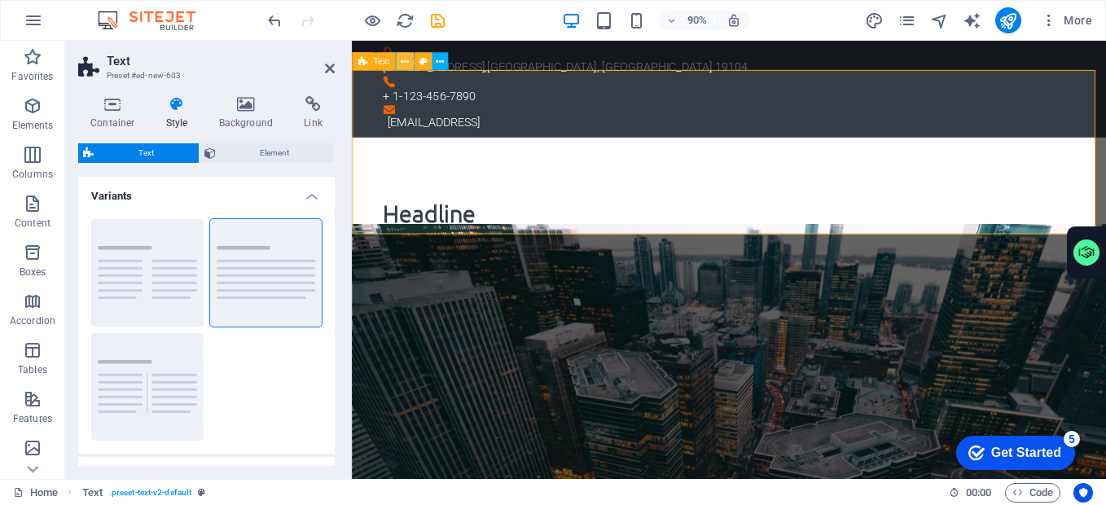
click at [405, 62] on icon at bounding box center [405, 61] width 8 height 15
click at [639, 148] on div "Headline" at bounding box center [771, 239] width 838 height 183
click at [410, 60] on button at bounding box center [405, 61] width 18 height 18
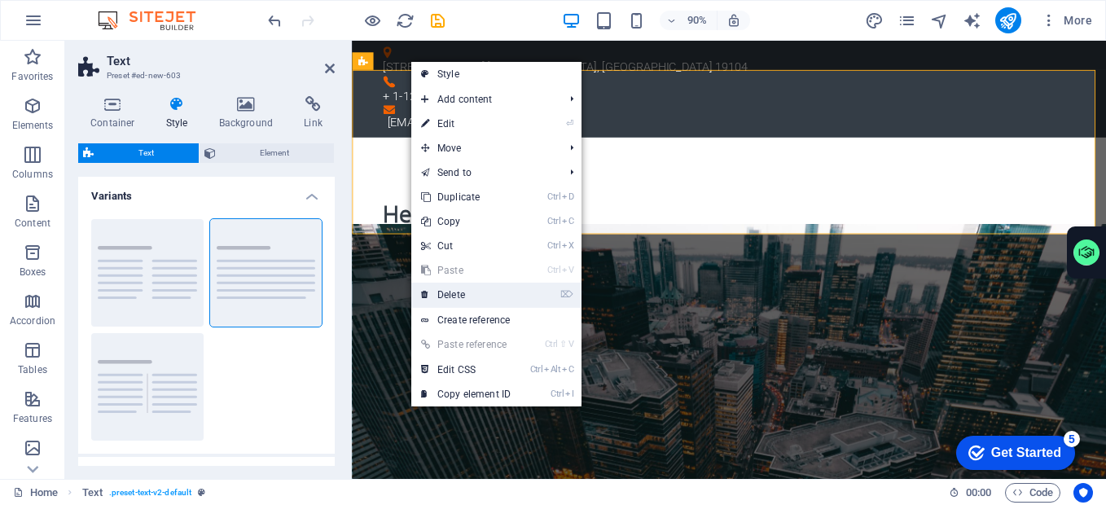
click at [465, 289] on link "⌦ Delete" at bounding box center [465, 295] width 109 height 24
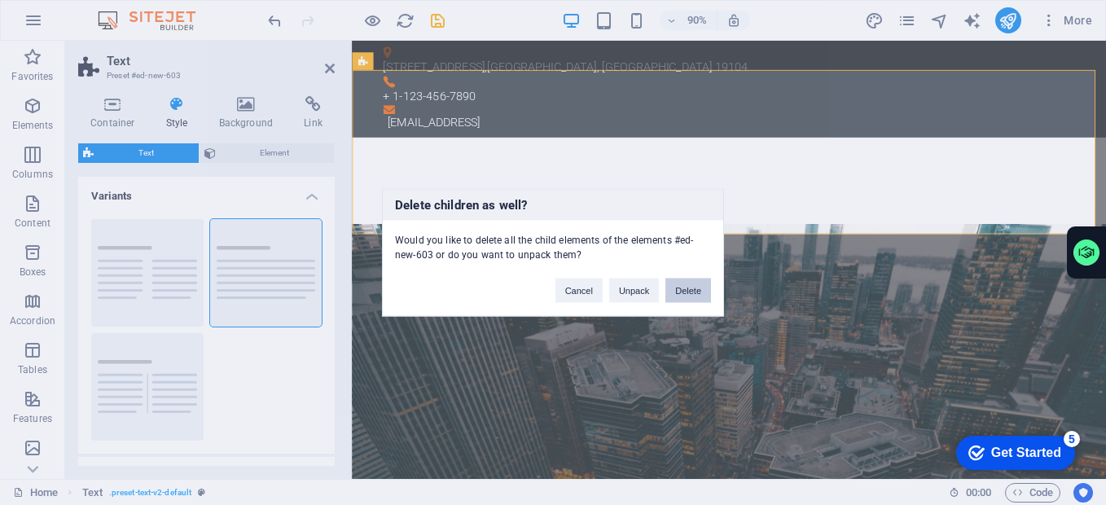
click at [693, 292] on button "Delete" at bounding box center [689, 291] width 46 height 24
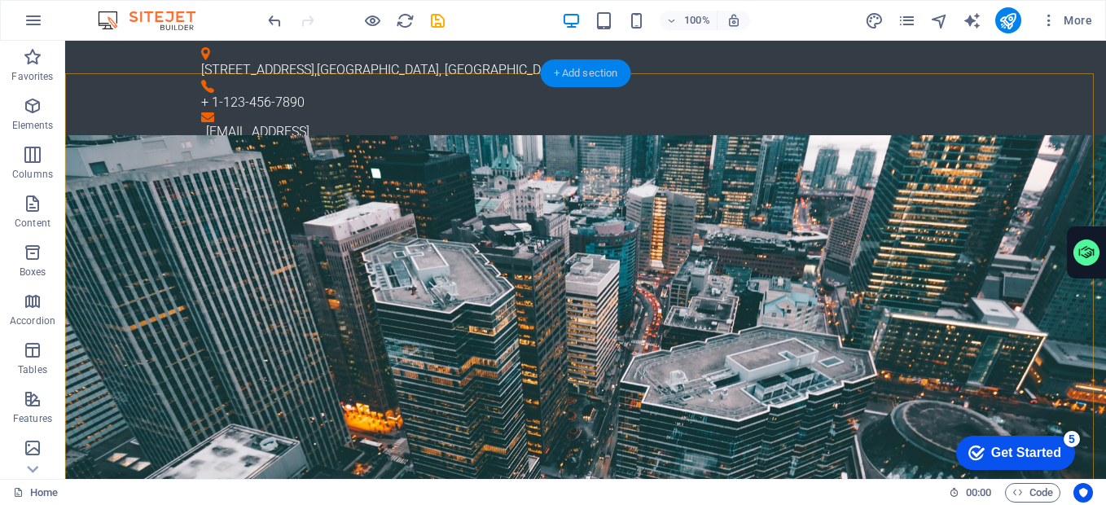
click at [588, 72] on div "+ Add section" at bounding box center [586, 73] width 90 height 28
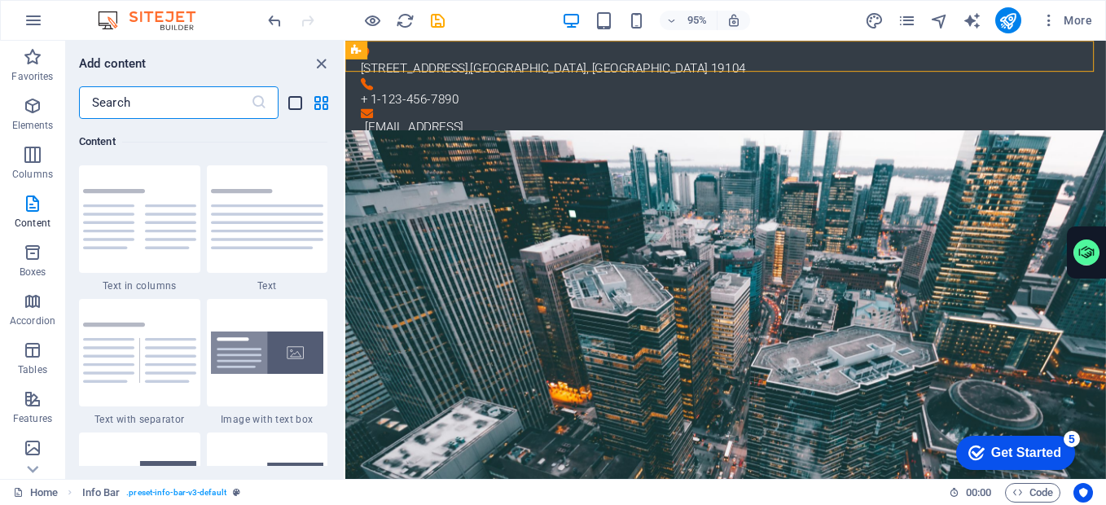
click at [298, 105] on icon "list-view" at bounding box center [295, 103] width 19 height 19
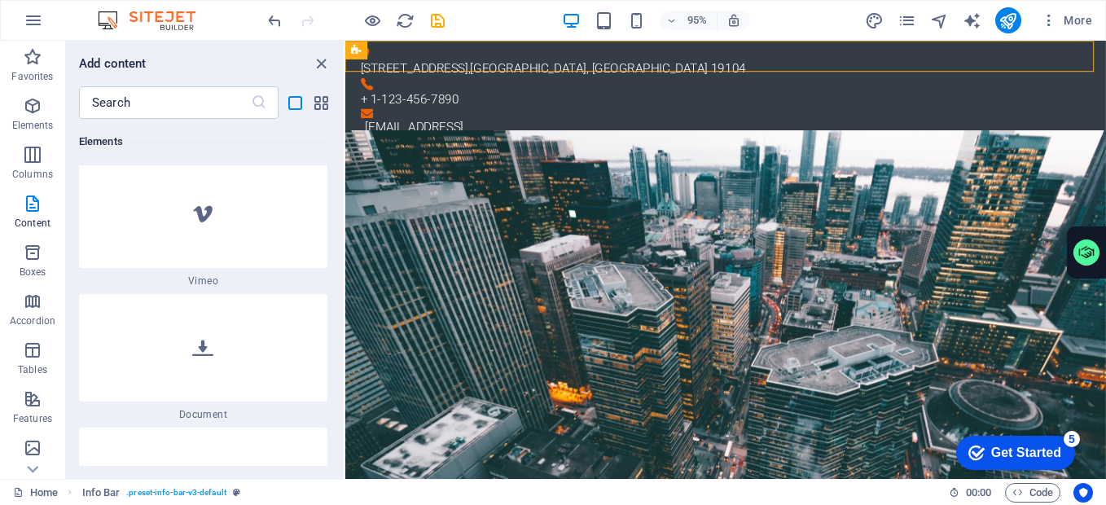
scroll to position [8495, 0]
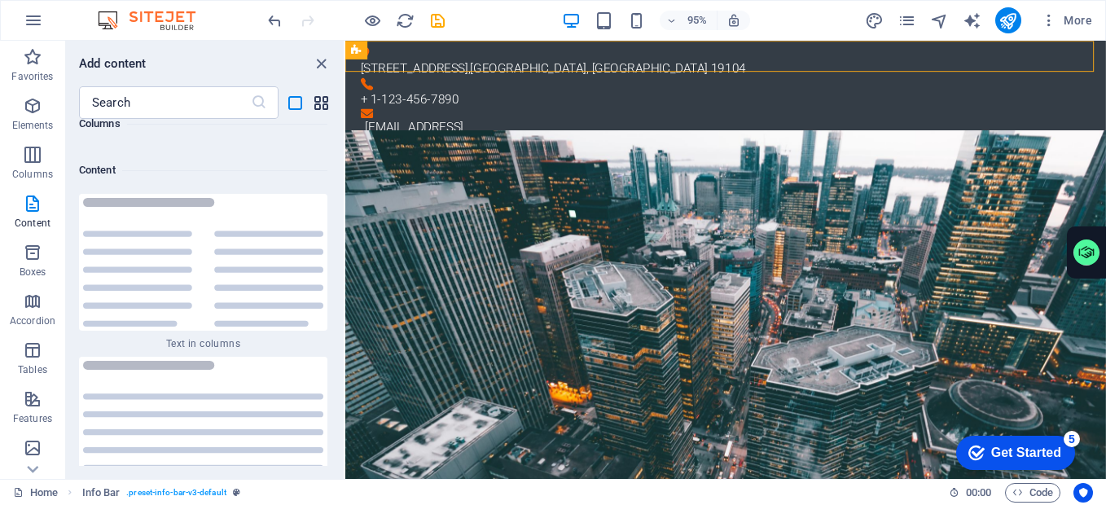
click at [325, 110] on icon "grid-view" at bounding box center [321, 103] width 19 height 19
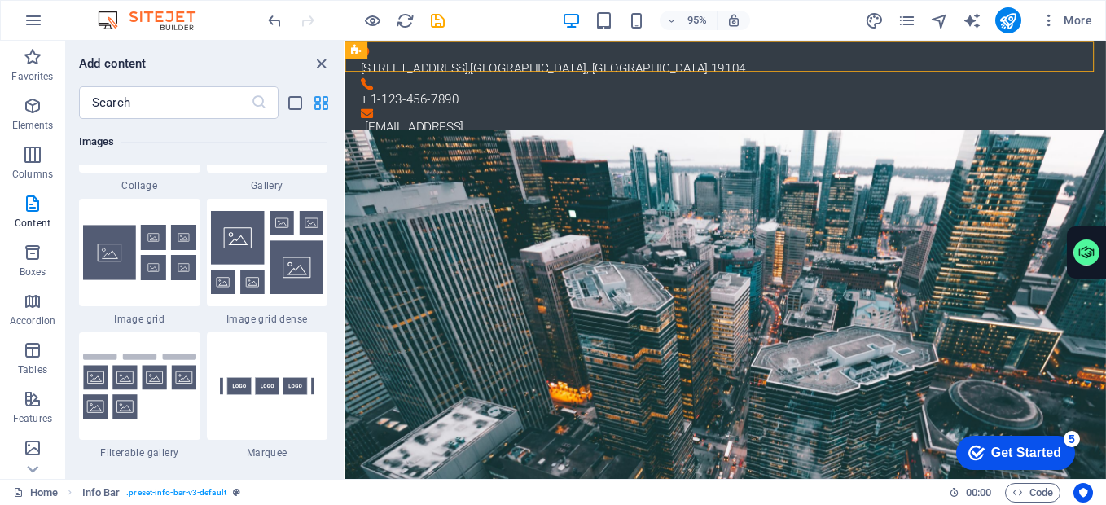
scroll to position [2851, 0]
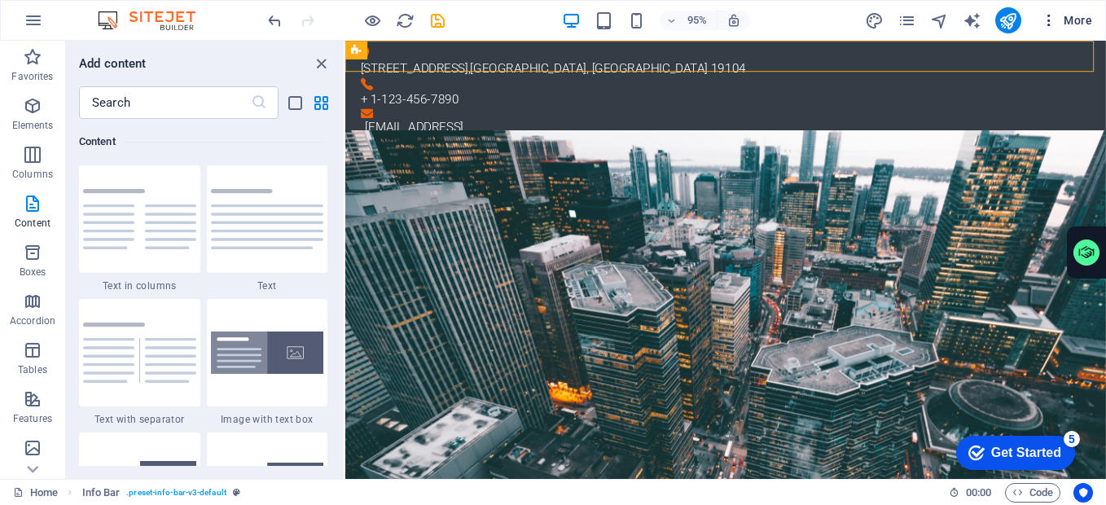
click at [1043, 22] on icon "button" at bounding box center [1049, 20] width 16 height 16
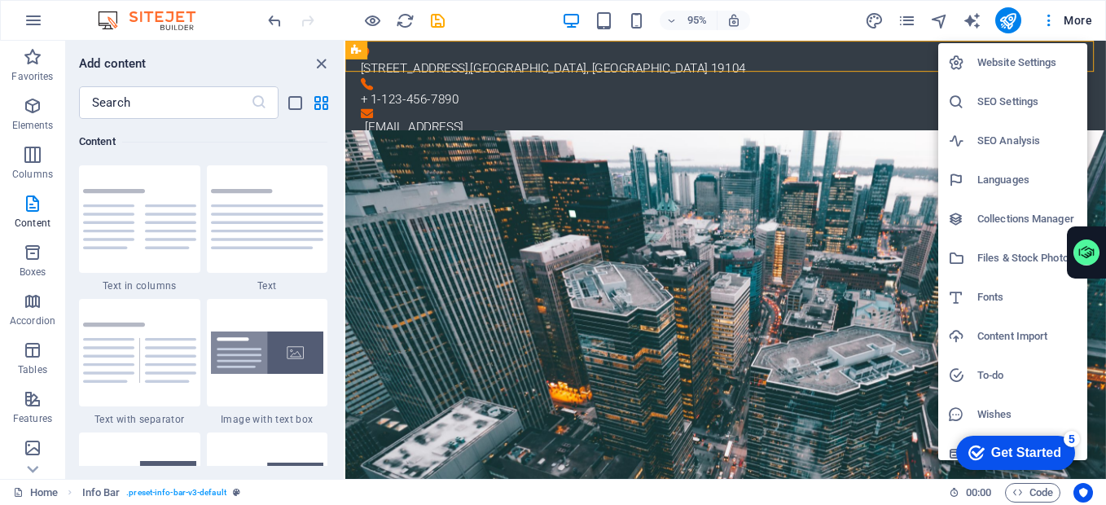
click at [825, 21] on div at bounding box center [553, 252] width 1106 height 505
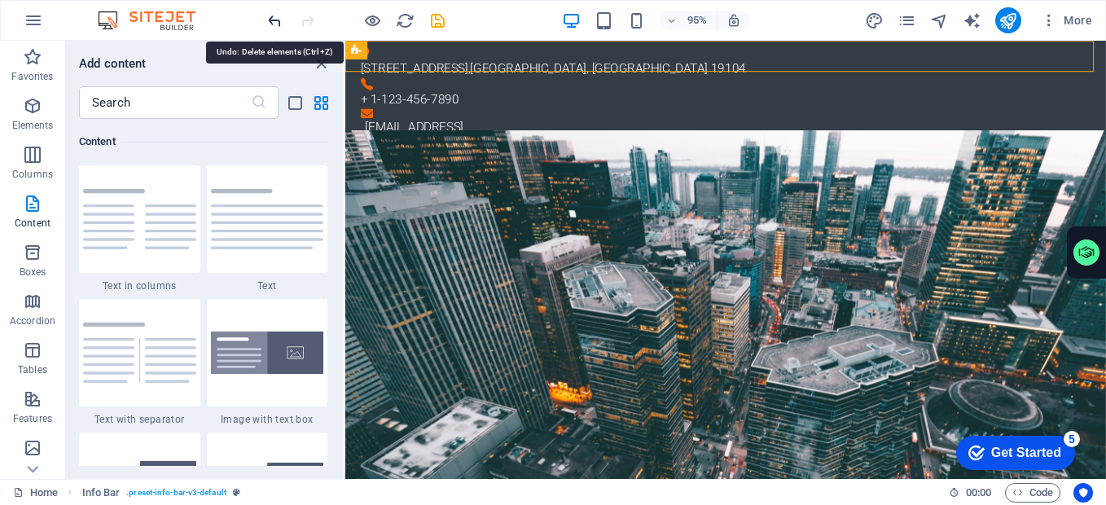
click at [270, 20] on icon "undo" at bounding box center [275, 20] width 19 height 19
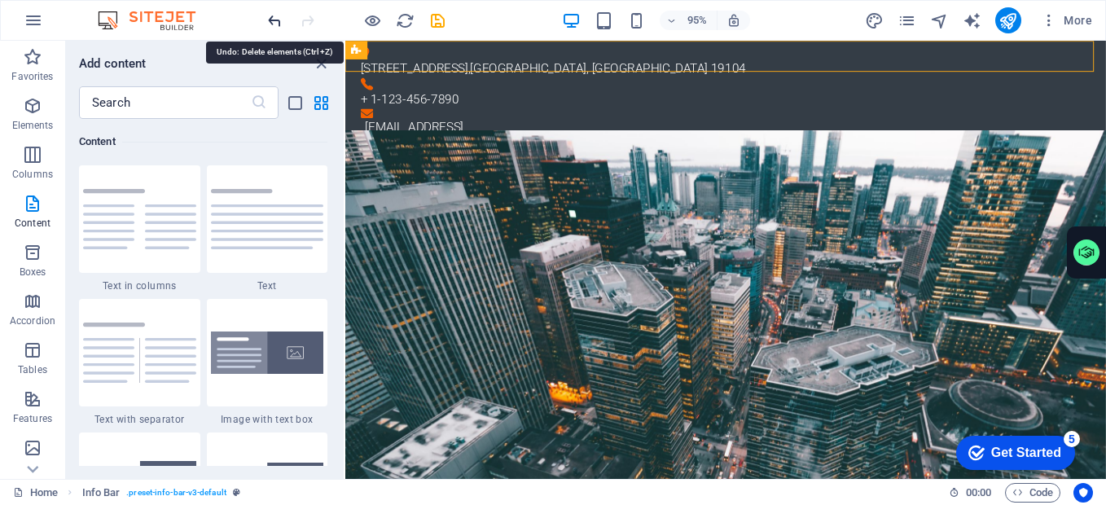
click at [270, 20] on icon "undo" at bounding box center [275, 20] width 19 height 19
click at [270, 20] on div at bounding box center [356, 20] width 183 height 26
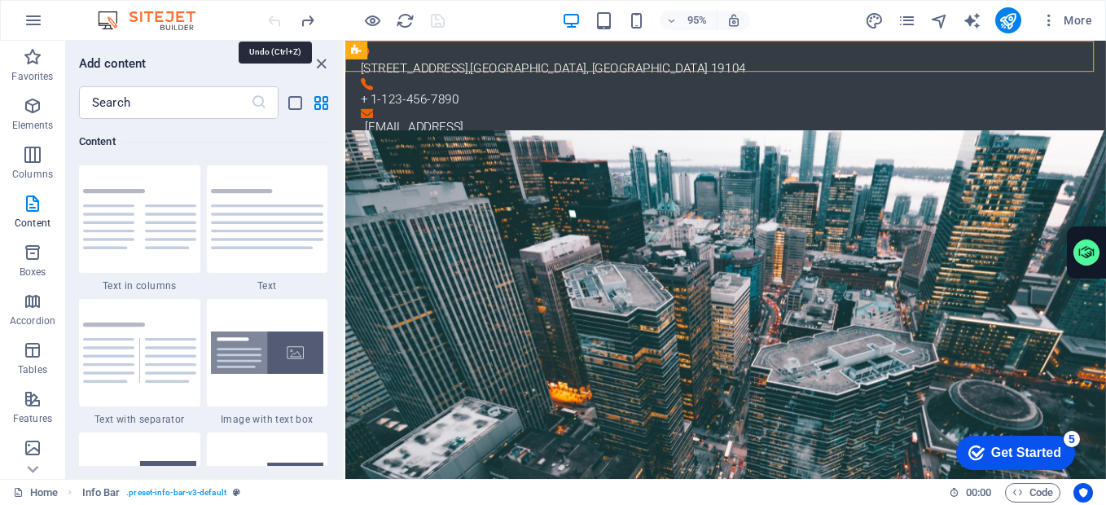
click at [270, 20] on div at bounding box center [356, 20] width 183 height 26
drag, startPoint x: 270, startPoint y: 20, endPoint x: 221, endPoint y: 29, distance: 50.5
click at [221, 29] on div "95% More" at bounding box center [553, 20] width 1105 height 39
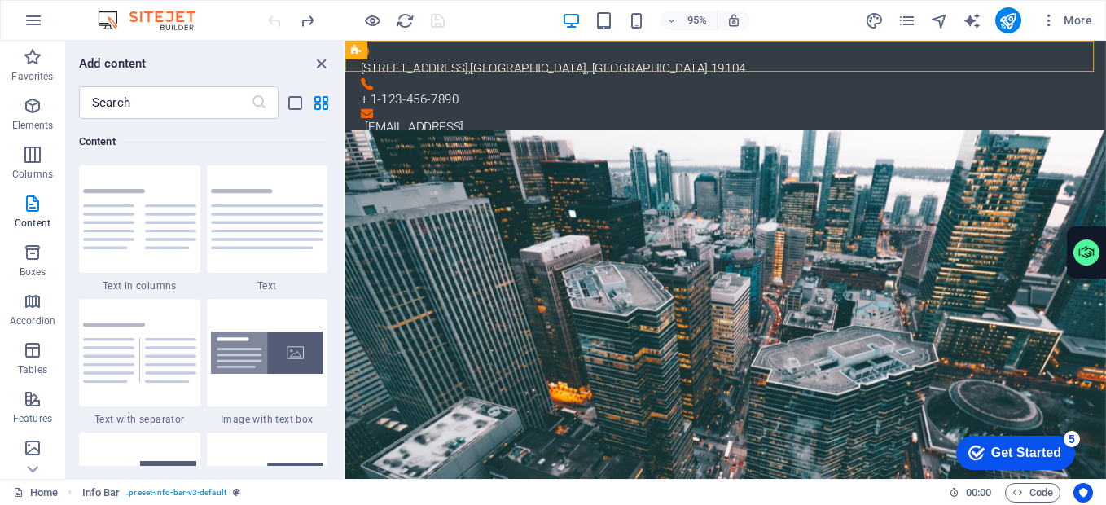
click at [269, 20] on div at bounding box center [356, 20] width 183 height 26
click at [1009, 22] on icon "publish" at bounding box center [1008, 20] width 19 height 19
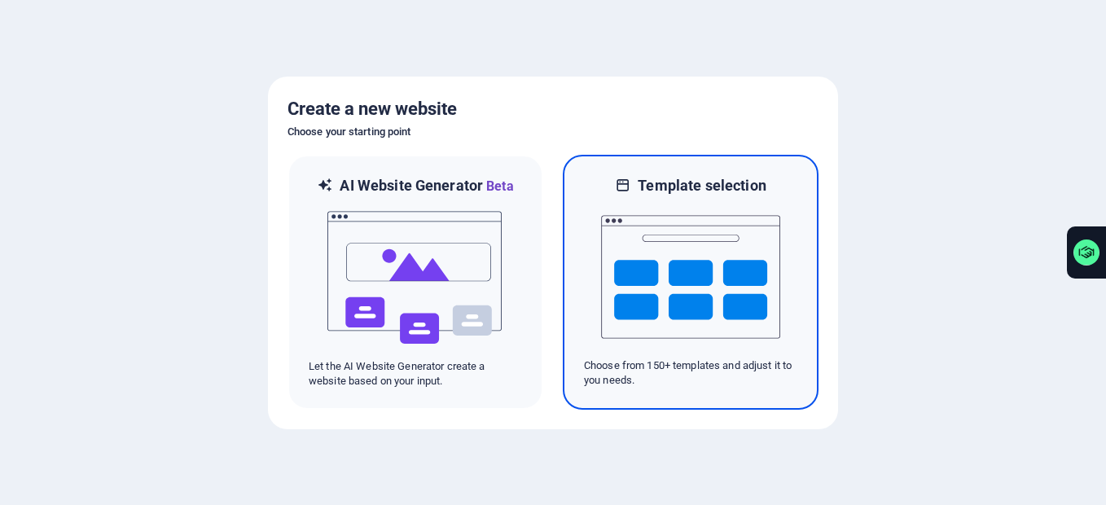
click at [715, 265] on img at bounding box center [690, 277] width 179 height 163
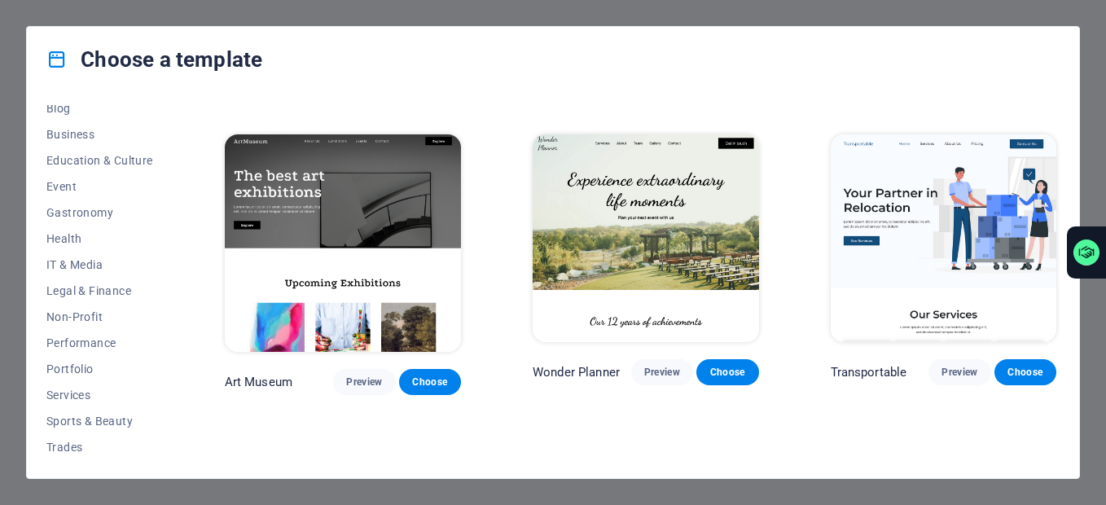
scroll to position [326, 0]
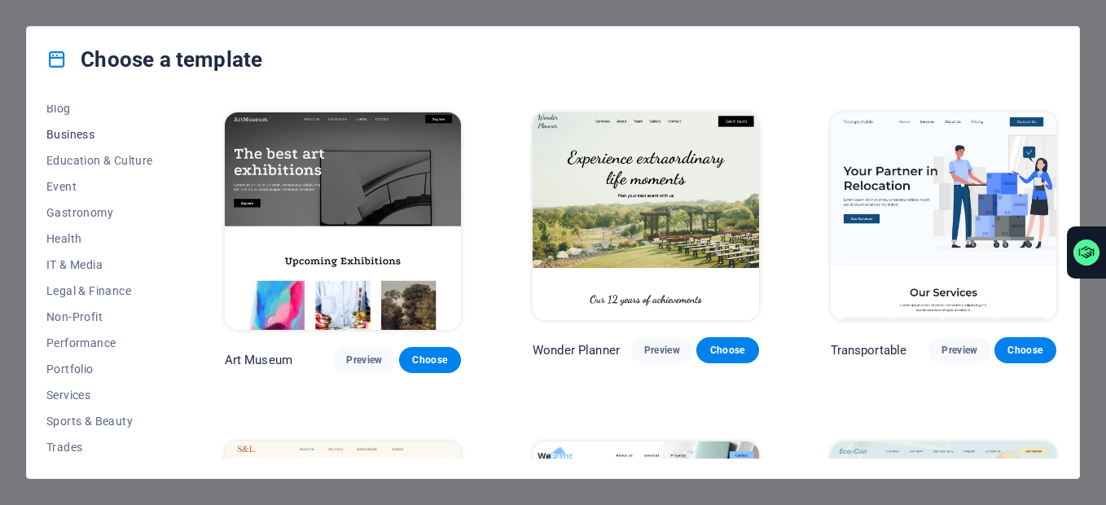
click at [87, 125] on button "Business" at bounding box center [99, 134] width 107 height 26
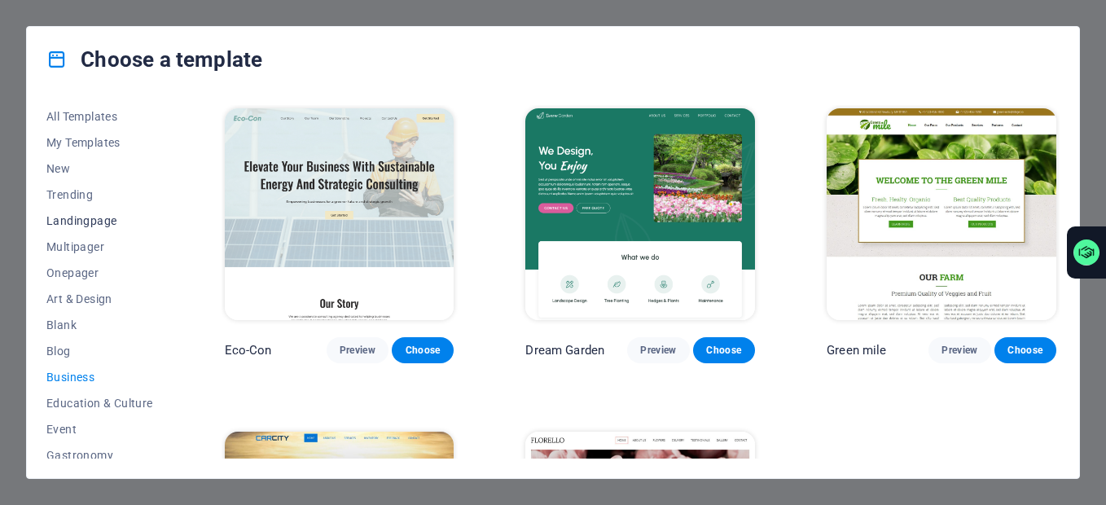
scroll to position [0, 0]
click at [84, 191] on span "Trending" at bounding box center [99, 196] width 107 height 13
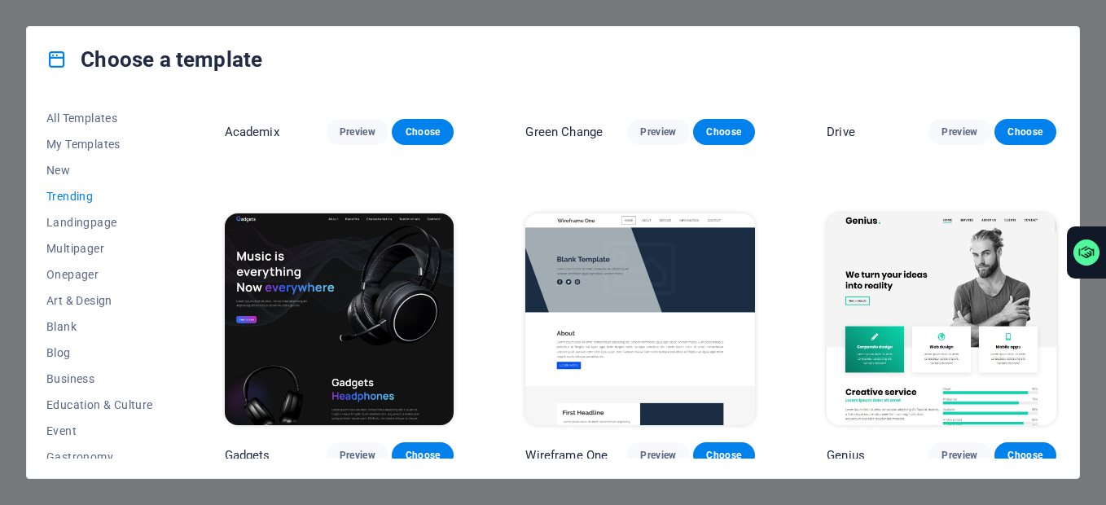
scroll to position [865, 0]
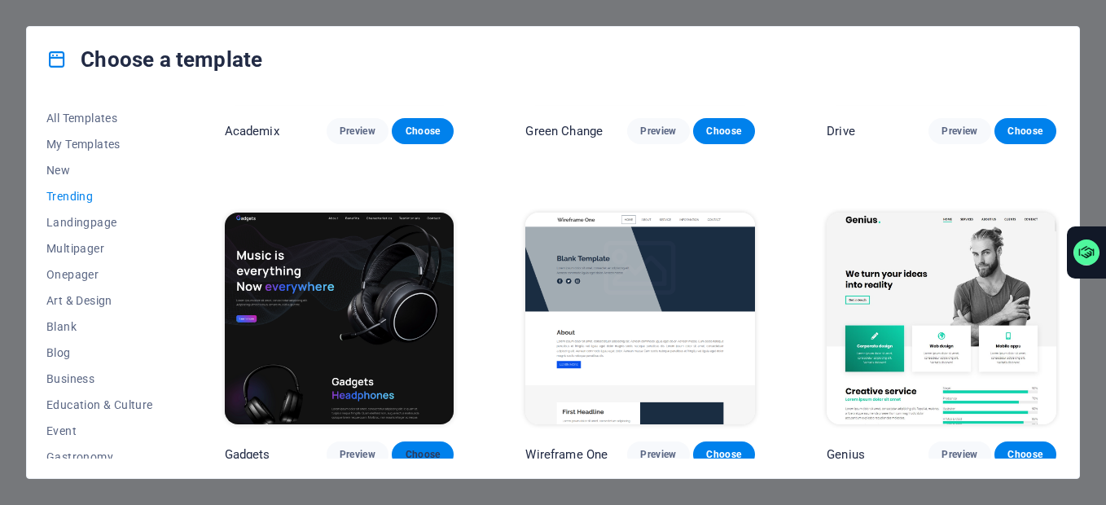
click at [416, 442] on button "Choose" at bounding box center [423, 455] width 62 height 26
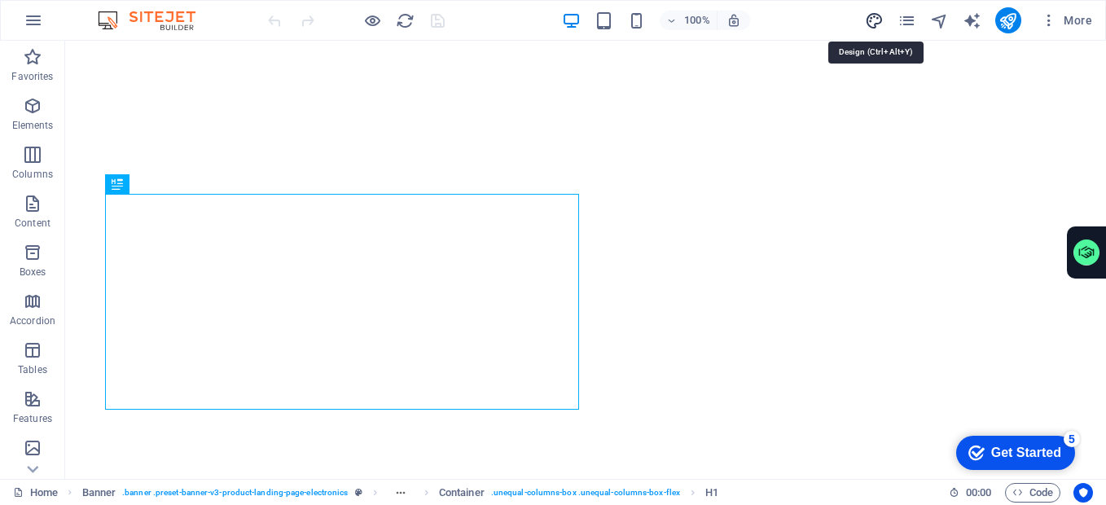
click at [878, 20] on icon "design" at bounding box center [874, 20] width 19 height 19
select select "px"
select select "400"
select select "px"
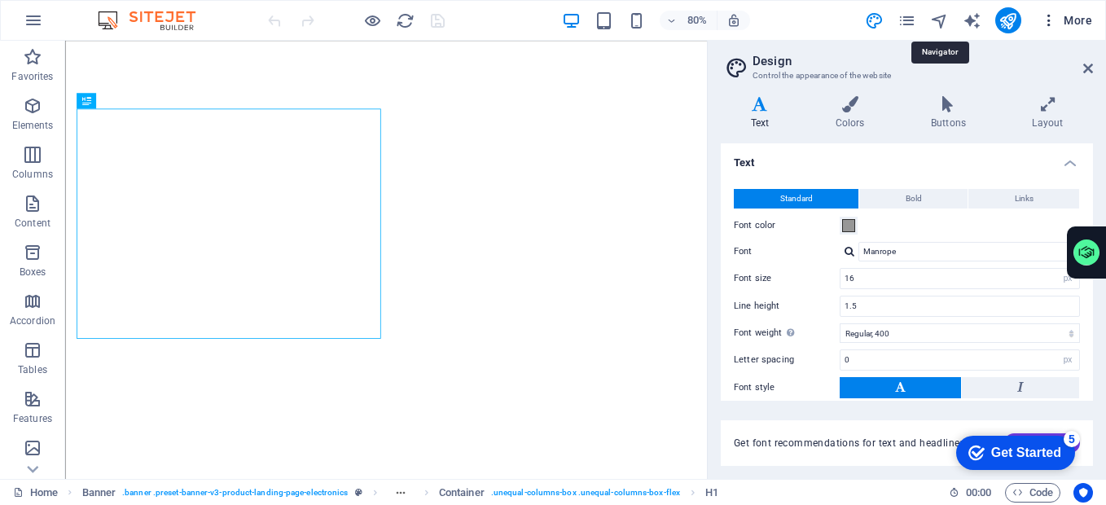
click at [1049, 20] on icon "button" at bounding box center [1049, 20] width 16 height 16
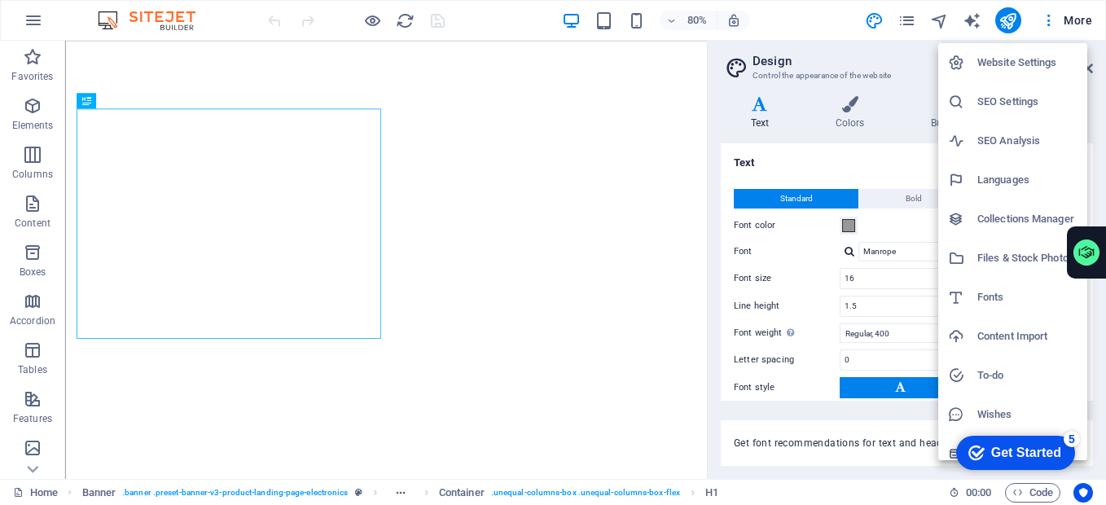
scroll to position [13, 0]
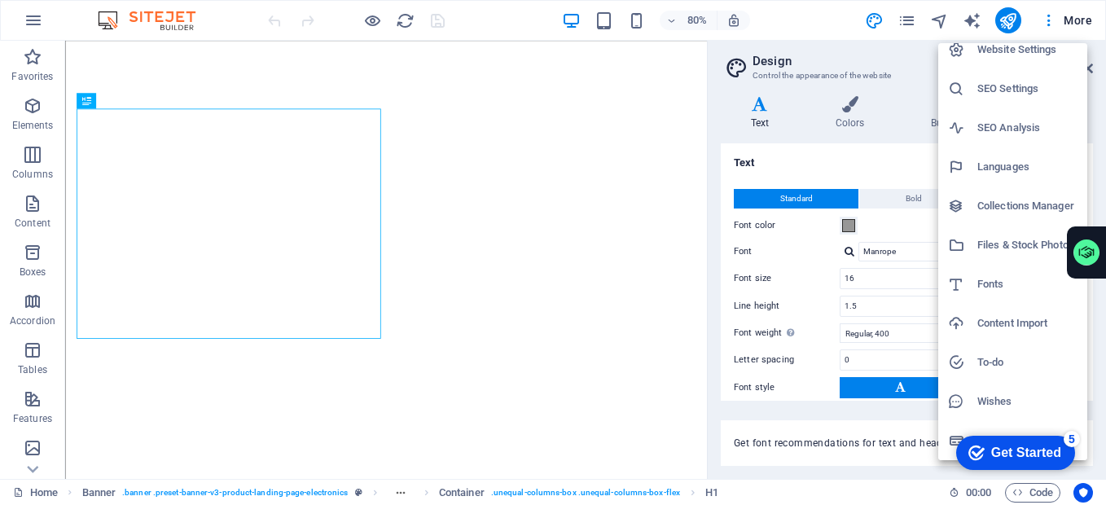
click at [1047, 17] on div at bounding box center [553, 252] width 1106 height 505
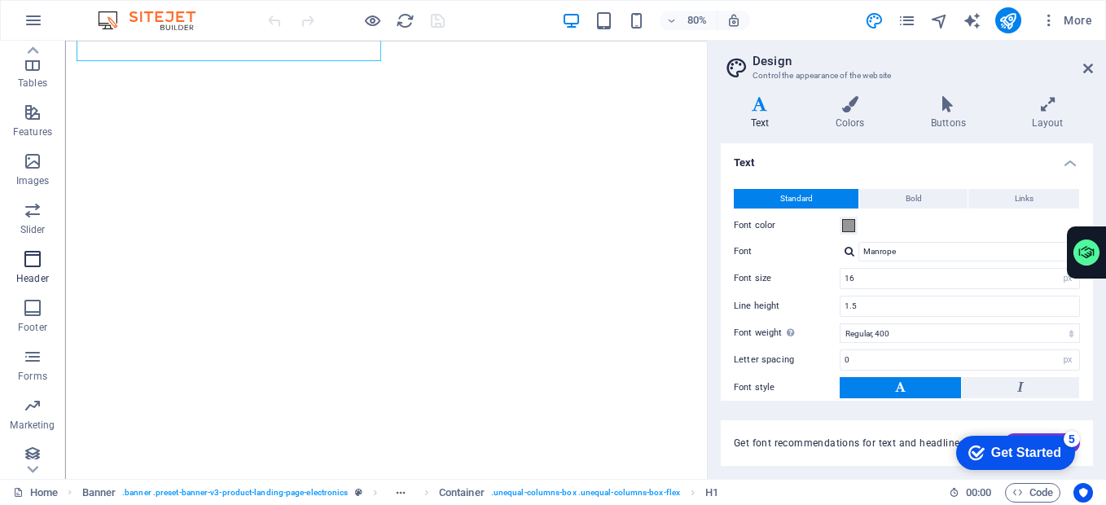
scroll to position [295, 0]
click at [29, 19] on icon "button" at bounding box center [34, 21] width 20 height 20
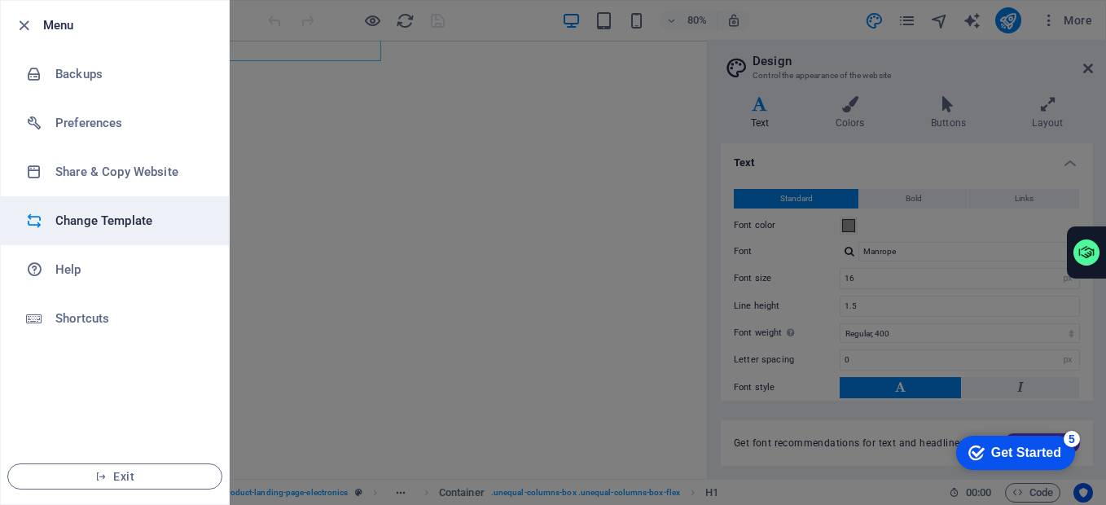
click at [86, 221] on h6 "Change Template" at bounding box center [130, 221] width 151 height 20
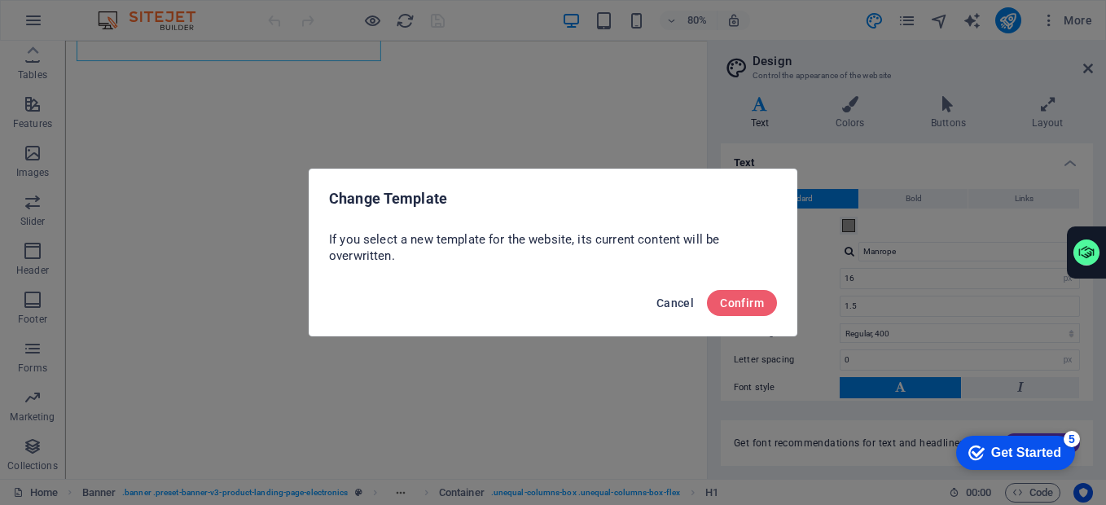
click at [685, 304] on span "Cancel" at bounding box center [675, 303] width 37 height 13
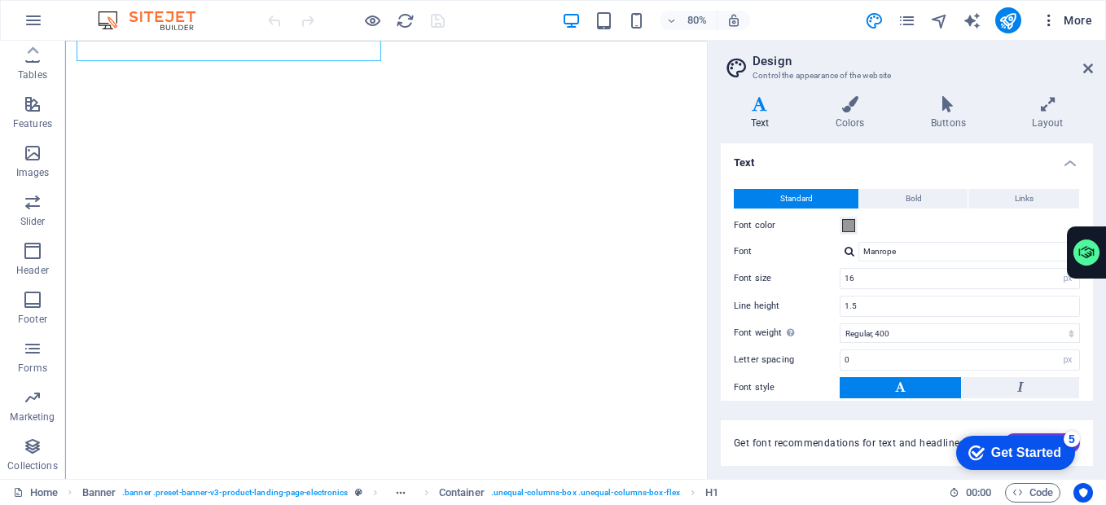
click at [1040, 29] on button "More" at bounding box center [1067, 20] width 64 height 26
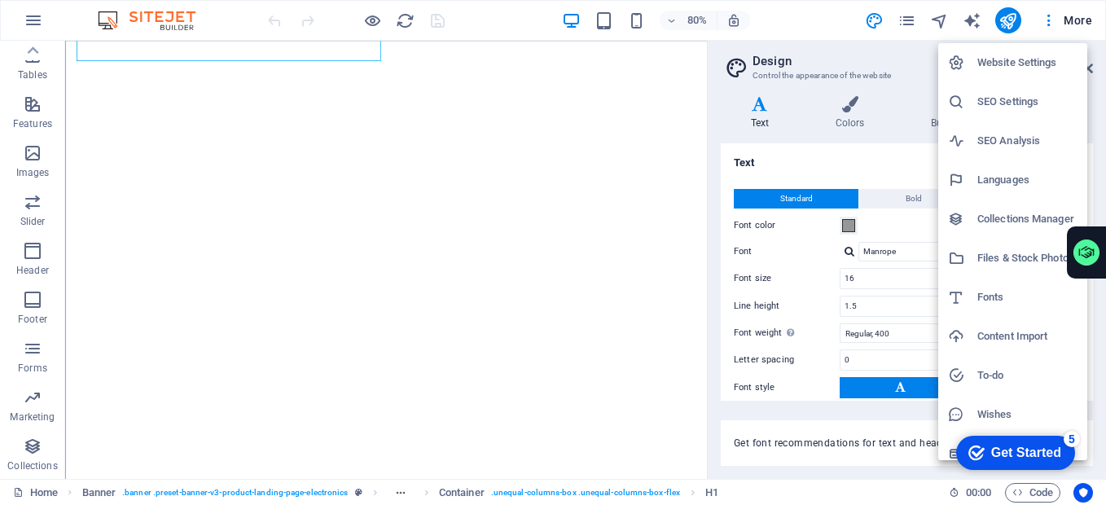
scroll to position [13, 0]
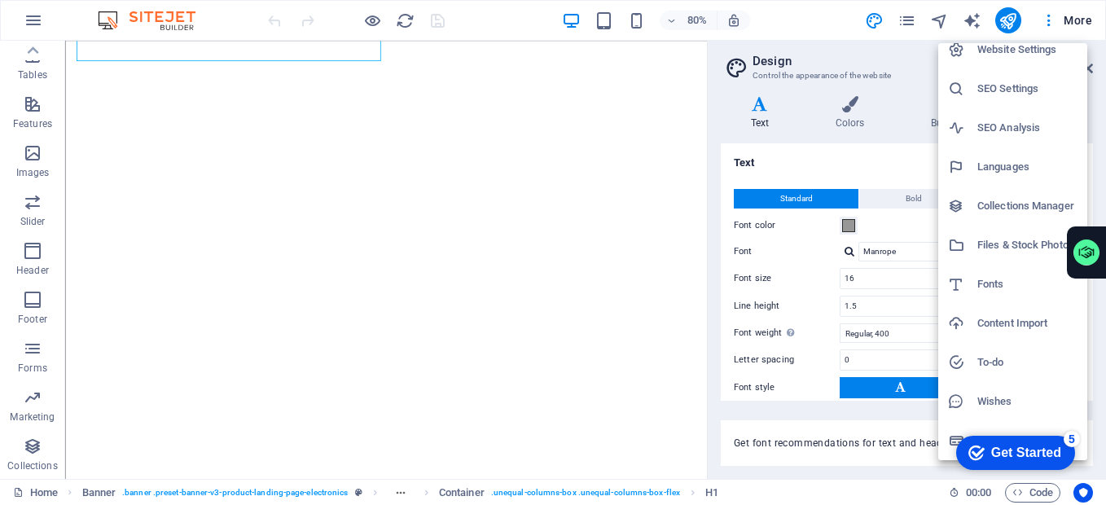
click at [837, 23] on div at bounding box center [553, 252] width 1106 height 505
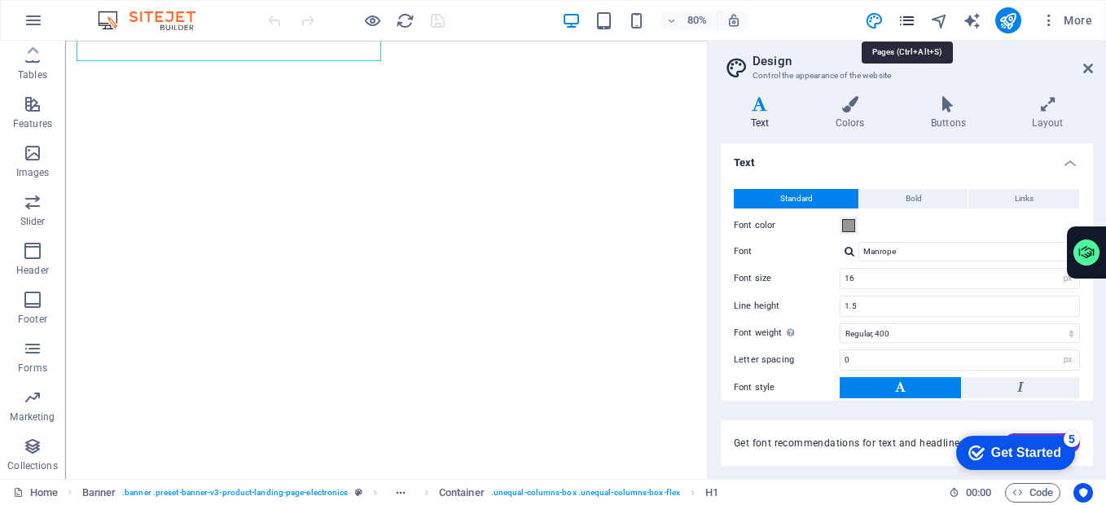
click at [909, 24] on icon "pages" at bounding box center [907, 20] width 19 height 19
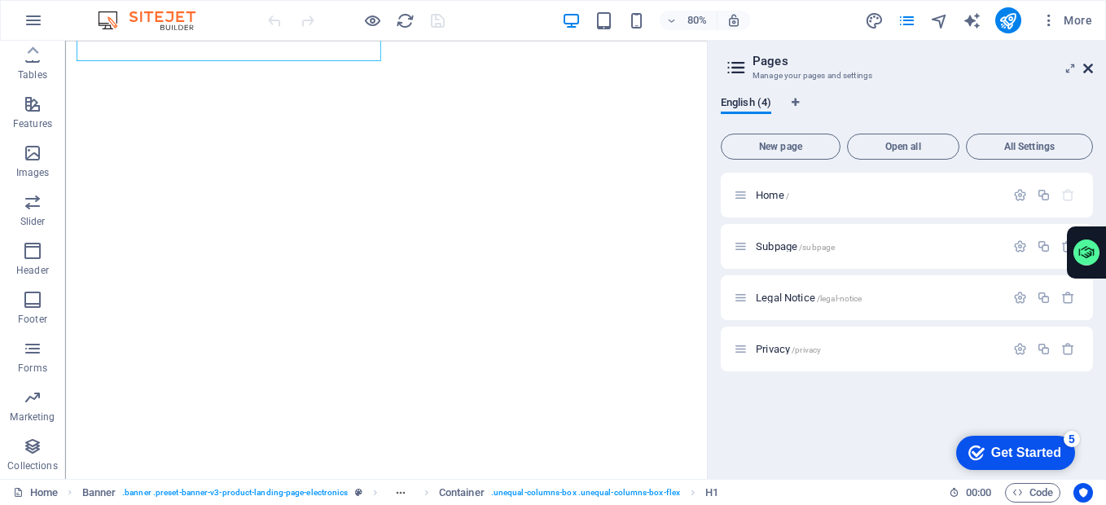
click at [1084, 71] on icon at bounding box center [1089, 68] width 10 height 13
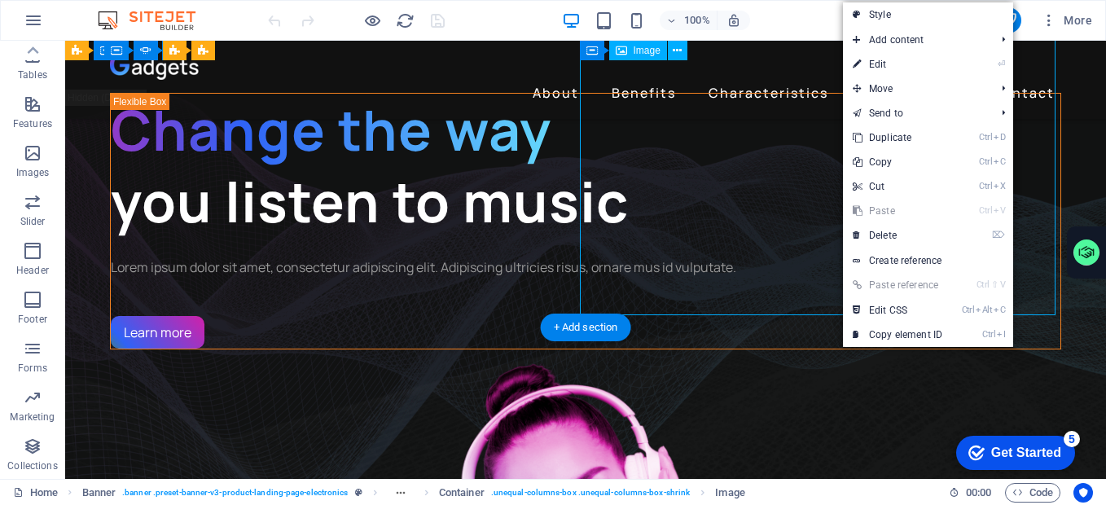
scroll to position [326, 0]
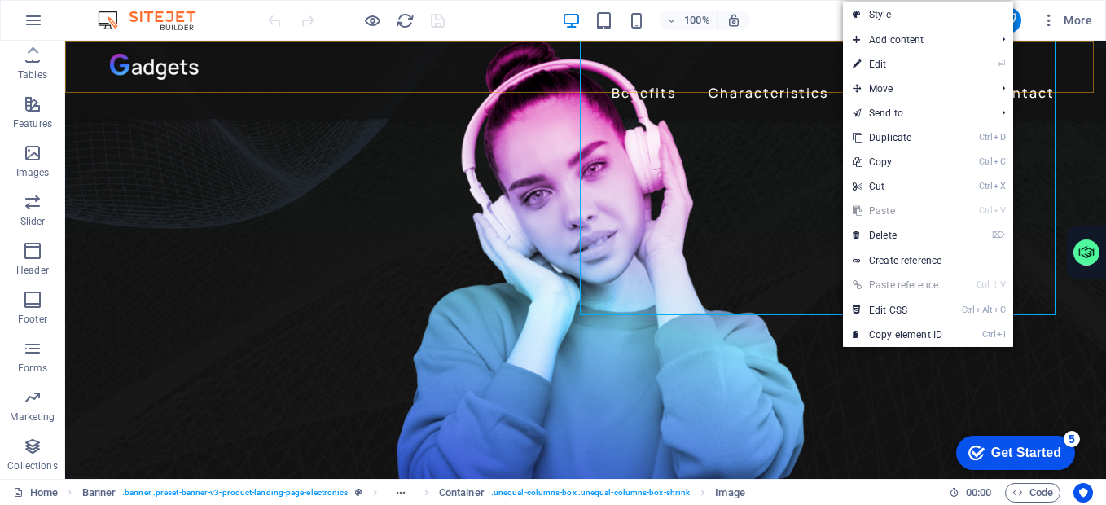
click at [772, 16] on div "100% More" at bounding box center [682, 20] width 834 height 26
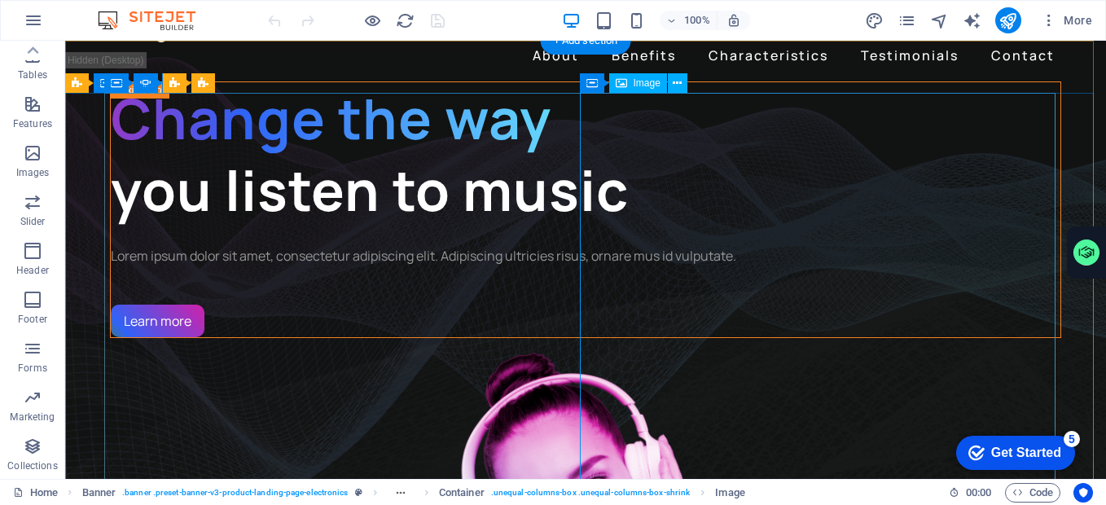
scroll to position [0, 0]
